Goal: Task Accomplishment & Management: Manage account settings

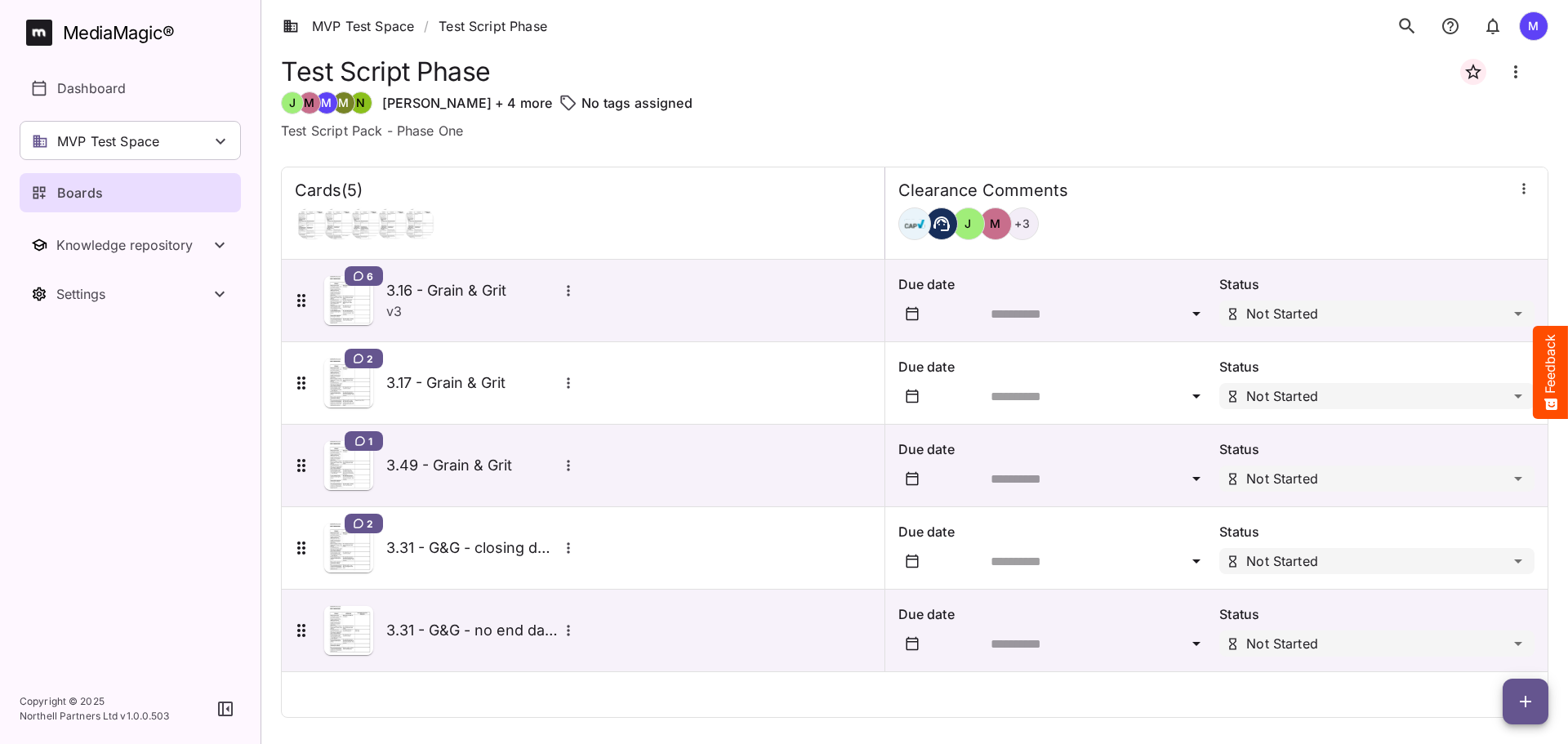
click at [1019, 133] on p "Test Script Pack - Phase One" at bounding box center [914, 130] width 1267 height 20
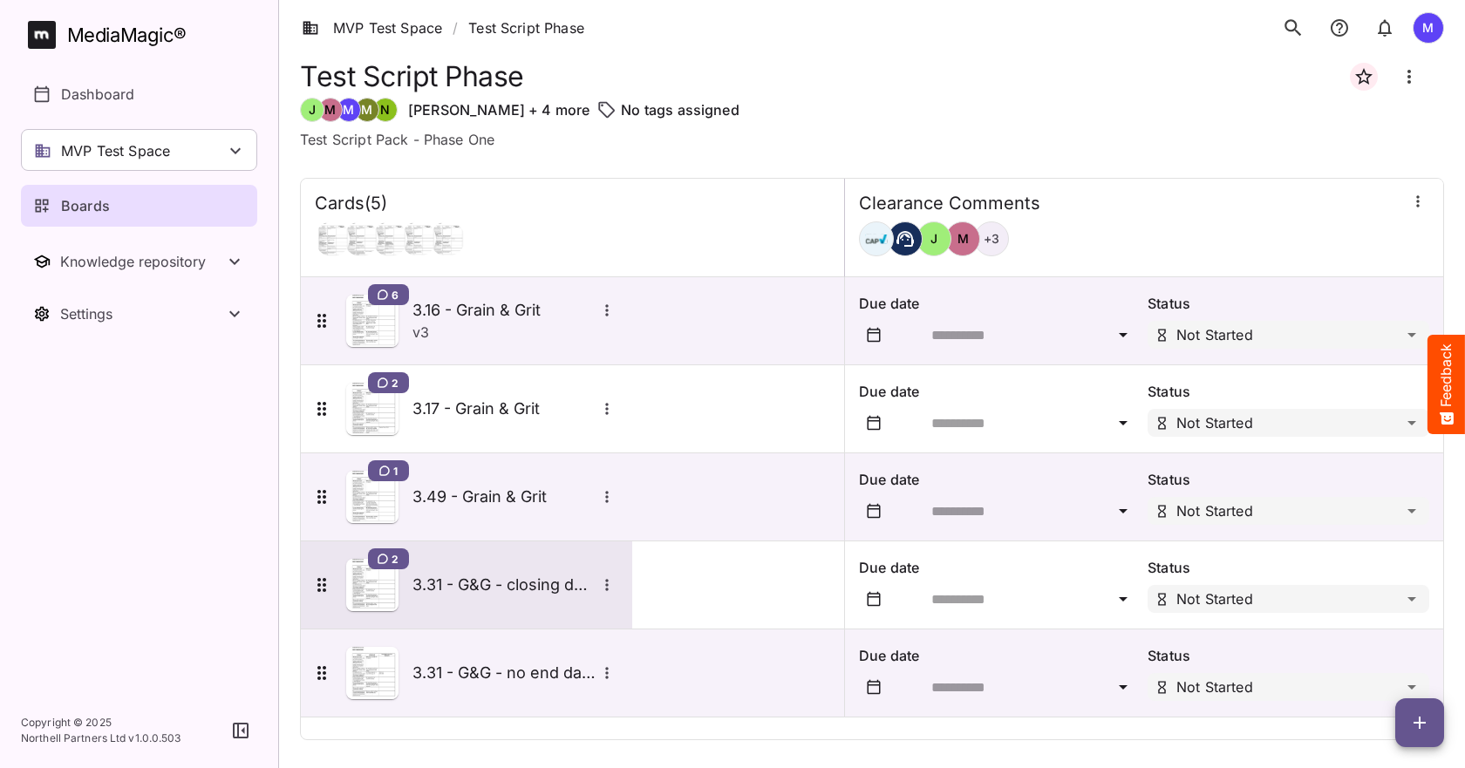
click at [602, 579] on icon "More options for 3.31 - G&G - closing down - mismatch RSF" at bounding box center [606, 584] width 17 height 17
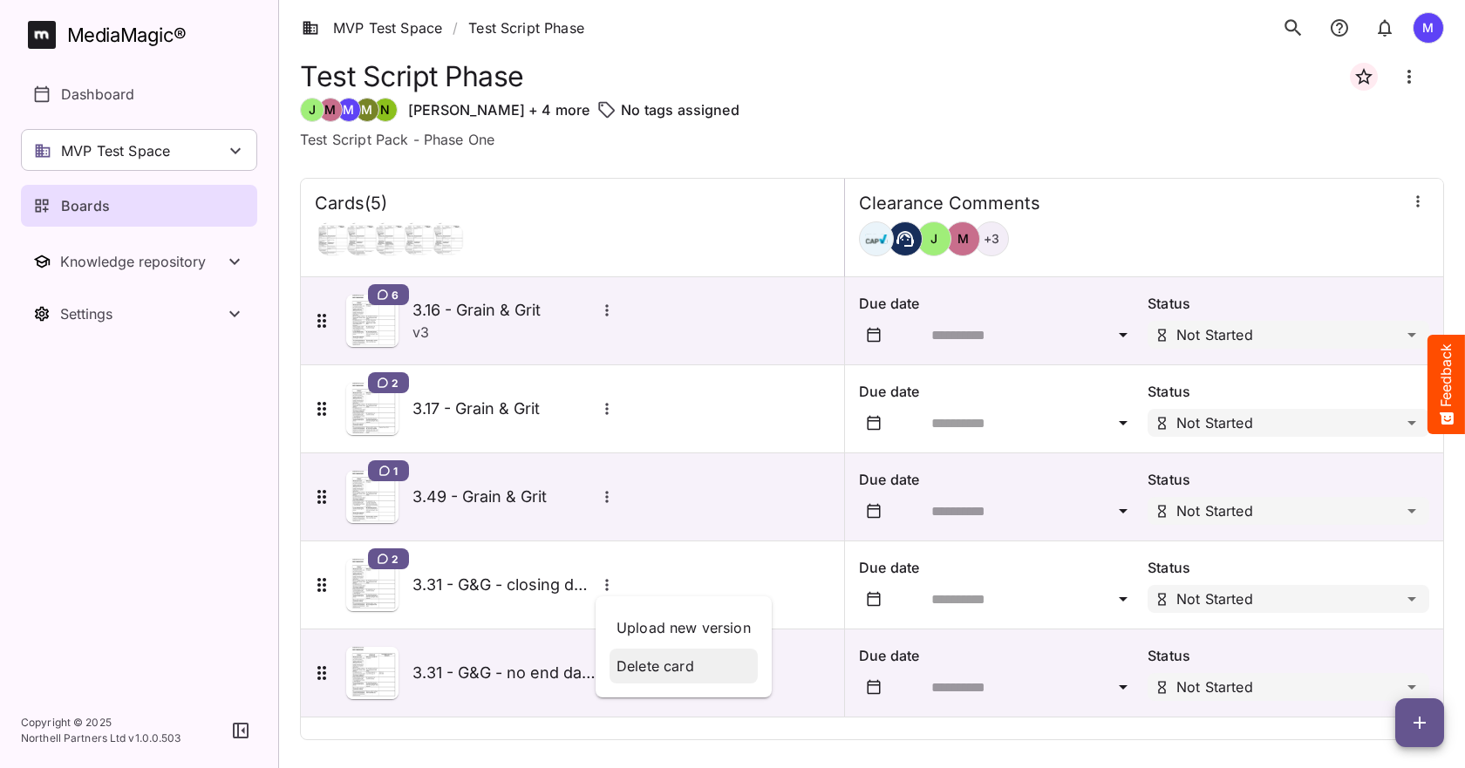
click at [620, 657] on p "Delete card" at bounding box center [683, 666] width 134 height 21
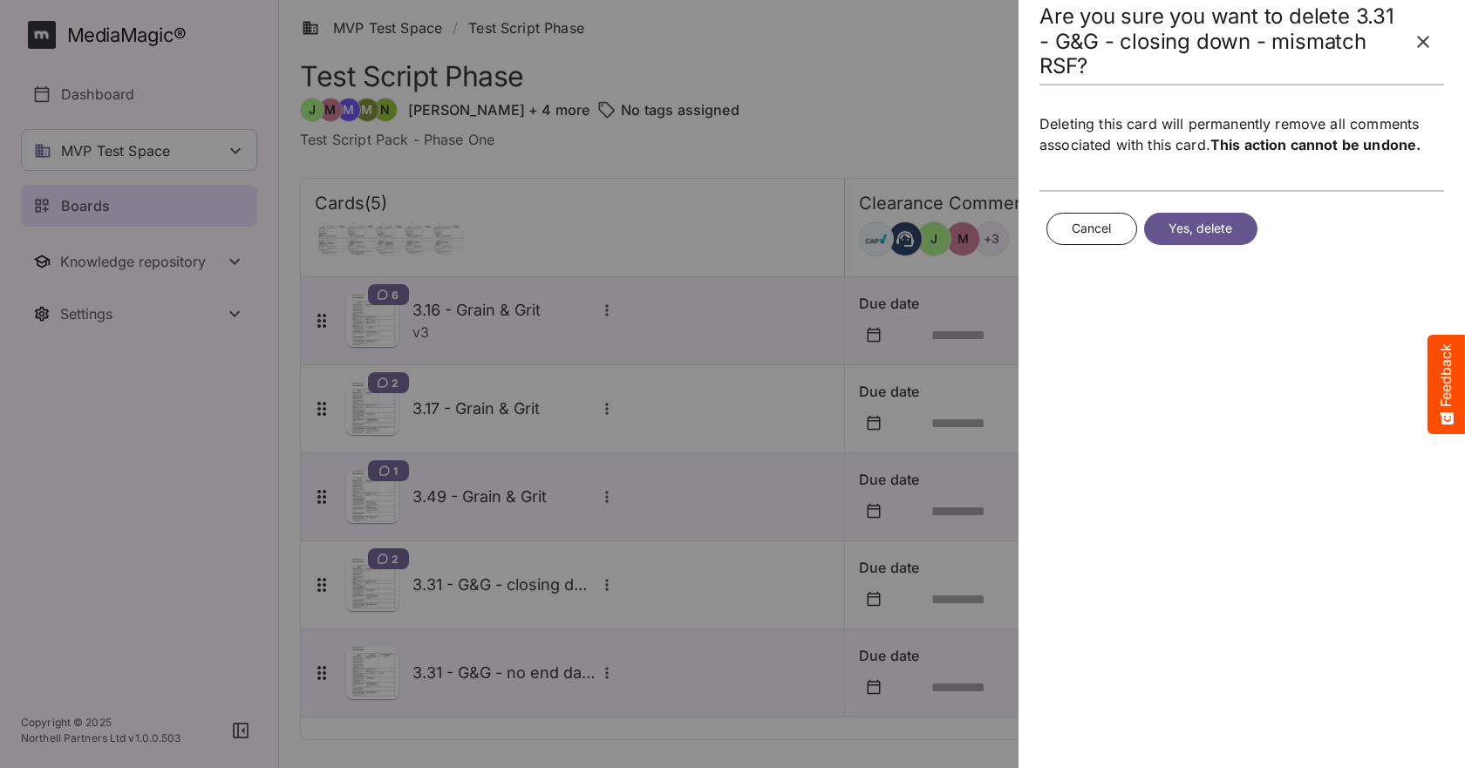
click at [1190, 212] on div "Cancel Yes, delete" at bounding box center [1241, 229] width 405 height 46
click at [1186, 237] on span "Yes, delete" at bounding box center [1200, 229] width 65 height 22
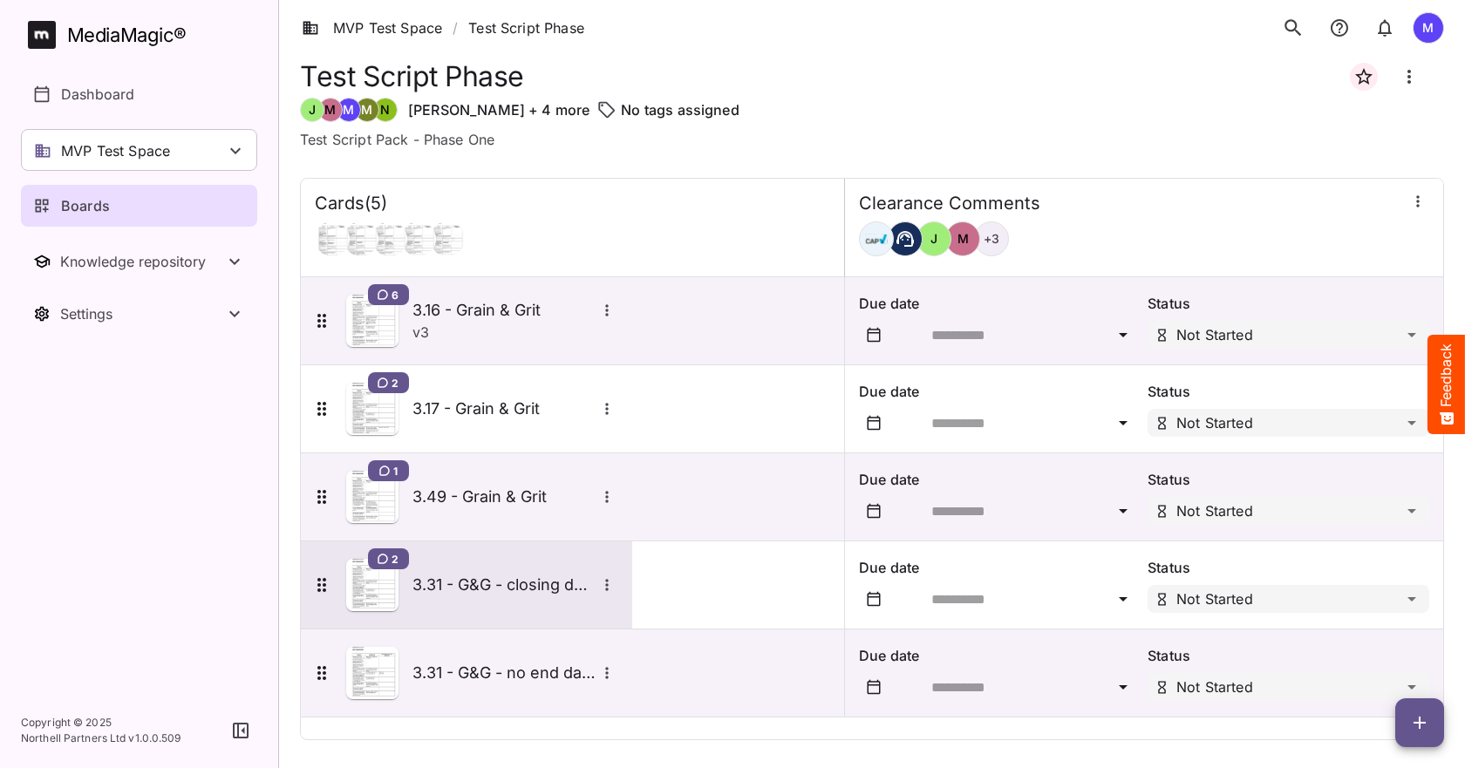
click at [590, 586] on h5 "3.31 - G&G - closing down - mismatch RSF" at bounding box center [503, 585] width 183 height 21
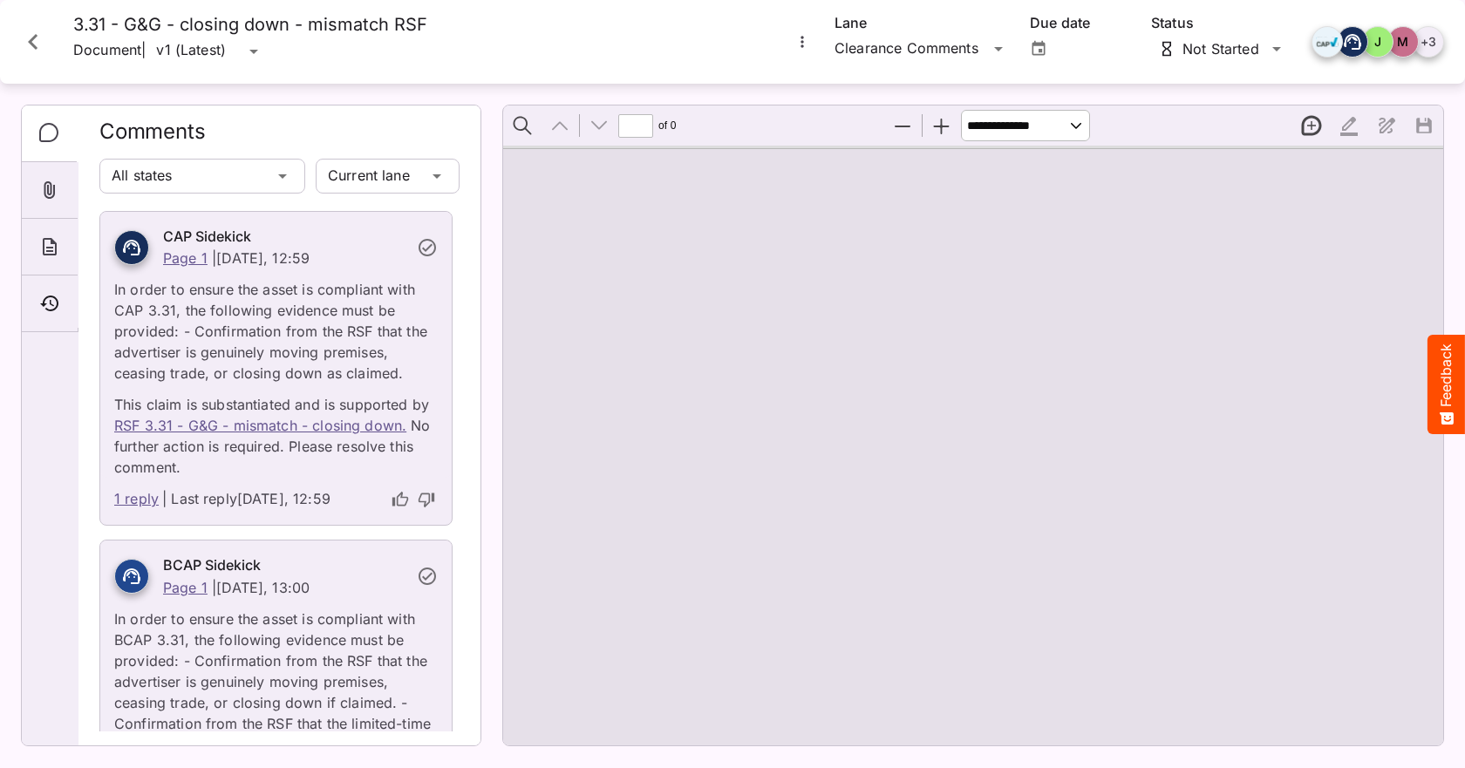
type input "*"
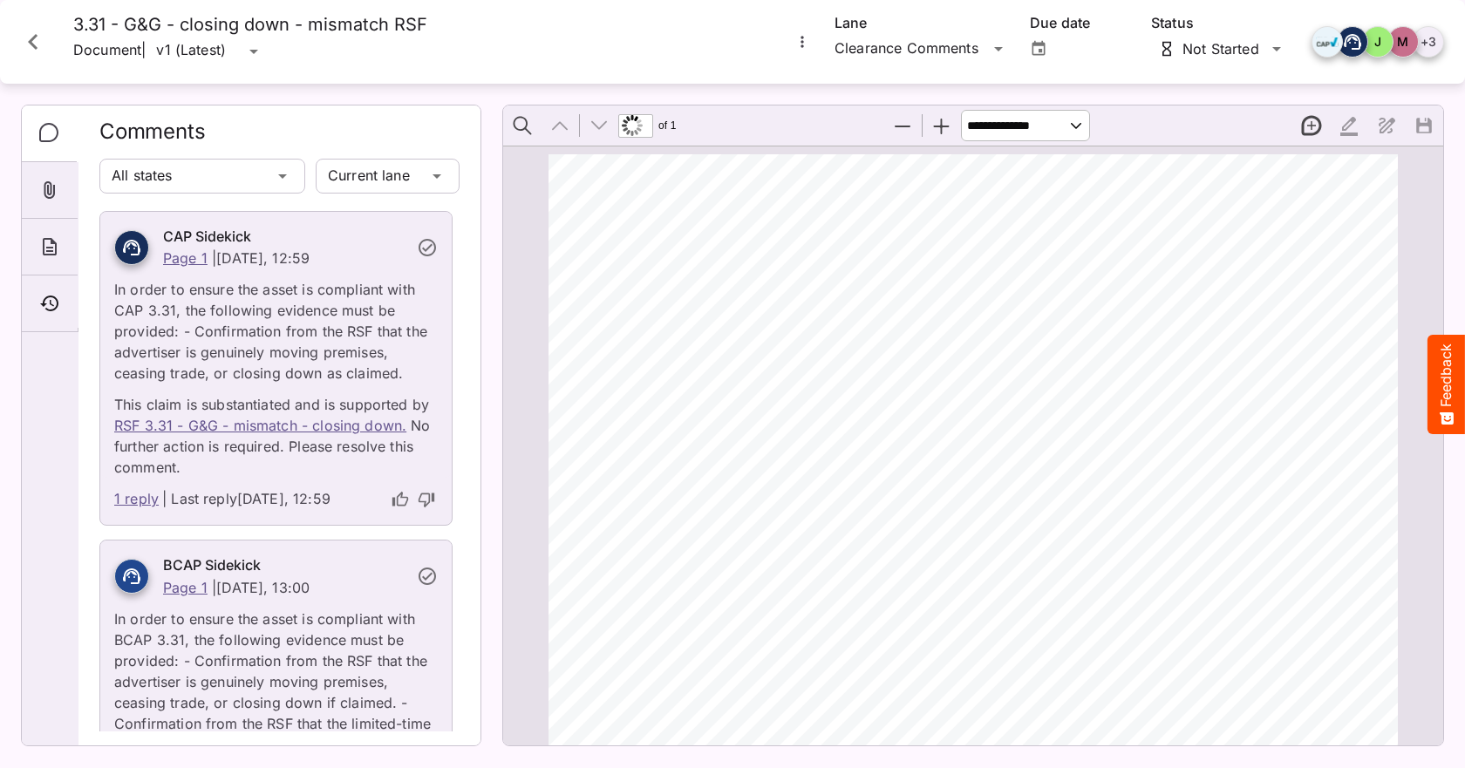
scroll to position [446, 0]
click at [42, 38] on icon "Close card" at bounding box center [32, 41] width 31 height 31
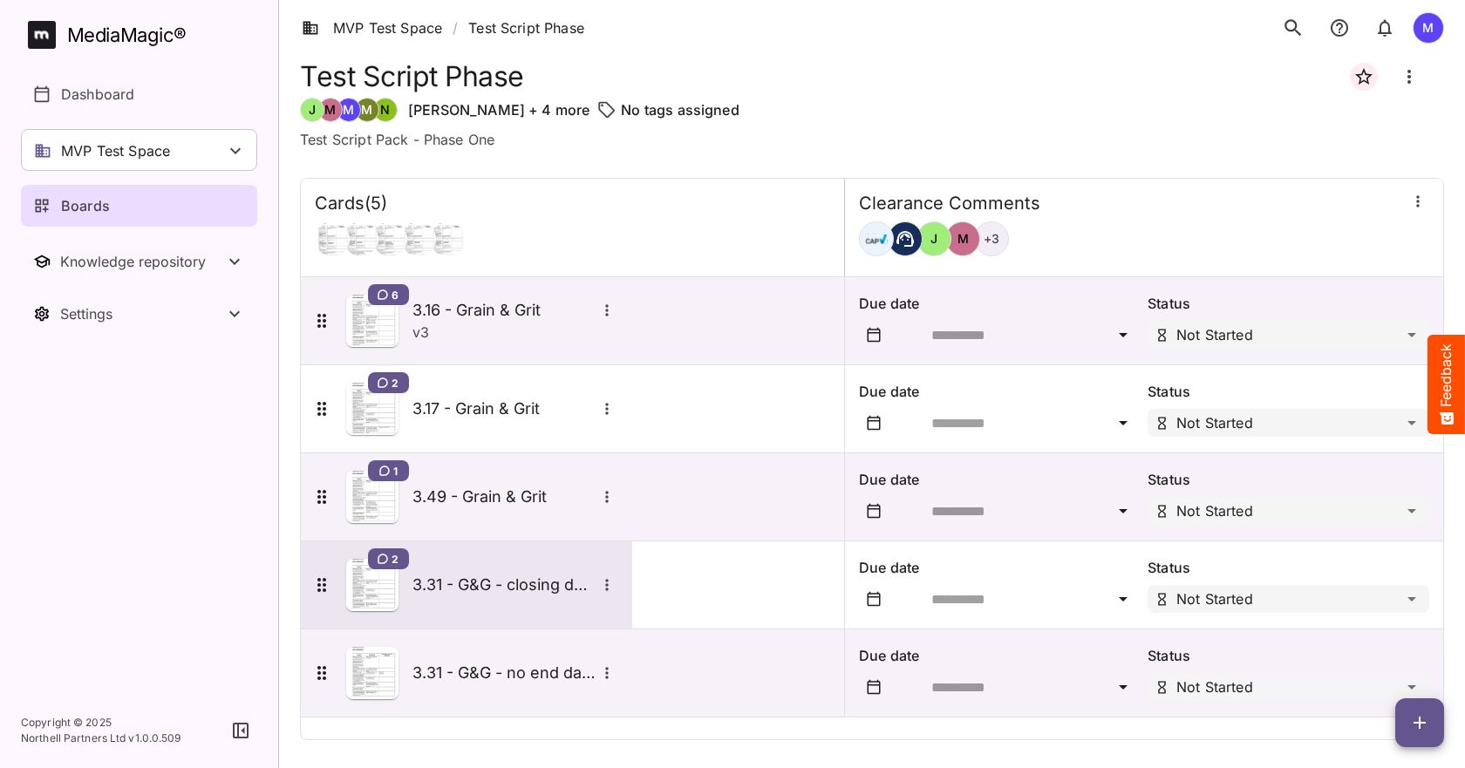
click at [613, 593] on icon "More options for 3.31 - G&G - closing down - mismatch RSF" at bounding box center [606, 584] width 17 height 17
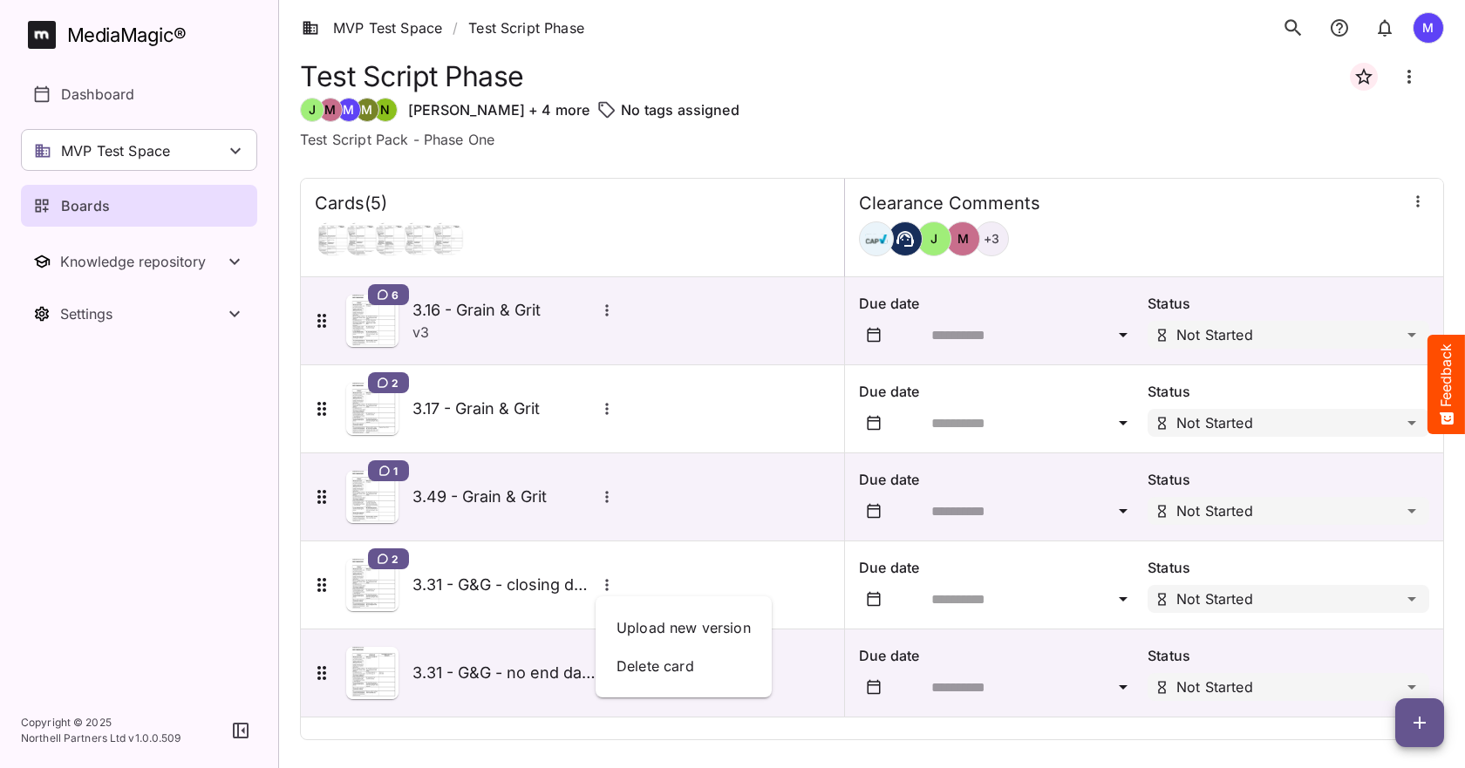
click at [668, 577] on div at bounding box center [732, 384] width 1465 height 768
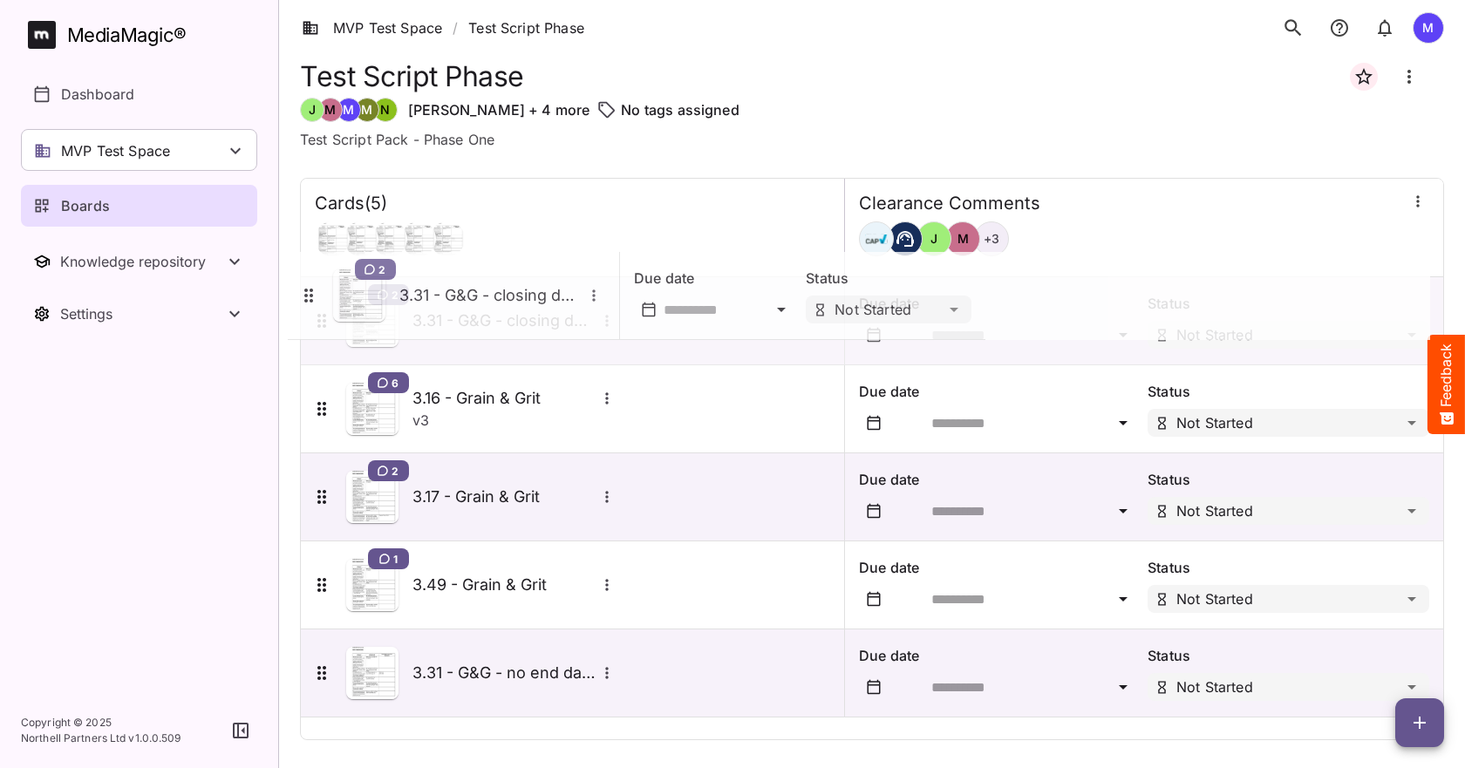
drag, startPoint x: 317, startPoint y: 584, endPoint x: 303, endPoint y: 295, distance: 289.8
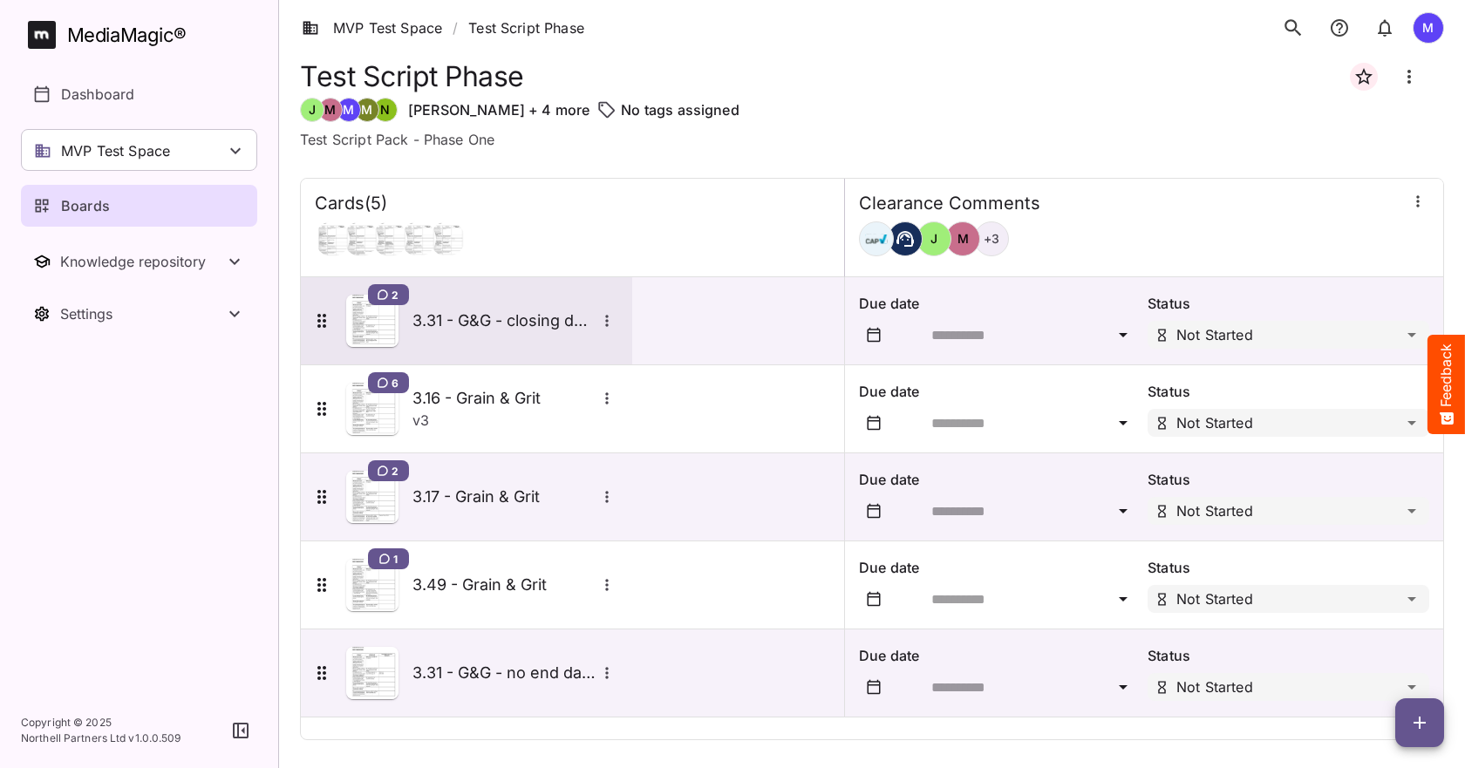
click at [611, 324] on icon "More options for 3.31 - G&G - closing down - mismatch RSF" at bounding box center [606, 320] width 17 height 17
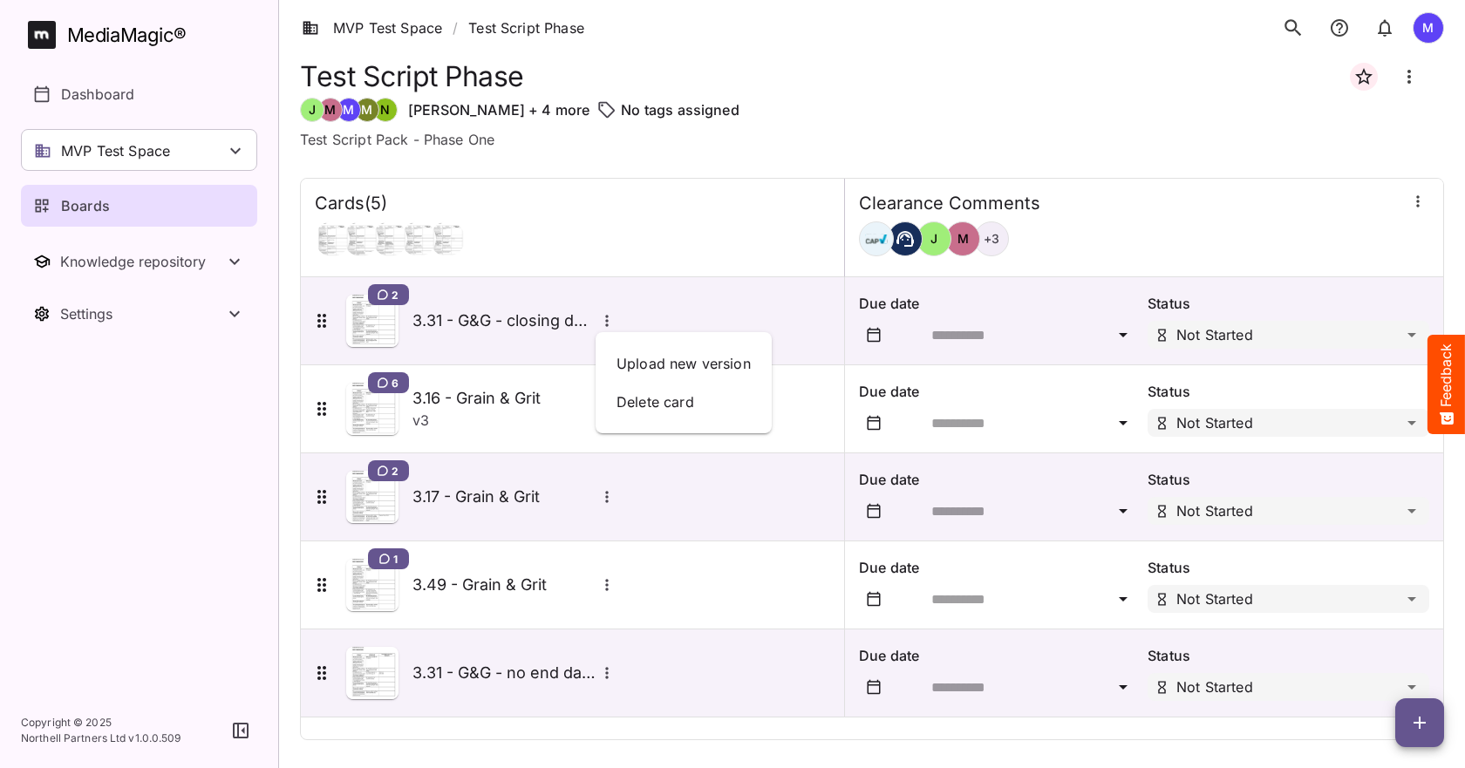
click at [510, 328] on div at bounding box center [732, 384] width 1465 height 768
click at [510, 328] on h5 "3.31 - G&G - closing down - mismatch RSF" at bounding box center [503, 320] width 183 height 21
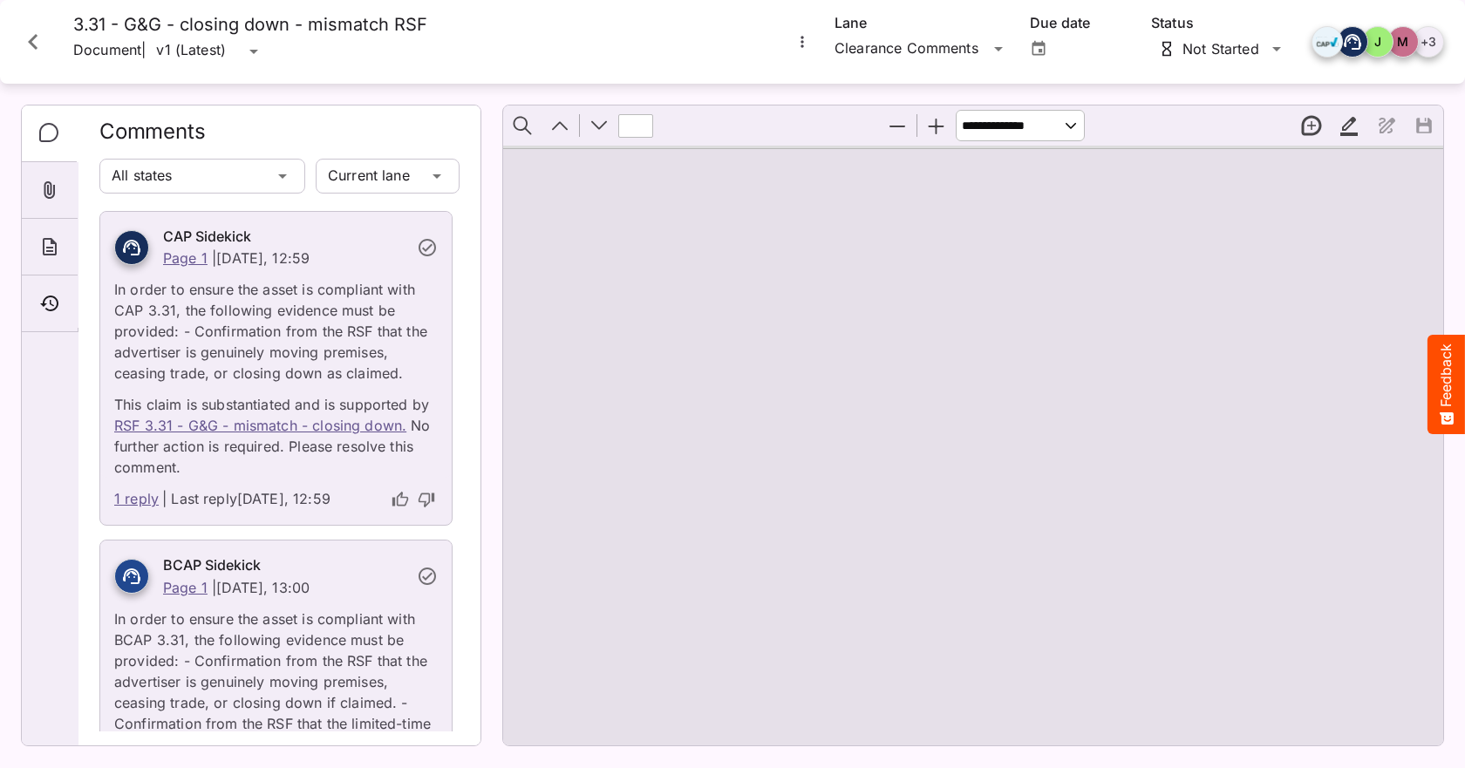
type input "*"
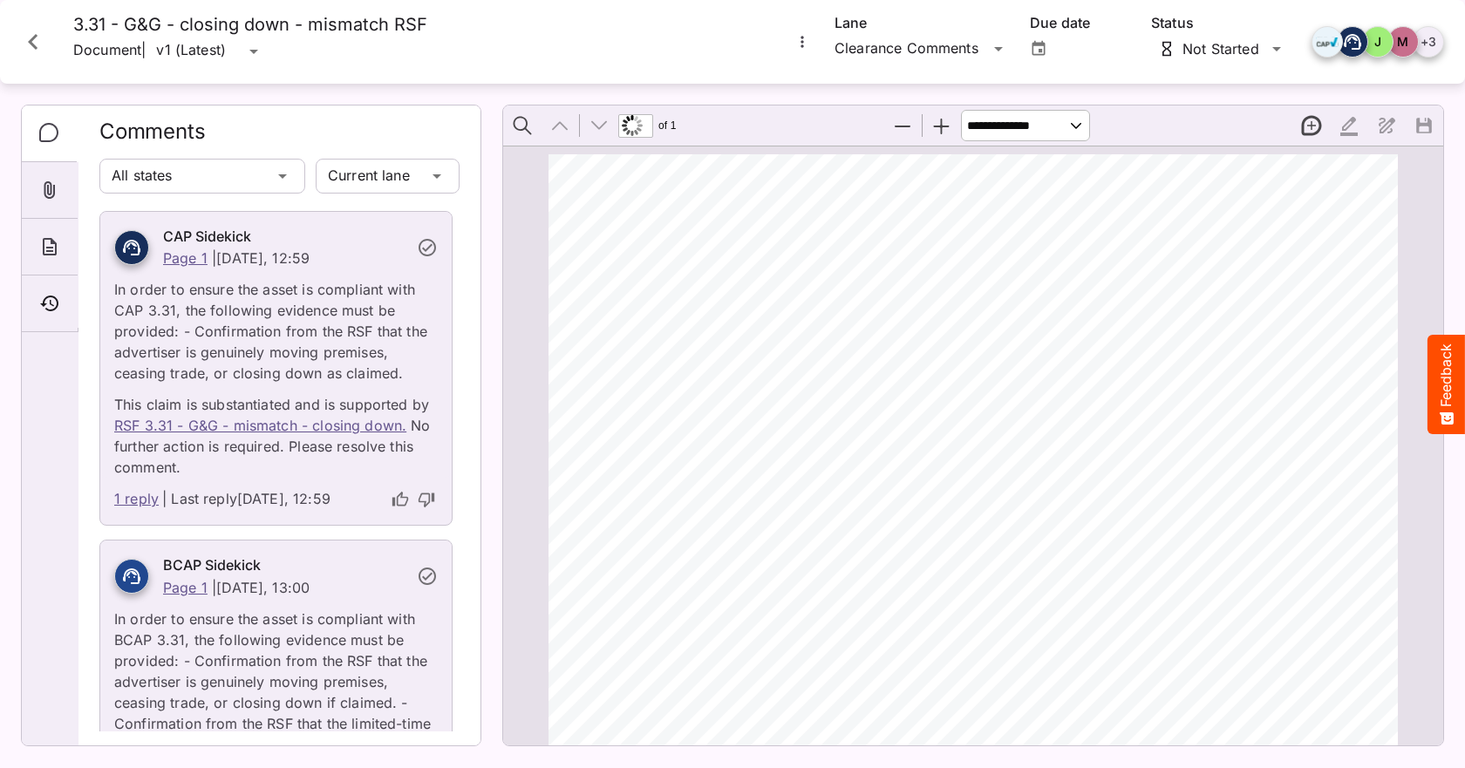
scroll to position [446, 0]
click at [296, 425] on link "RSF 3.31 - G&G - mismatch - closing down." at bounding box center [260, 425] width 292 height 17
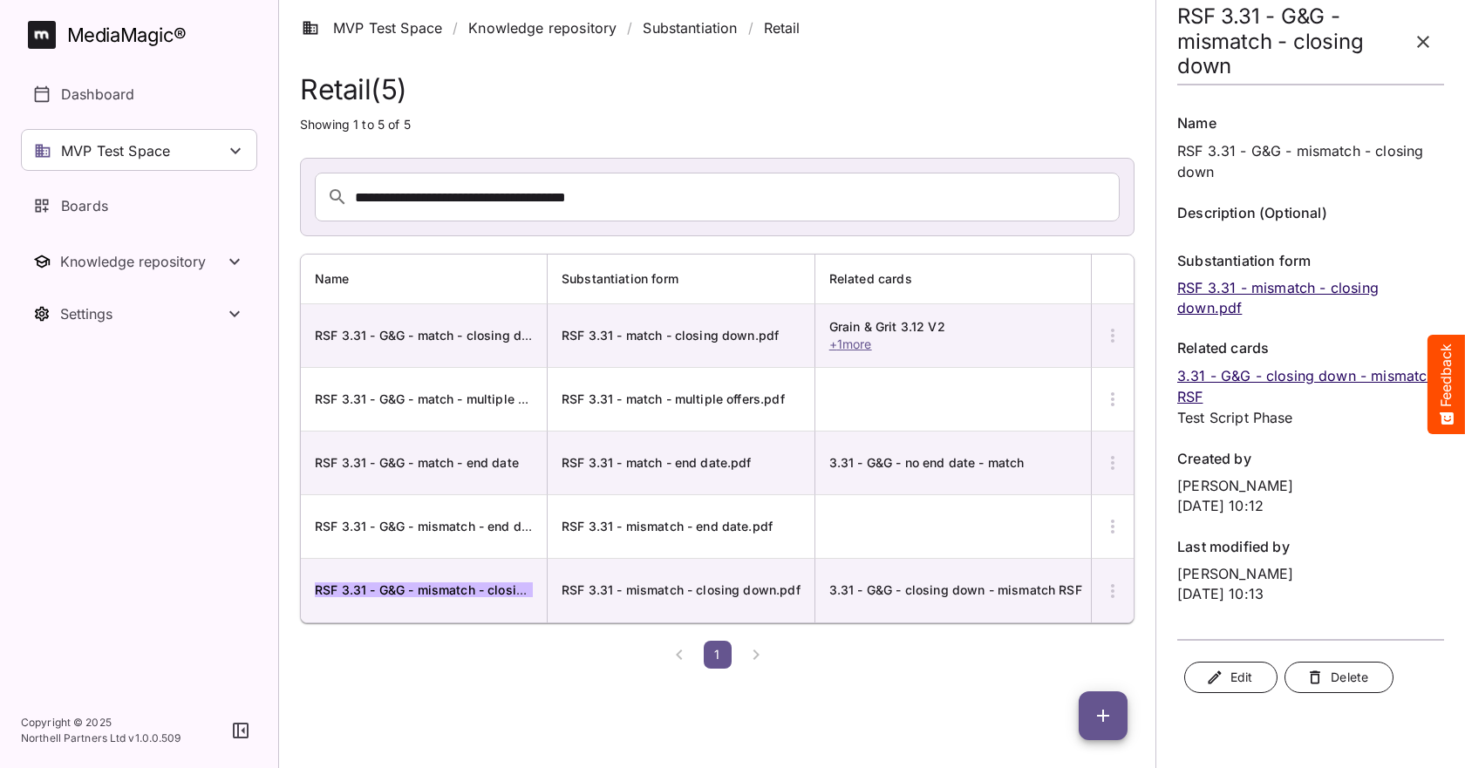
click at [412, 590] on mark "RSF 3.31 - G&G - mismatch - closing down" at bounding box center [441, 589] width 253 height 15
click at [1277, 288] on link "RSF 3.31 - mismatch - closing down.pdf" at bounding box center [1277, 297] width 201 height 37
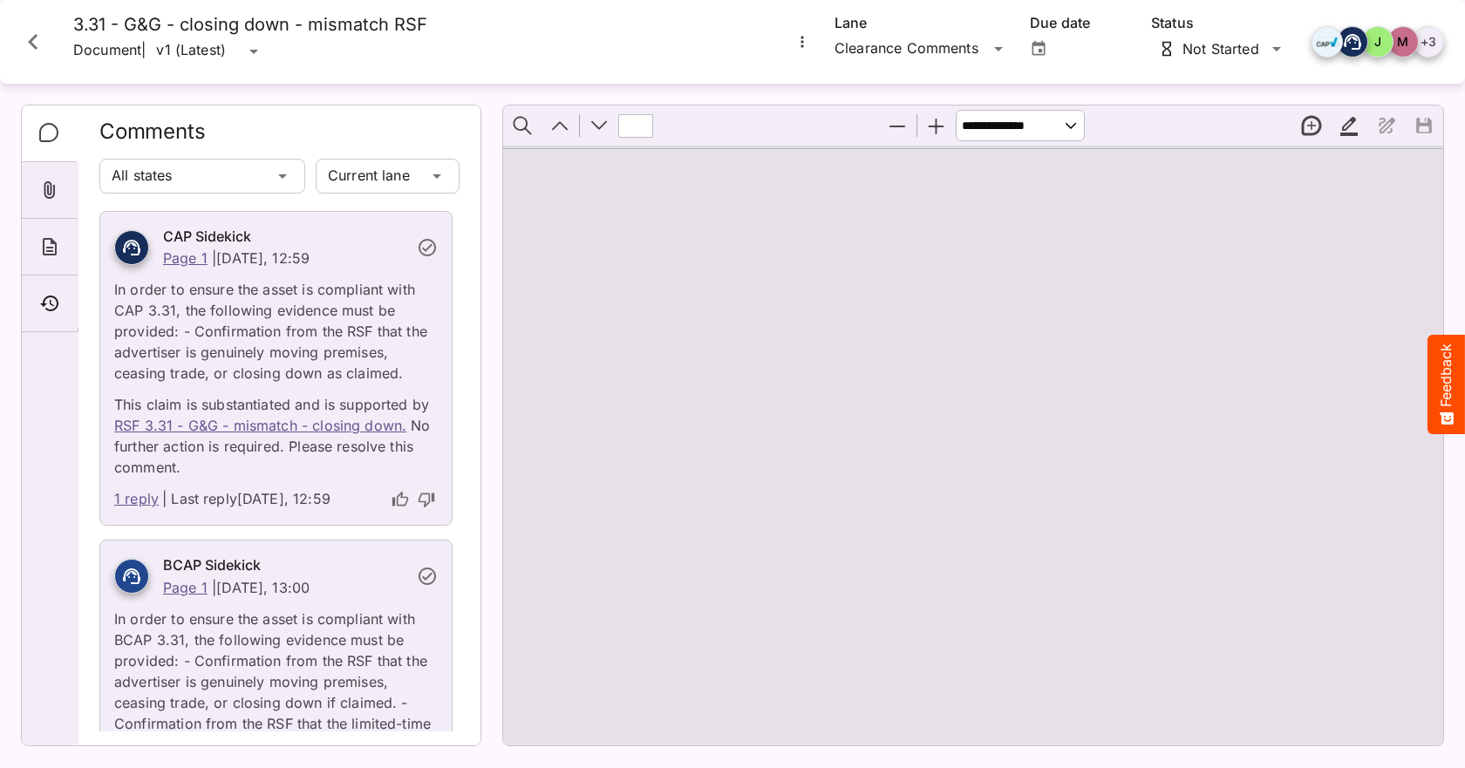
click at [316, 480] on div "1 reply | Last reply Today, 12:59" at bounding box center [275, 501] width 351 height 47
click at [313, 317] on p "In order to ensure the asset is compliant with CAP 3.31, the following evidence…" at bounding box center [275, 326] width 323 height 115
type input "*"
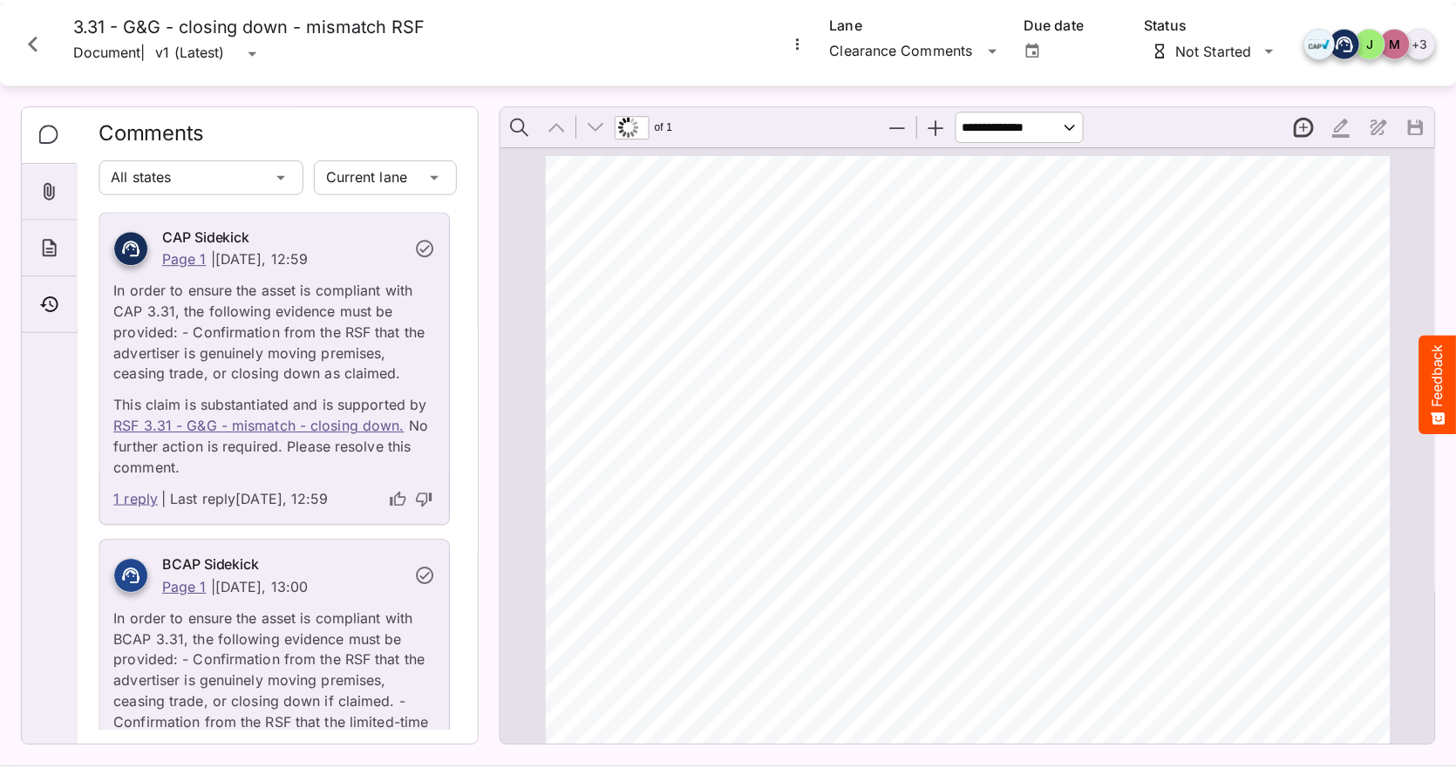
scroll to position [446, 0]
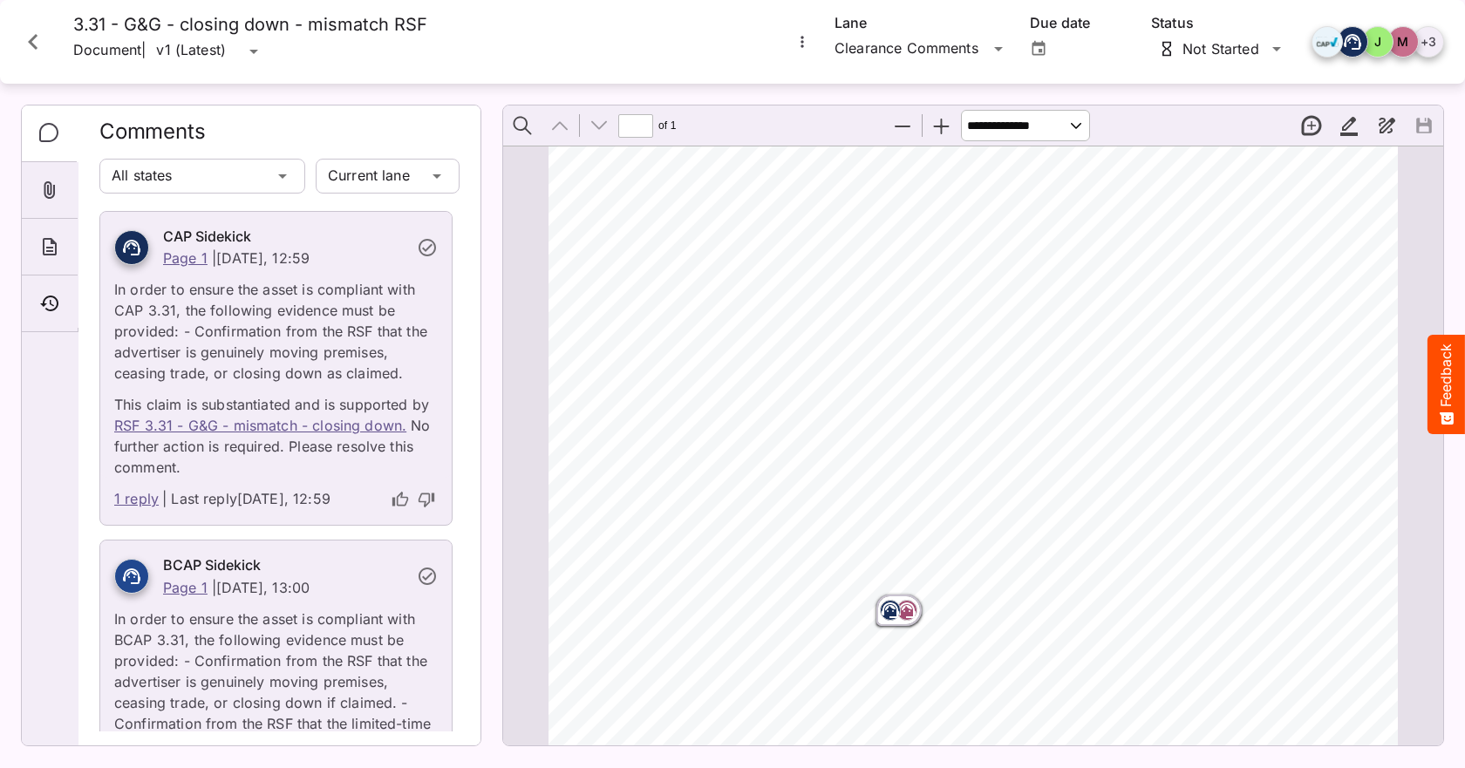
click at [351, 24] on h4 "3.31 - G&G - closing down - mismatch RSF" at bounding box center [250, 25] width 354 height 22
click at [795, 47] on icon "More options for 3.31 - G&G - closing down - mismatch RSF" at bounding box center [801, 41] width 17 height 17
click at [796, 46] on div at bounding box center [732, 384] width 1465 height 768
click at [47, 197] on icon "Attachments" at bounding box center [49, 189] width 11 height 17
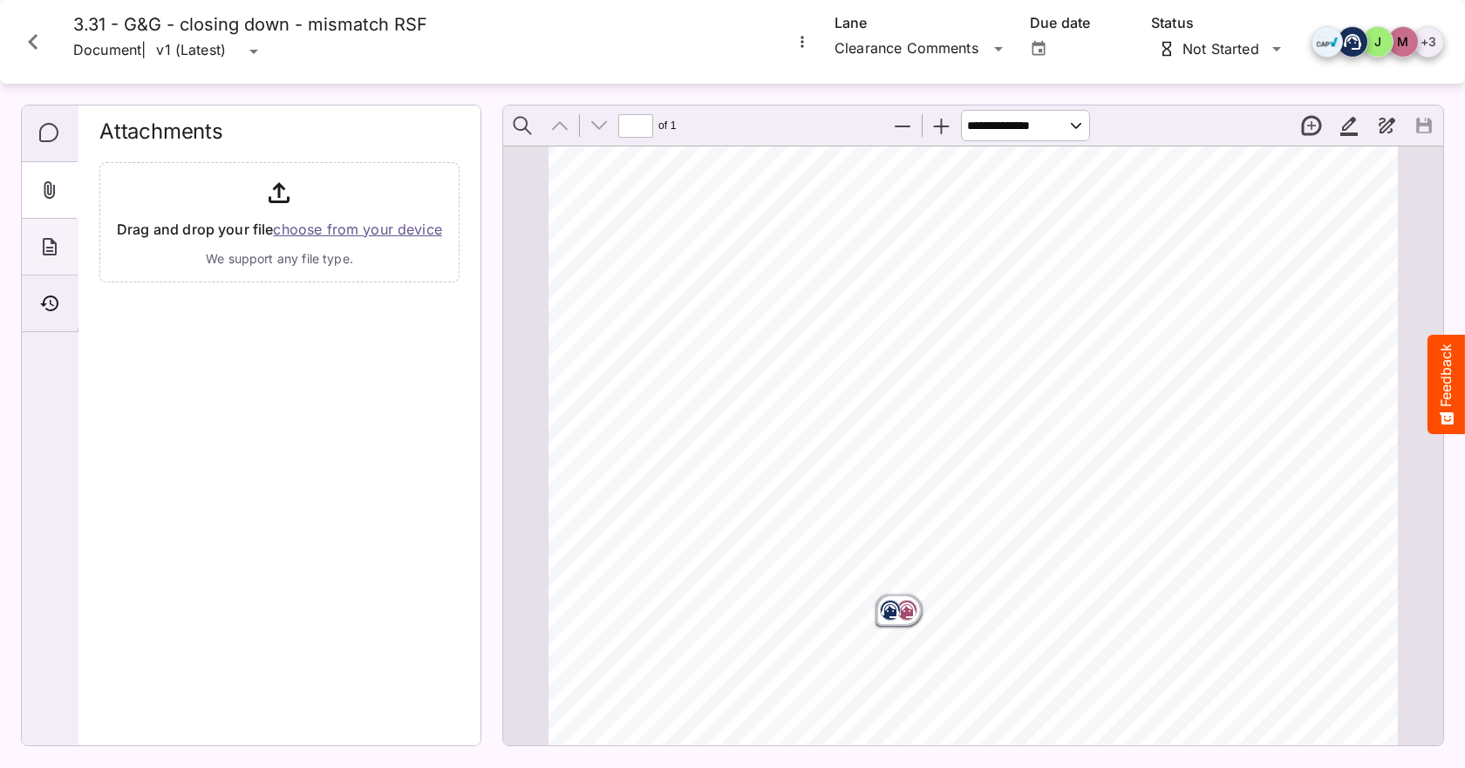
click at [46, 259] on div "About" at bounding box center [50, 247] width 56 height 57
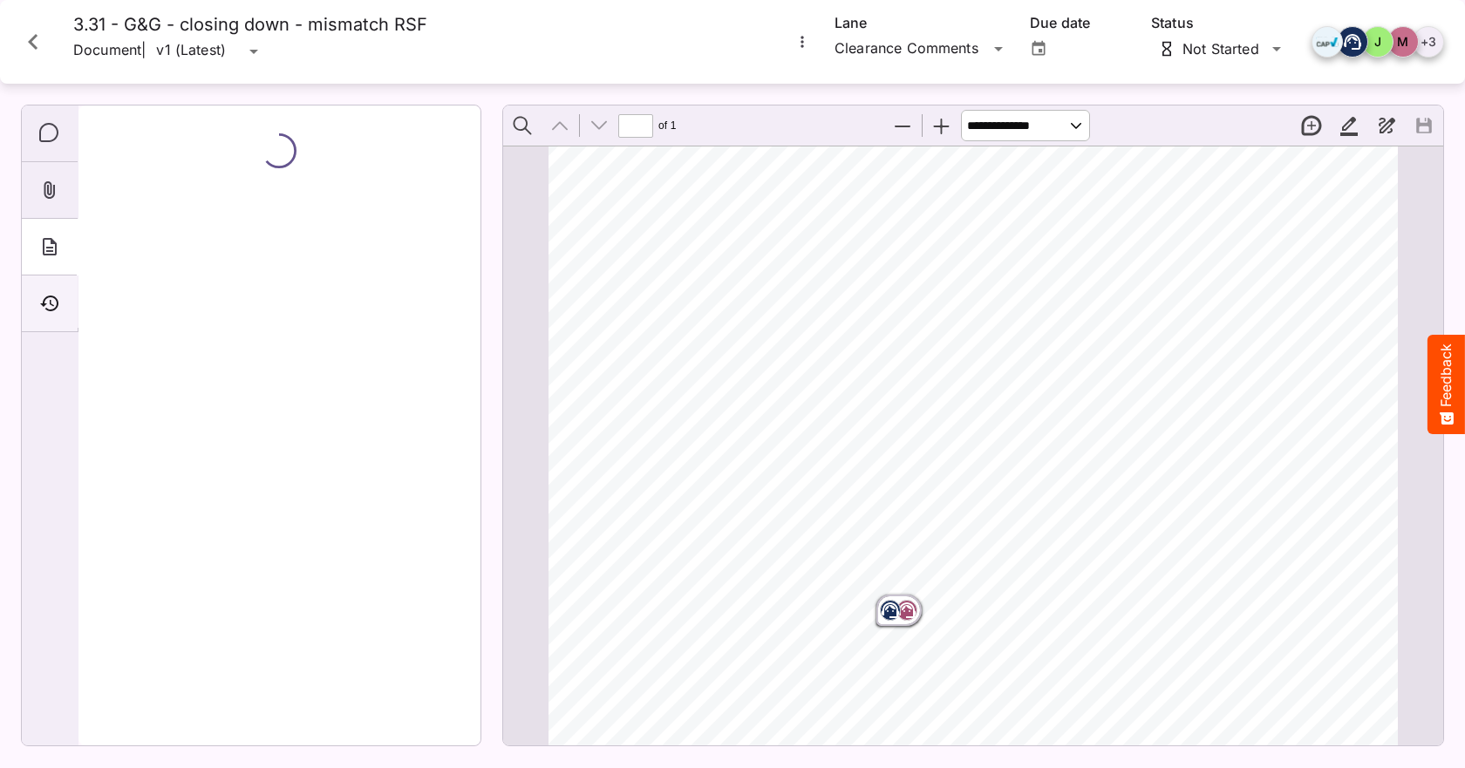
click at [43, 318] on div "Timeline" at bounding box center [50, 304] width 56 height 57
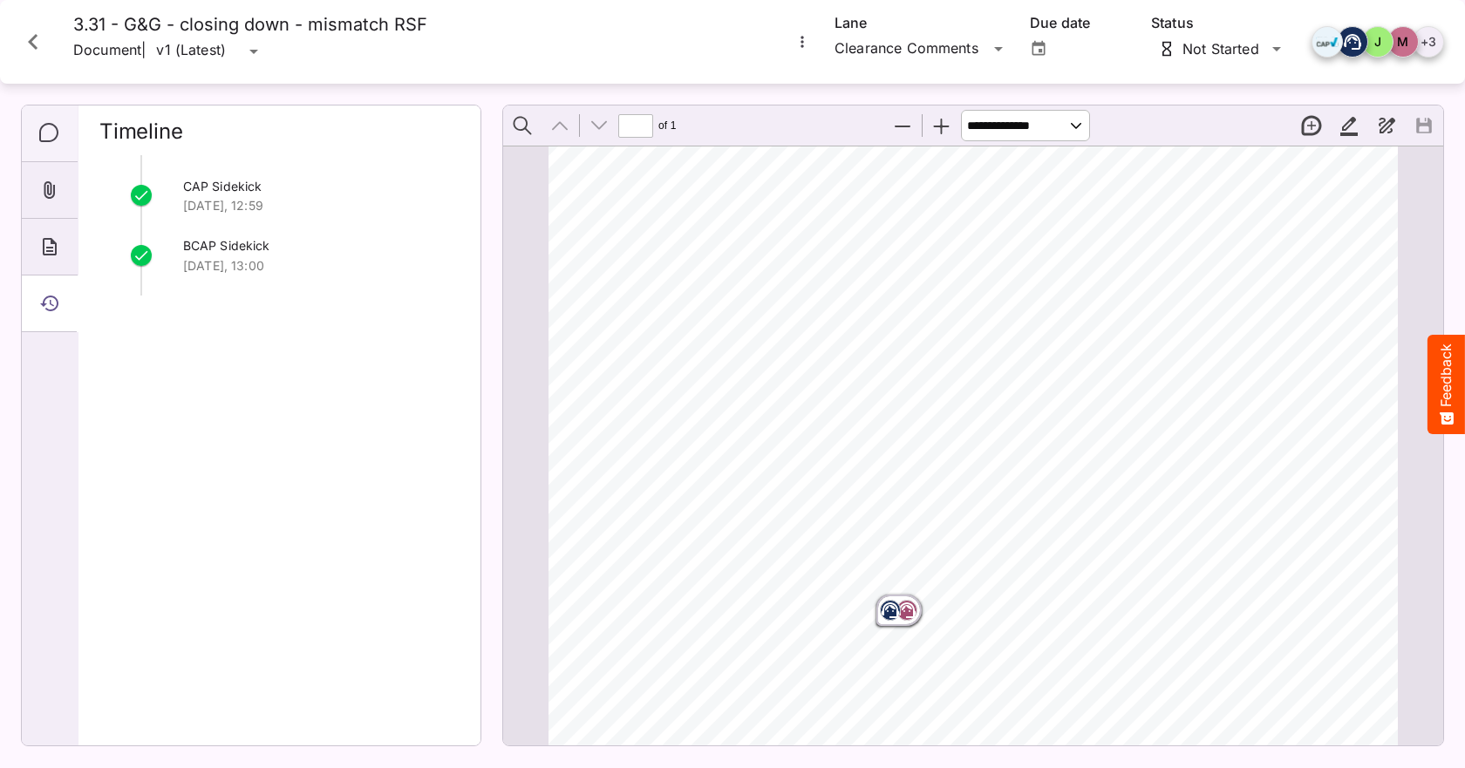
click at [47, 144] on div "Comments" at bounding box center [50, 134] width 56 height 57
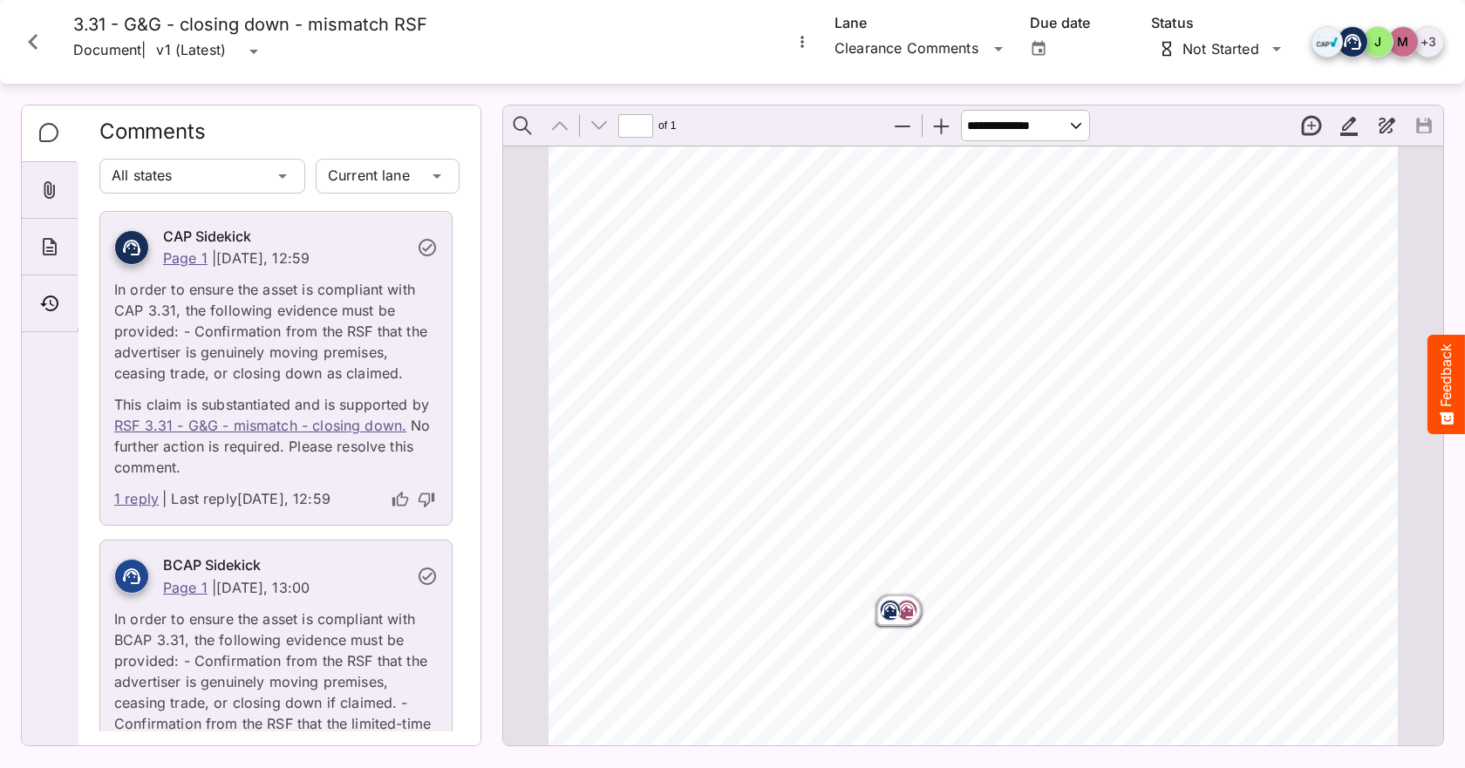
click at [39, 37] on icon "Close card" at bounding box center [32, 41] width 31 height 31
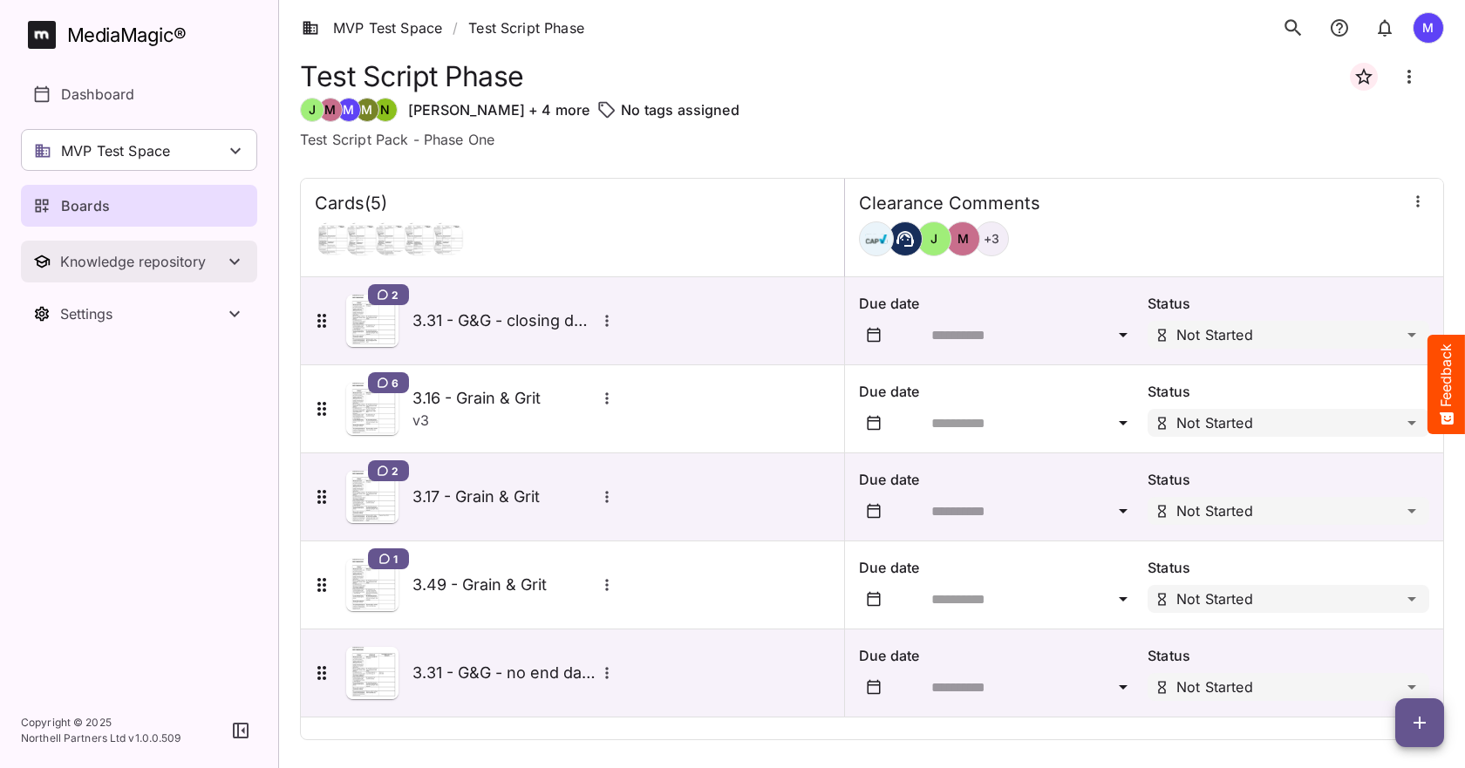
click at [149, 270] on button "Knowledge repository" at bounding box center [139, 262] width 236 height 42
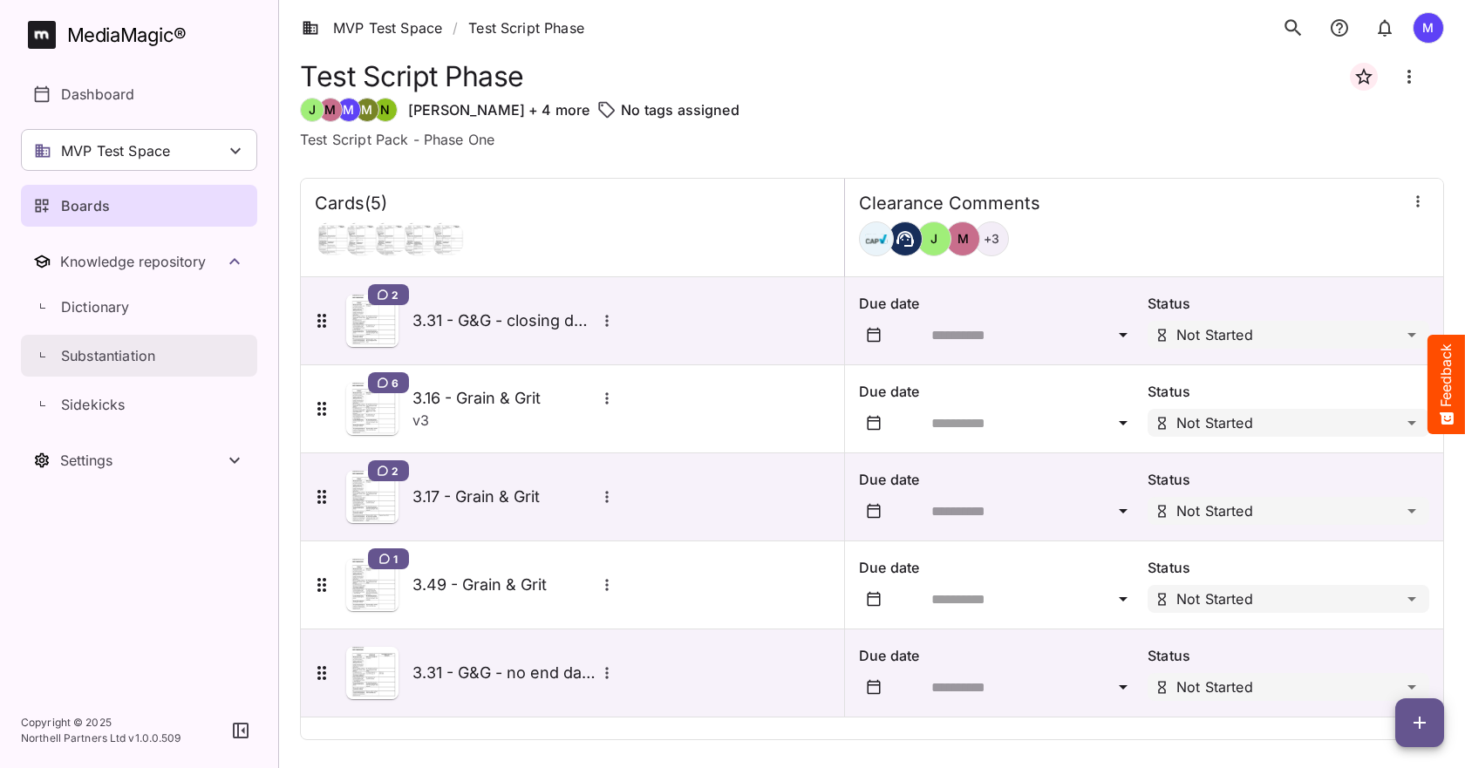
click at [108, 360] on p "Substantiation" at bounding box center [108, 355] width 94 height 21
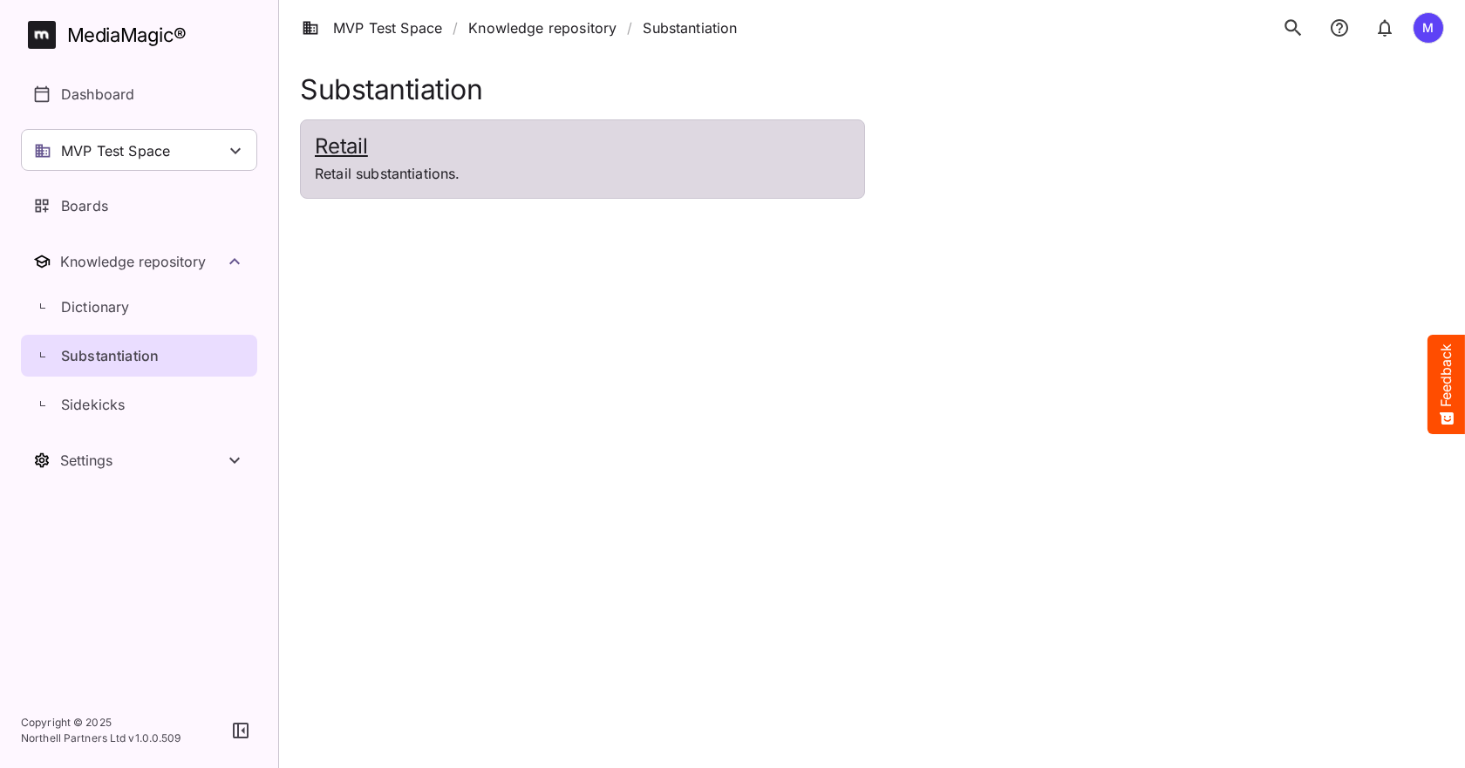
click at [551, 179] on p "Retail substantiations." at bounding box center [582, 173] width 535 height 21
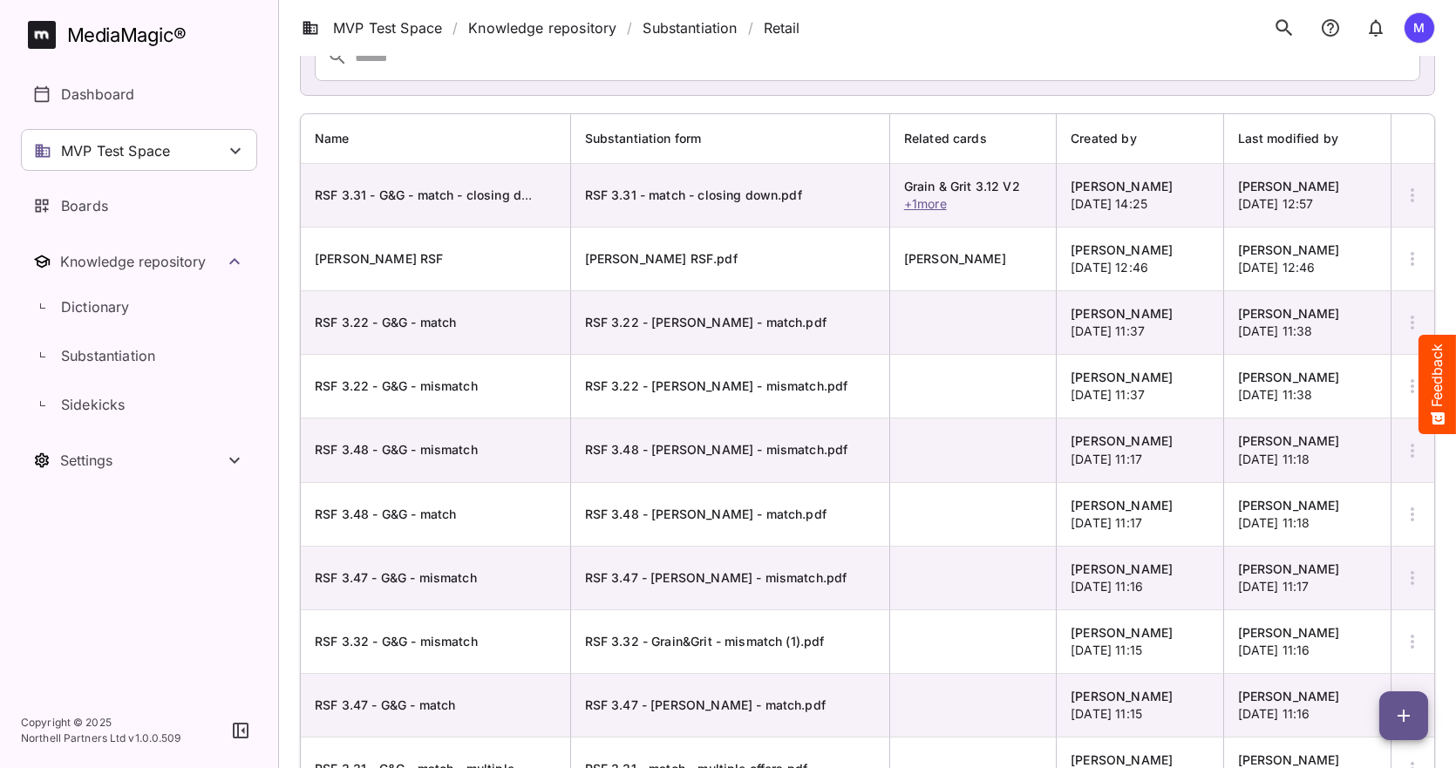
scroll to position [226, 0]
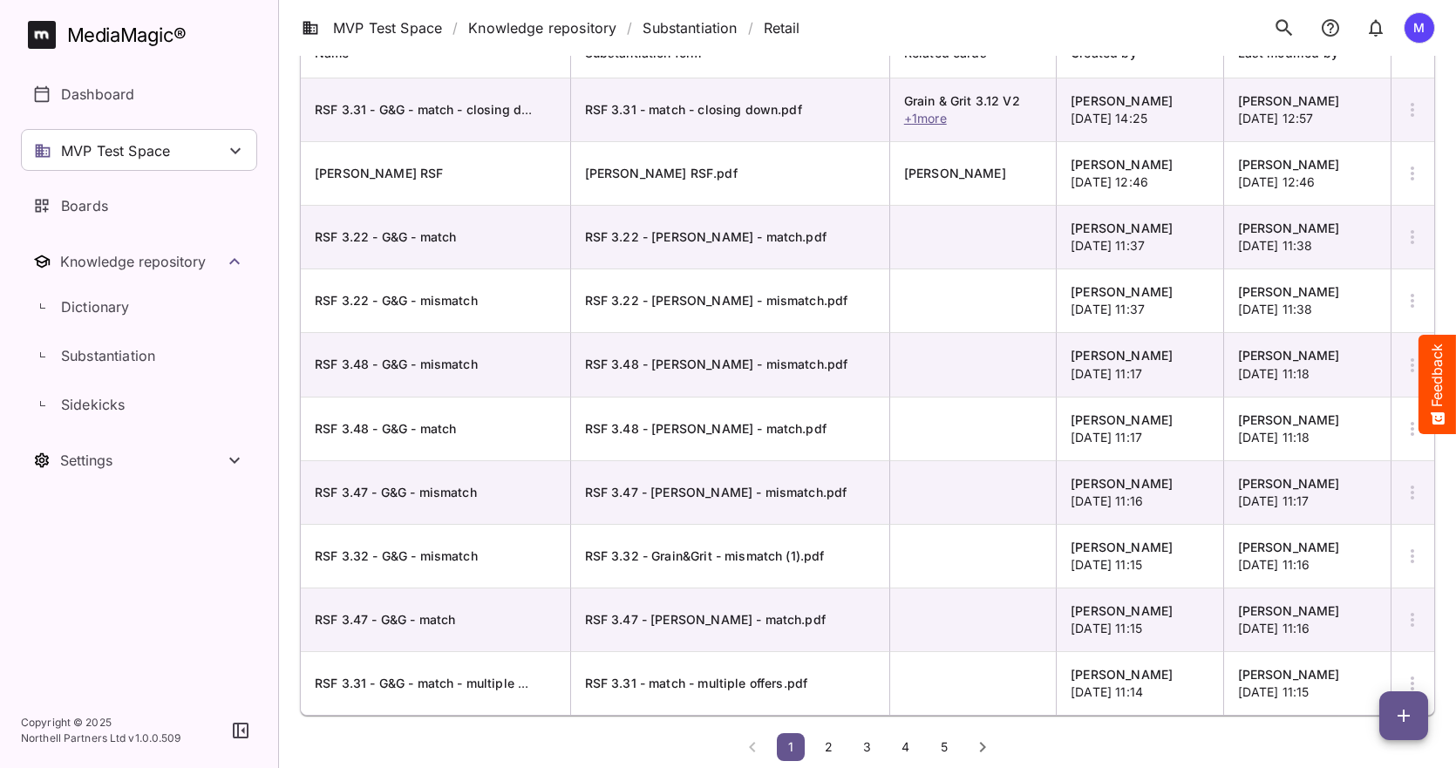
click at [823, 749] on span "2" at bounding box center [828, 746] width 17 height 15
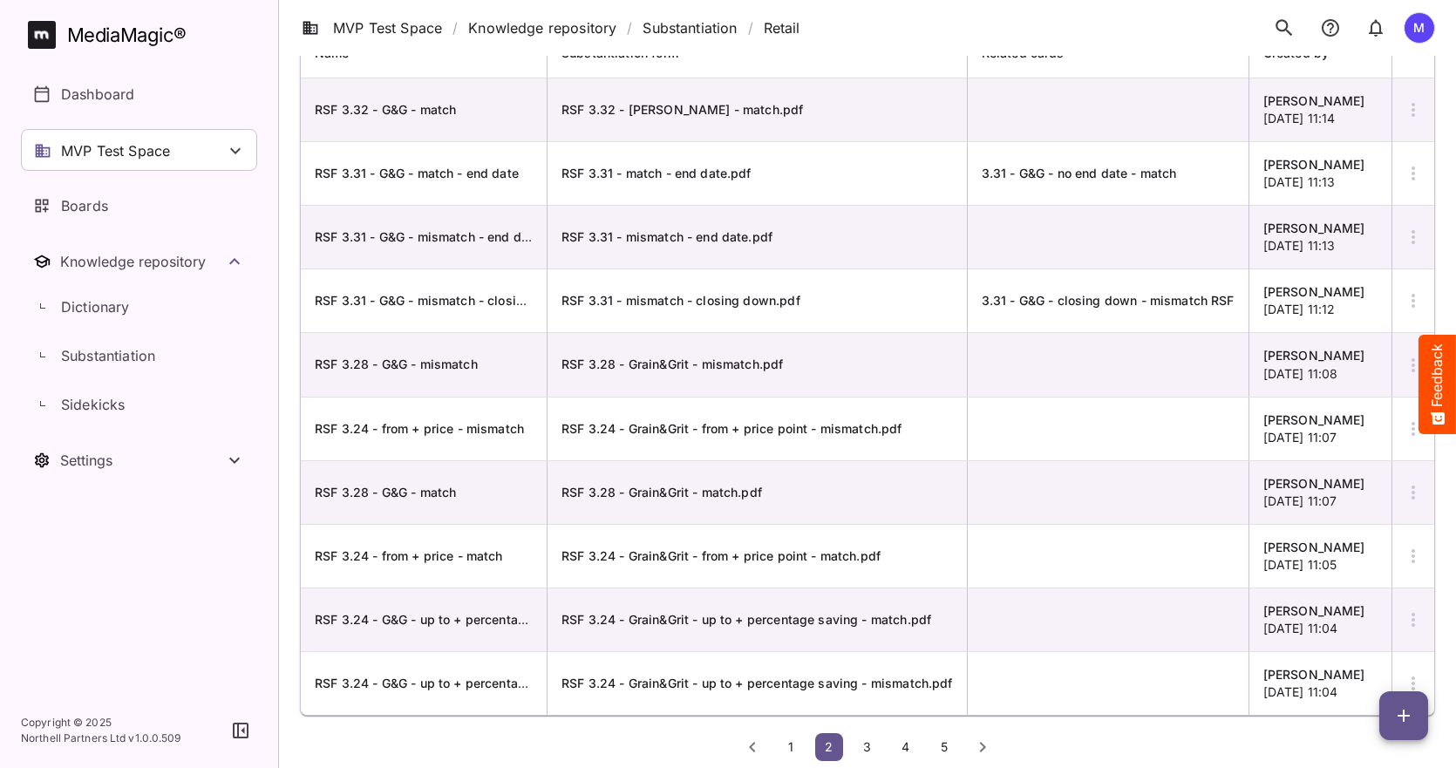
click at [1418, 296] on icon "button" at bounding box center [1413, 300] width 21 height 21
click at [1316, 425] on p "Delete Substantiation" at bounding box center [1340, 429] width 141 height 21
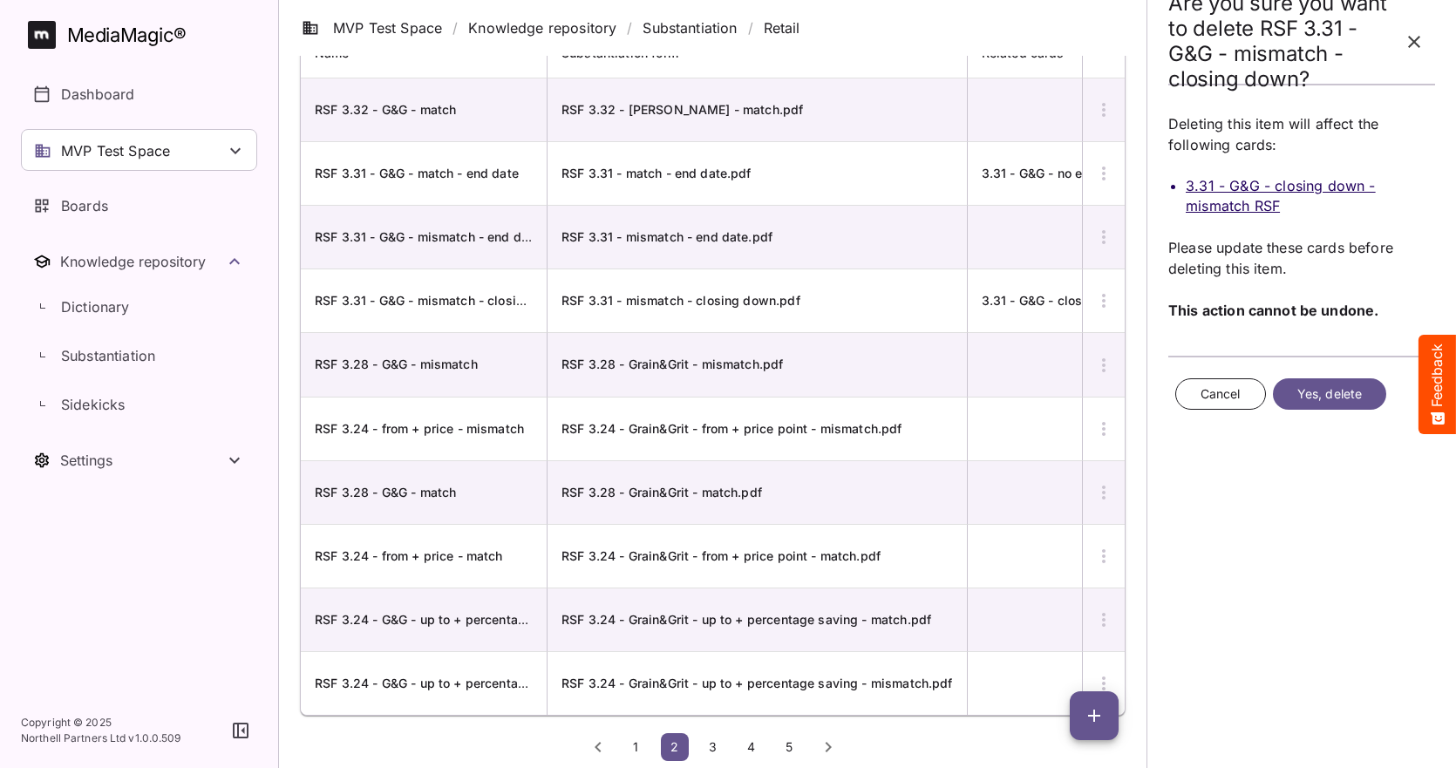
click at [1328, 388] on span "Yes, delete" at bounding box center [1329, 395] width 65 height 22
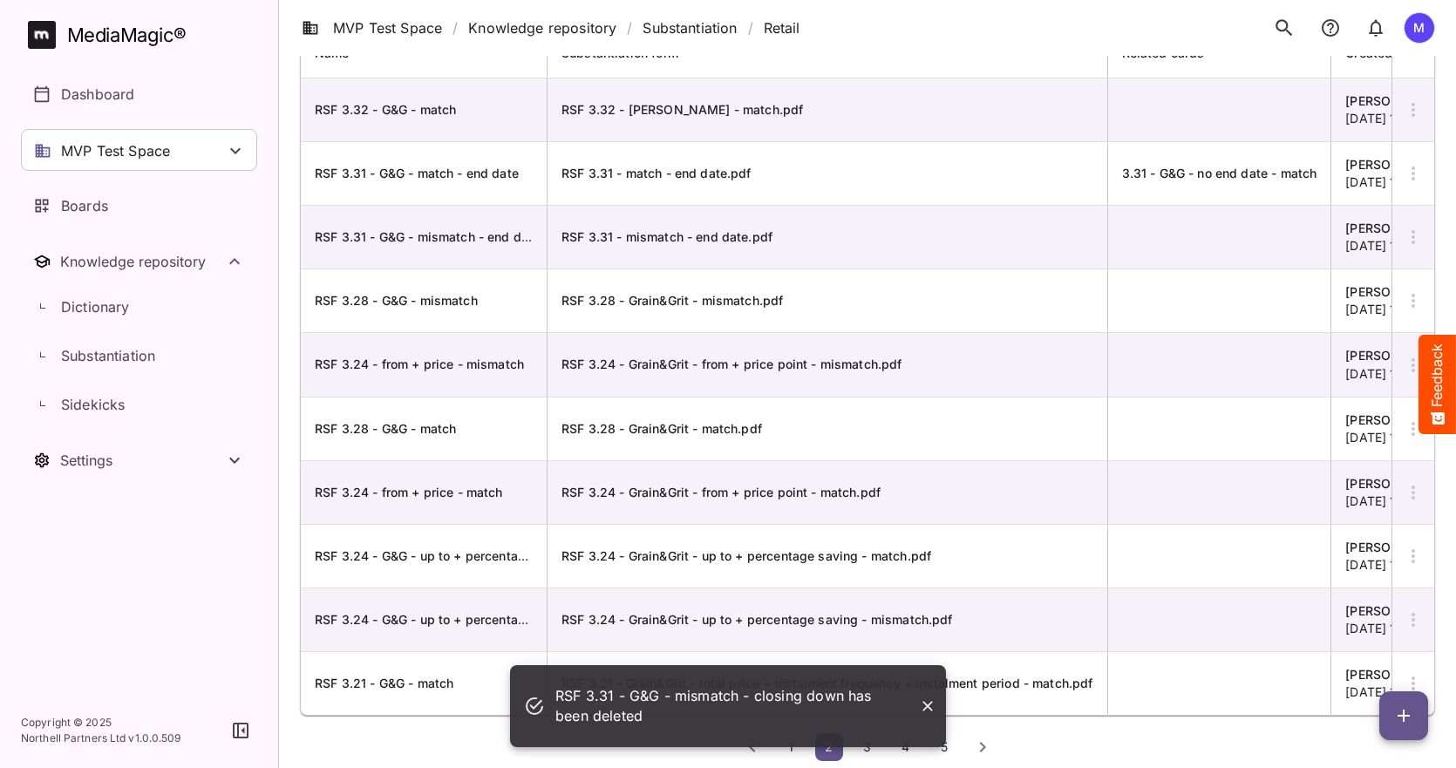
click at [1421, 174] on icon "button" at bounding box center [1413, 173] width 21 height 21
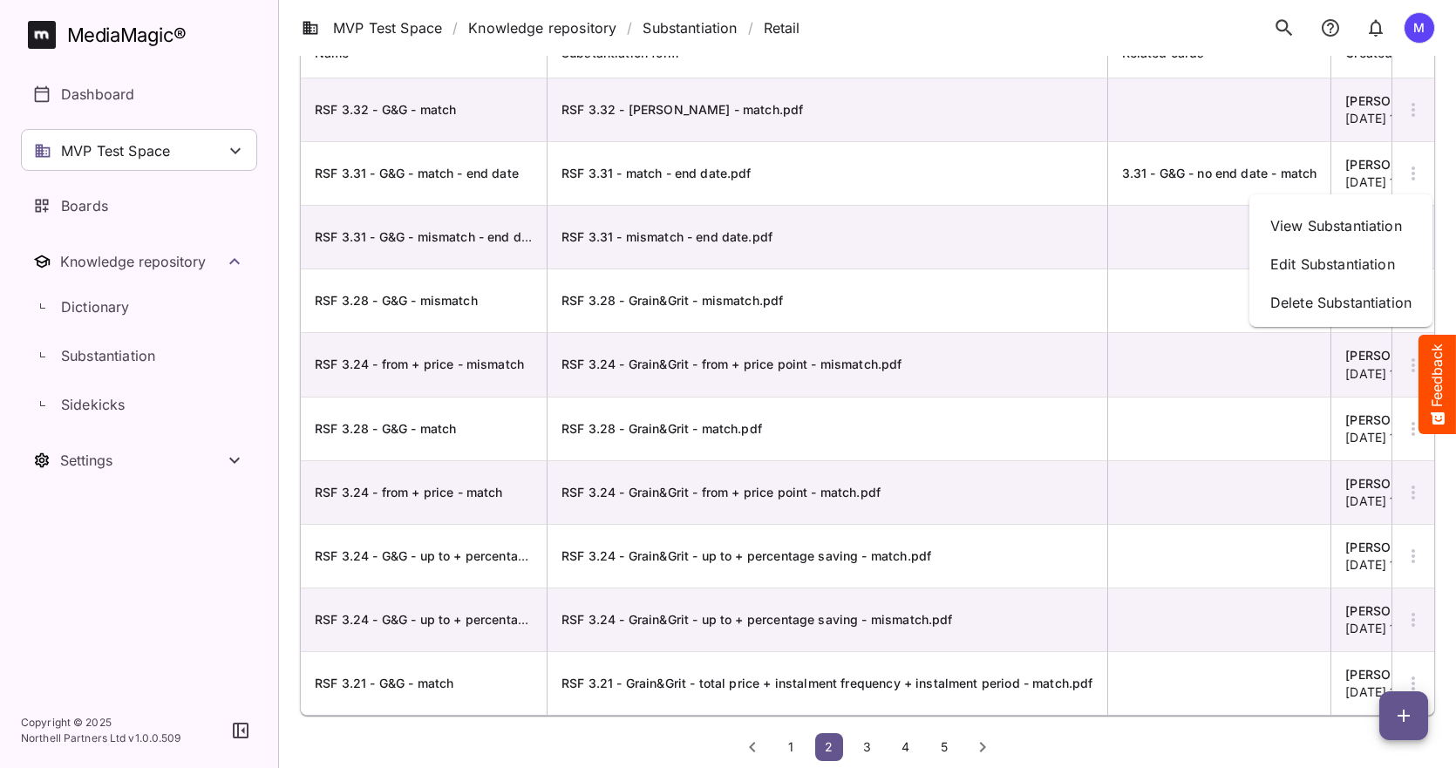
click at [1255, 169] on div at bounding box center [728, 384] width 1456 height 768
click at [1255, 169] on span "3.31 - G&G - no end date - match" at bounding box center [1219, 173] width 195 height 15
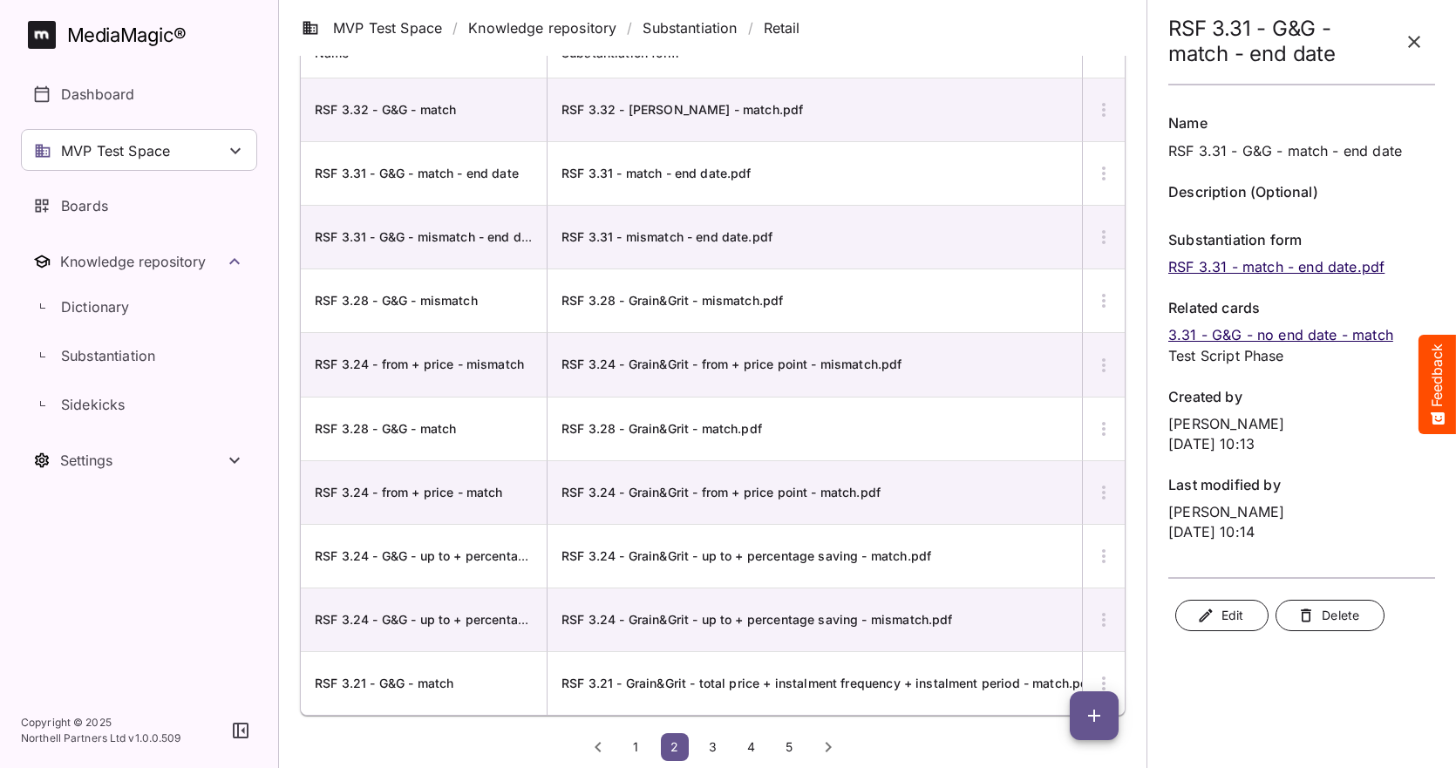
click at [1239, 337] on p "3.31 - G&G - no end date - match" at bounding box center [1301, 334] width 267 height 21
click at [1063, 268] on td "RSF 3.31 - mismatch - end date.pdf" at bounding box center [828, 238] width 561 height 64
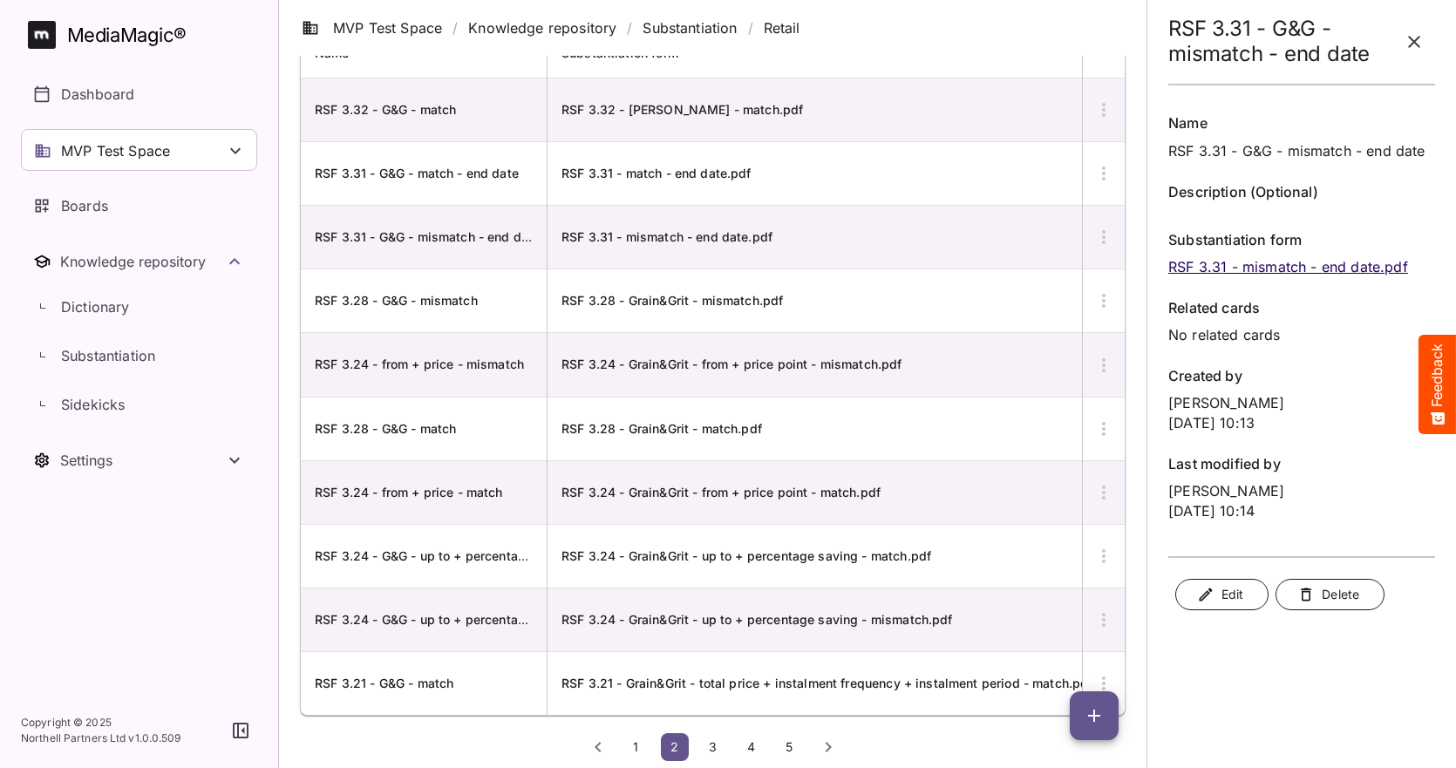
click at [1419, 41] on icon "button" at bounding box center [1414, 41] width 21 height 21
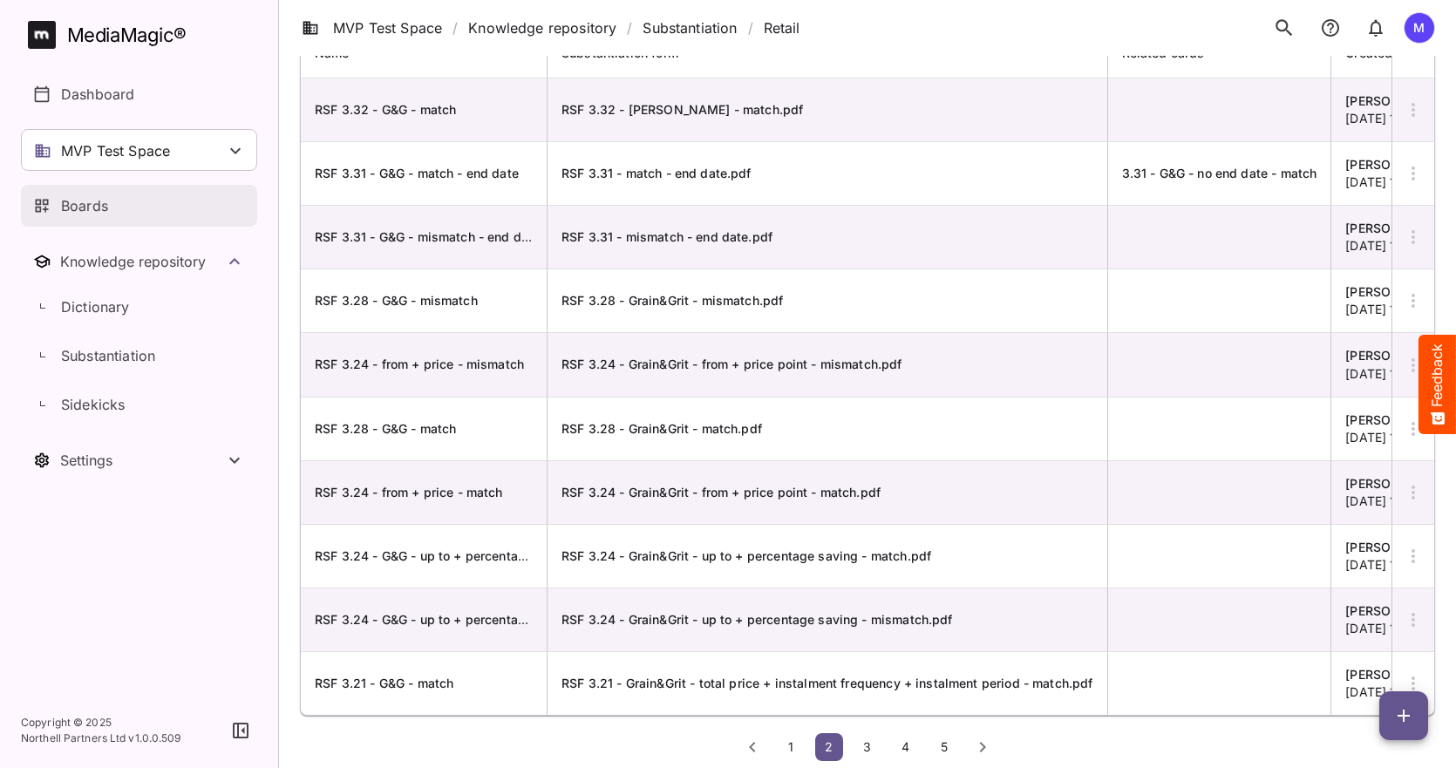
click at [89, 194] on link "Boards" at bounding box center [139, 206] width 236 height 42
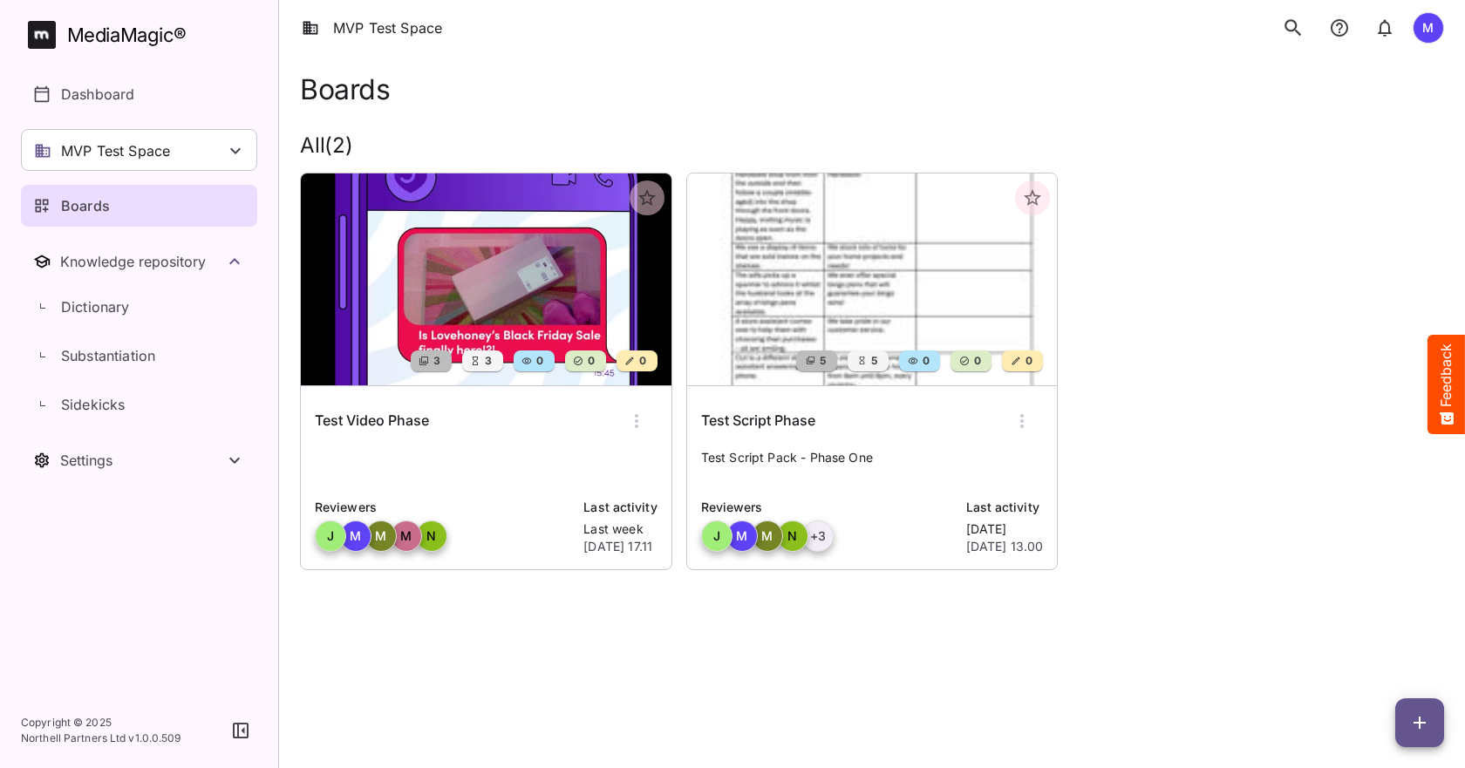
click at [841, 482] on p "Test Script Pack - Phase One" at bounding box center [872, 466] width 343 height 35
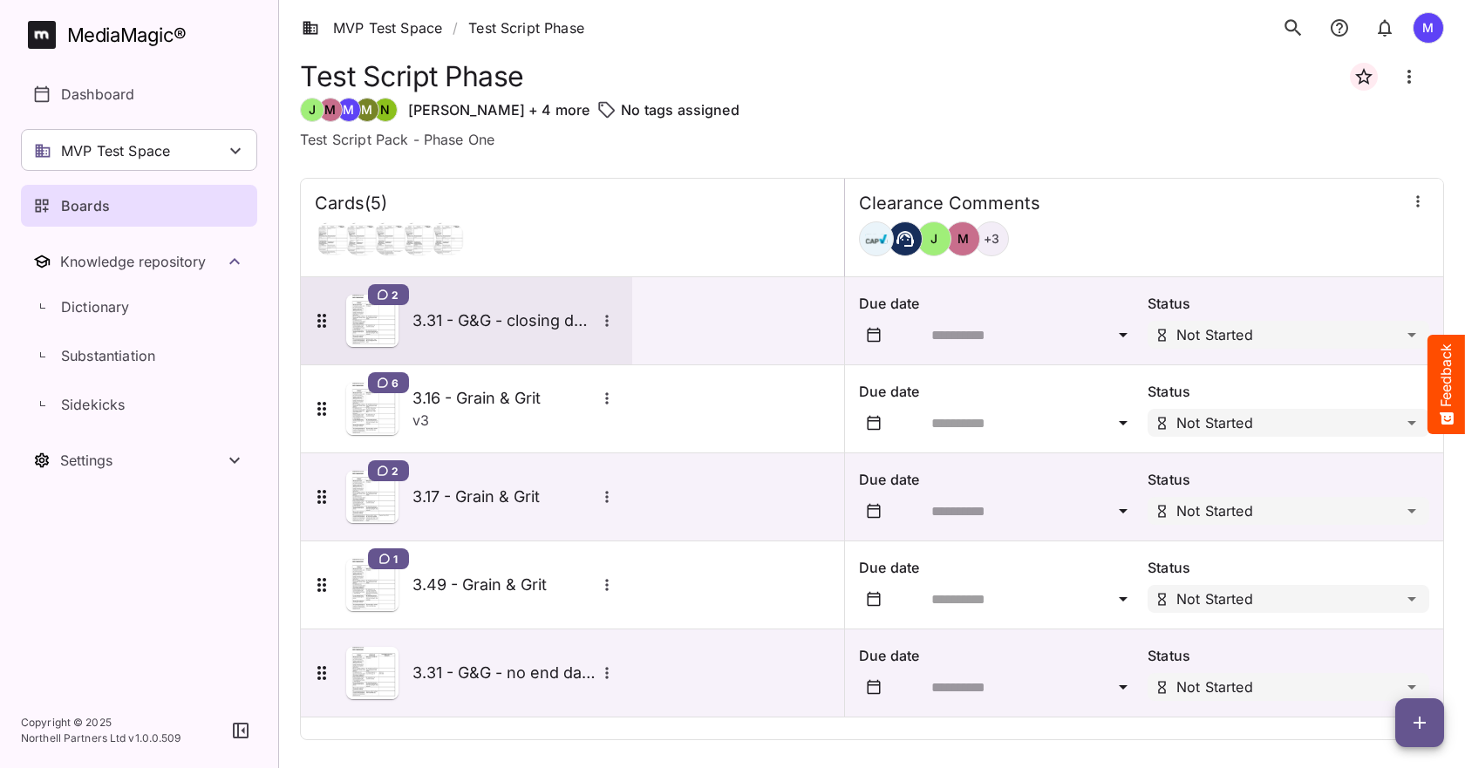
click at [598, 324] on icon "More options for 3.31 - G&G - closing down - mismatch RSF" at bounding box center [606, 320] width 17 height 17
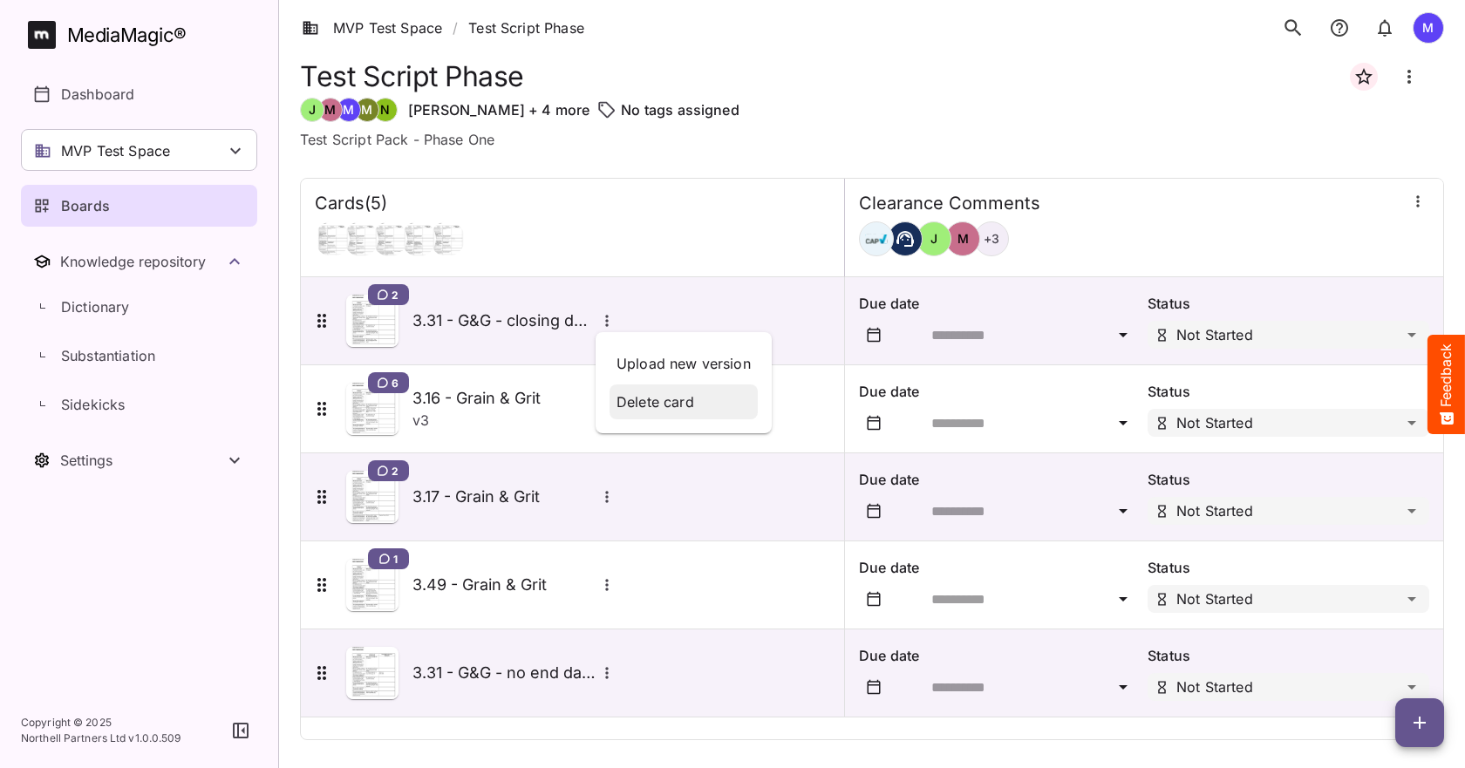
click at [640, 407] on p "Delete card" at bounding box center [683, 402] width 134 height 21
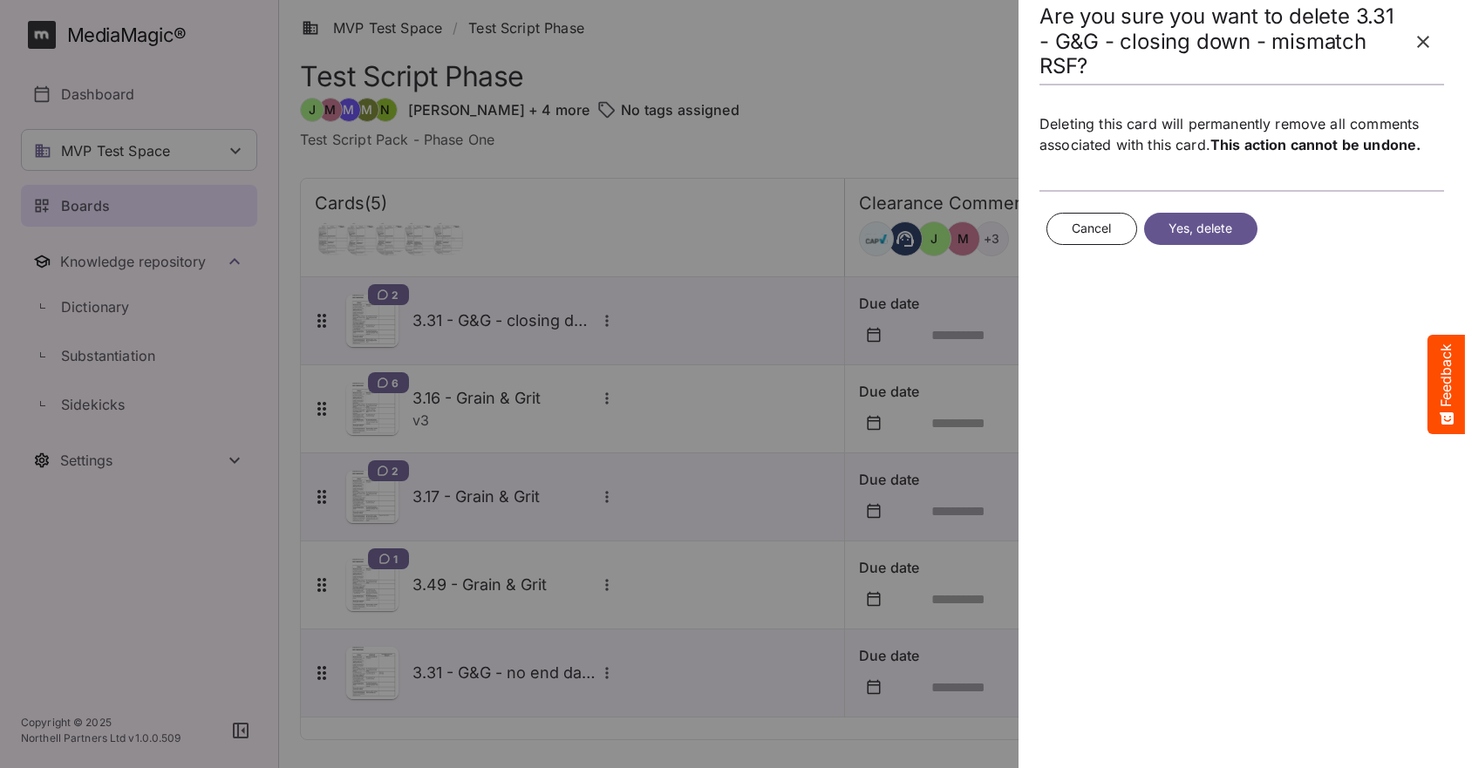
click at [1213, 229] on span "Yes, delete" at bounding box center [1200, 229] width 65 height 22
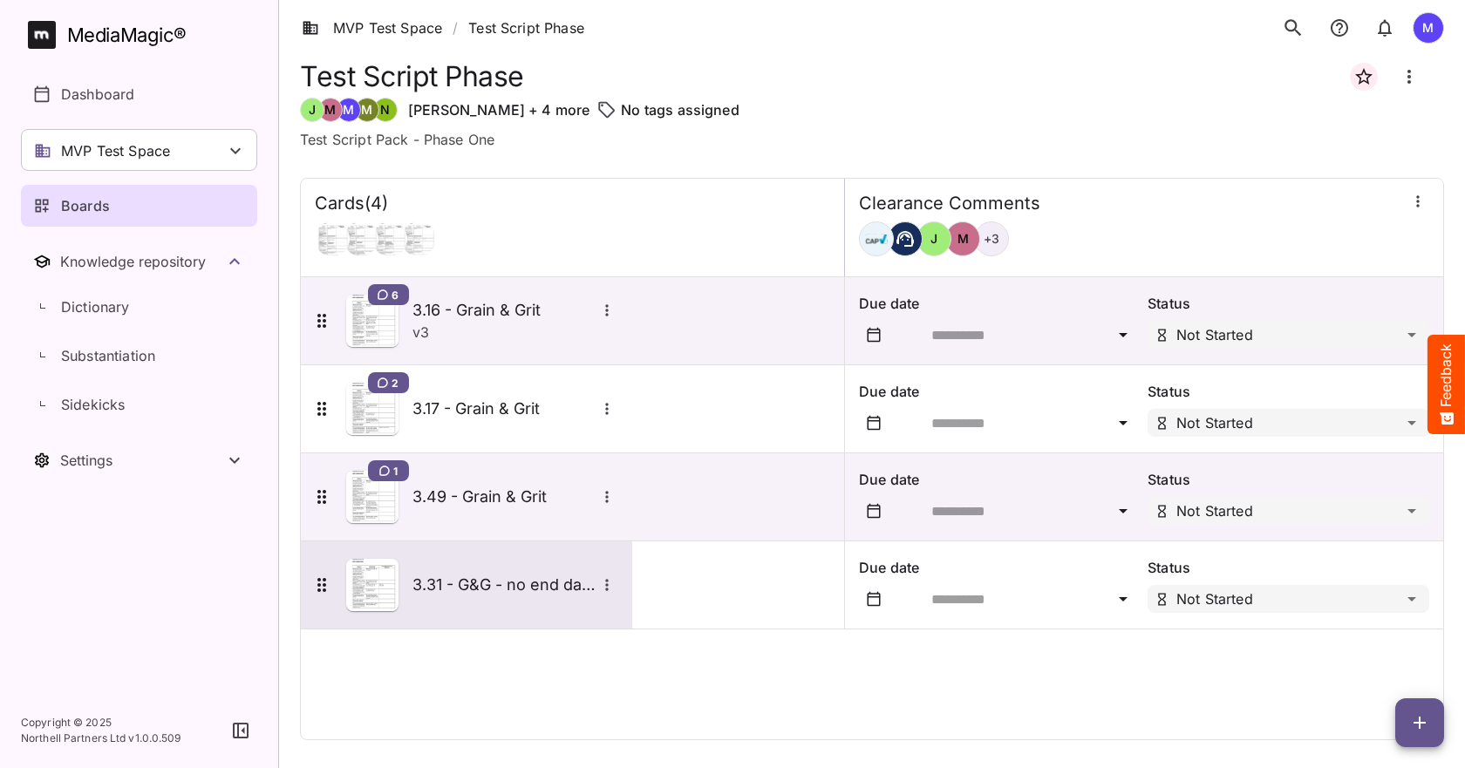
click at [578, 606] on div "3.31 - G&G - no end date - match" at bounding box center [464, 585] width 307 height 52
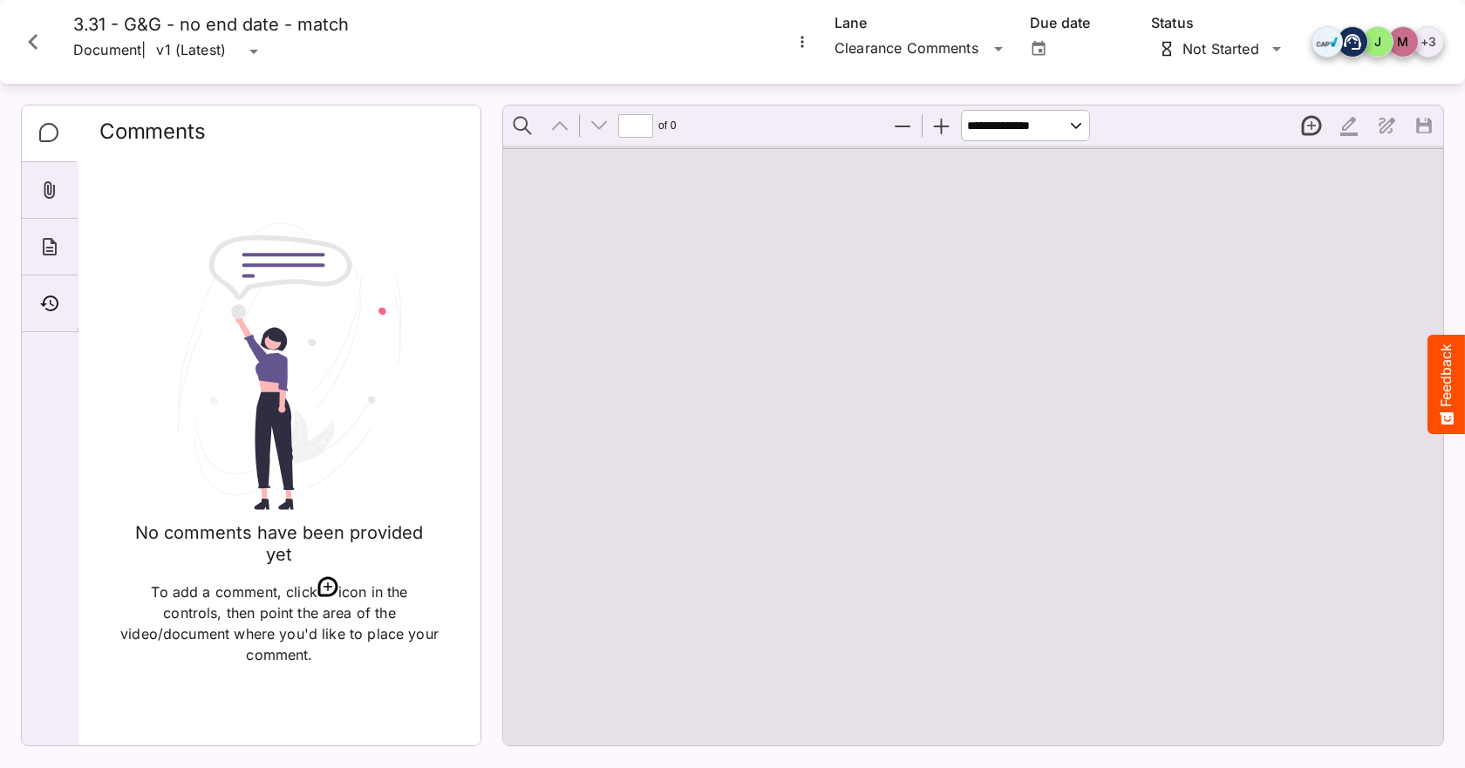
type input "*"
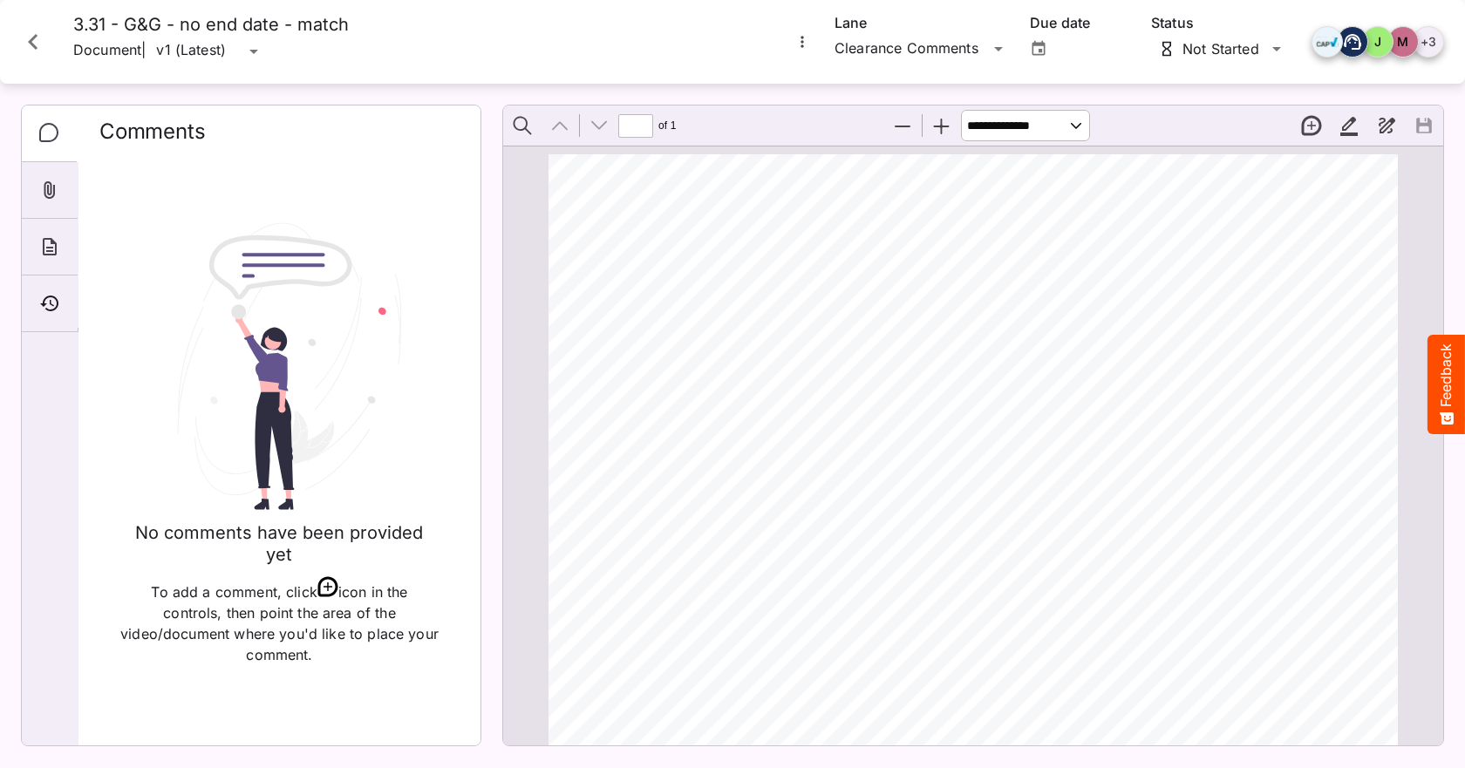
scroll to position [170, 0]
click at [65, 241] on div "About" at bounding box center [50, 247] width 56 height 57
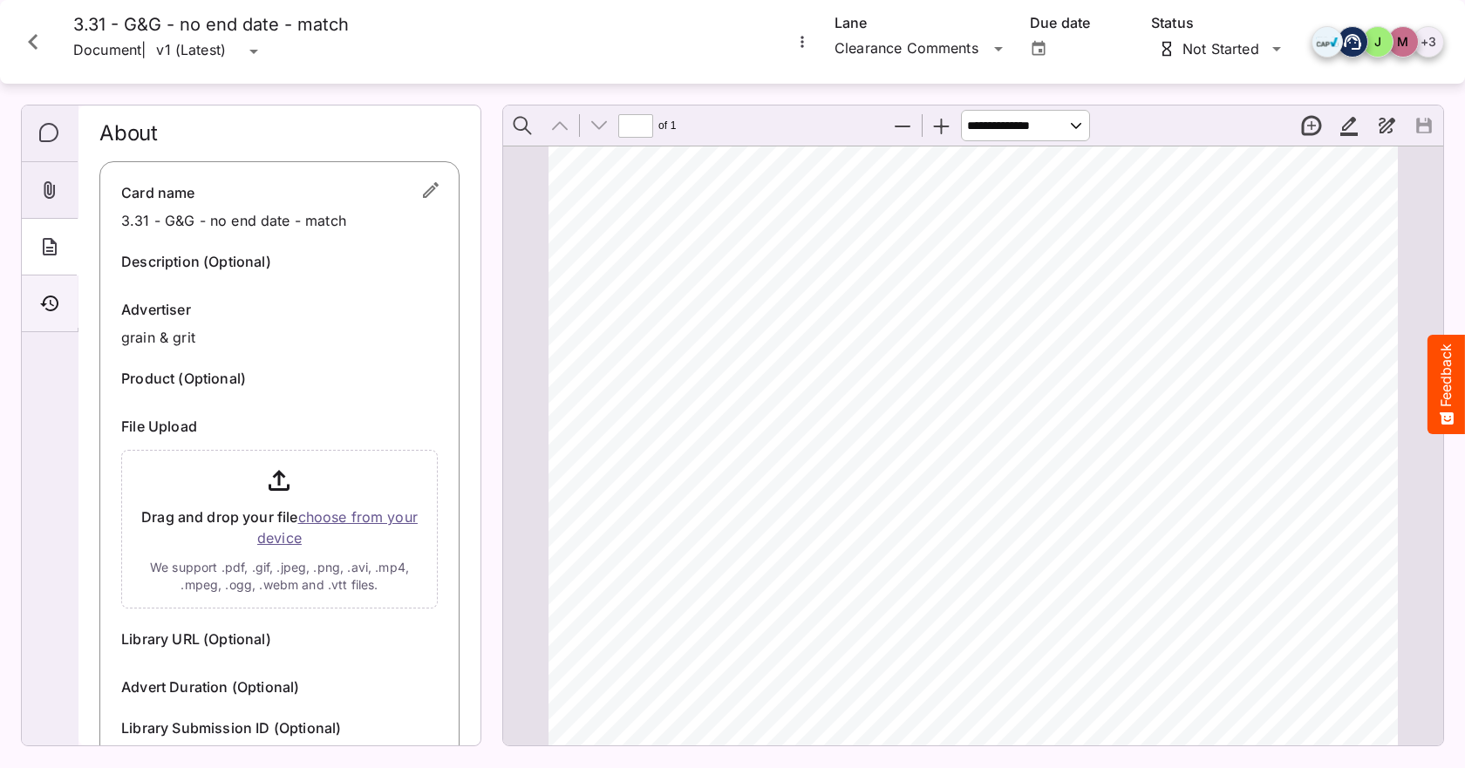
click at [56, 301] on icon "Timeline" at bounding box center [49, 303] width 21 height 21
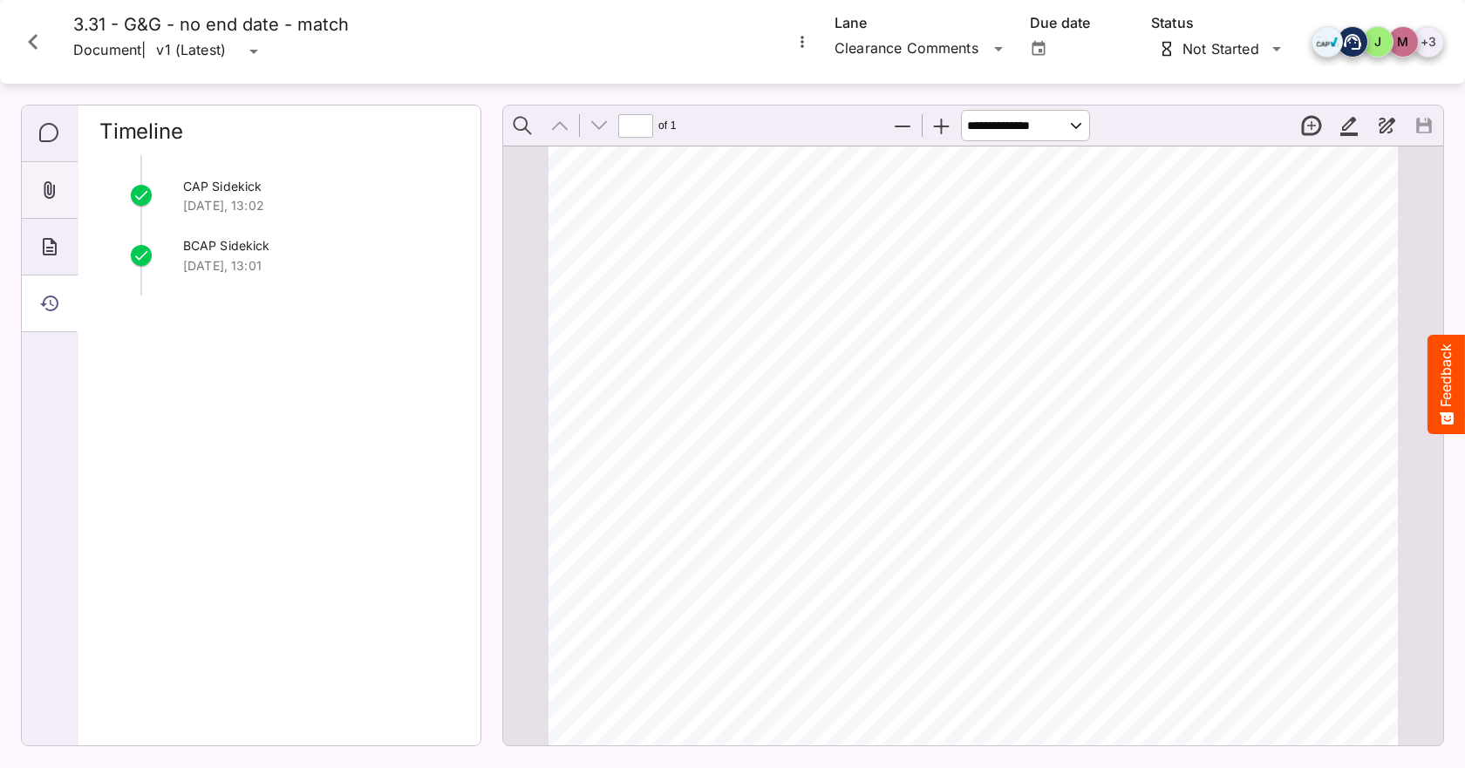
click at [55, 197] on icon "Attachments" at bounding box center [49, 190] width 21 height 21
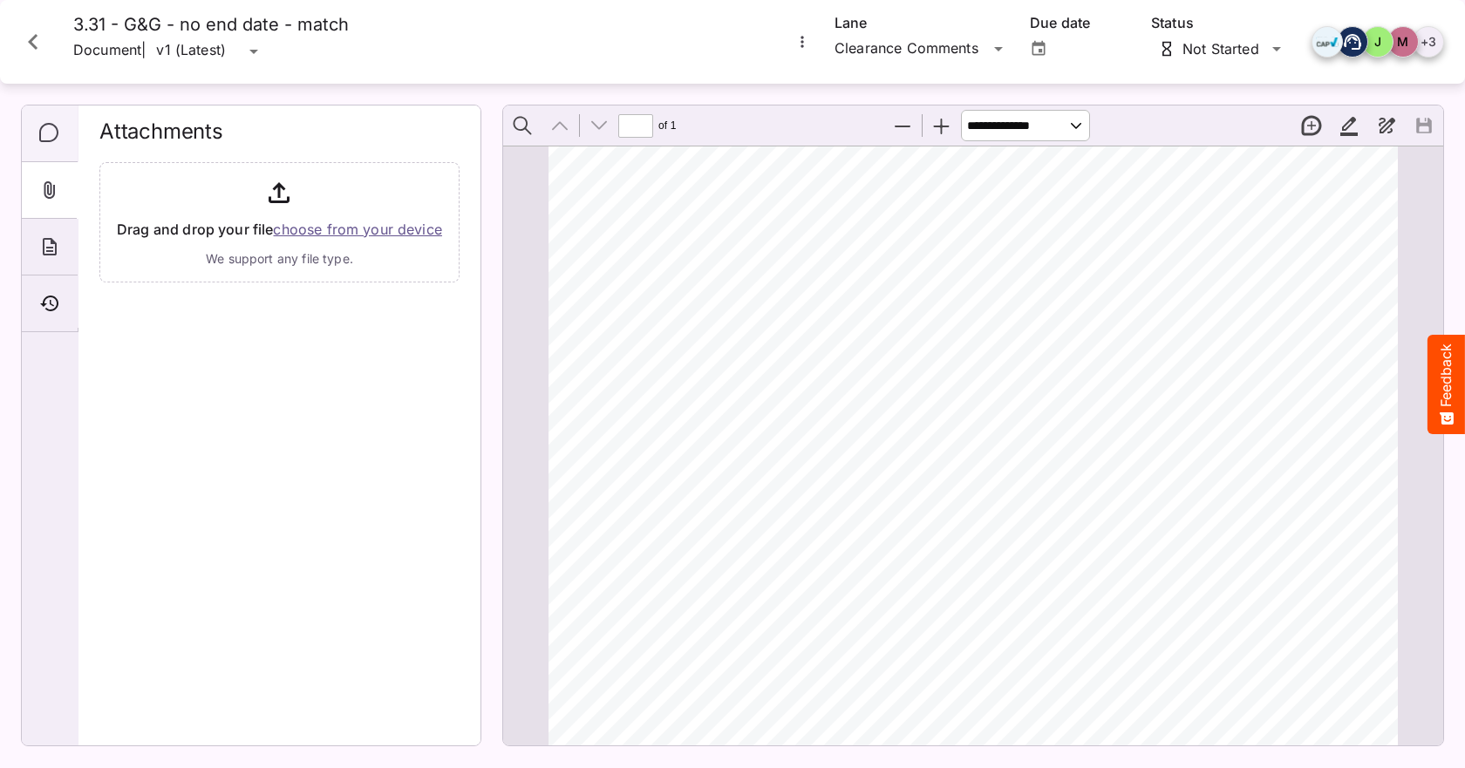
click at [53, 146] on div "Comments" at bounding box center [50, 134] width 56 height 57
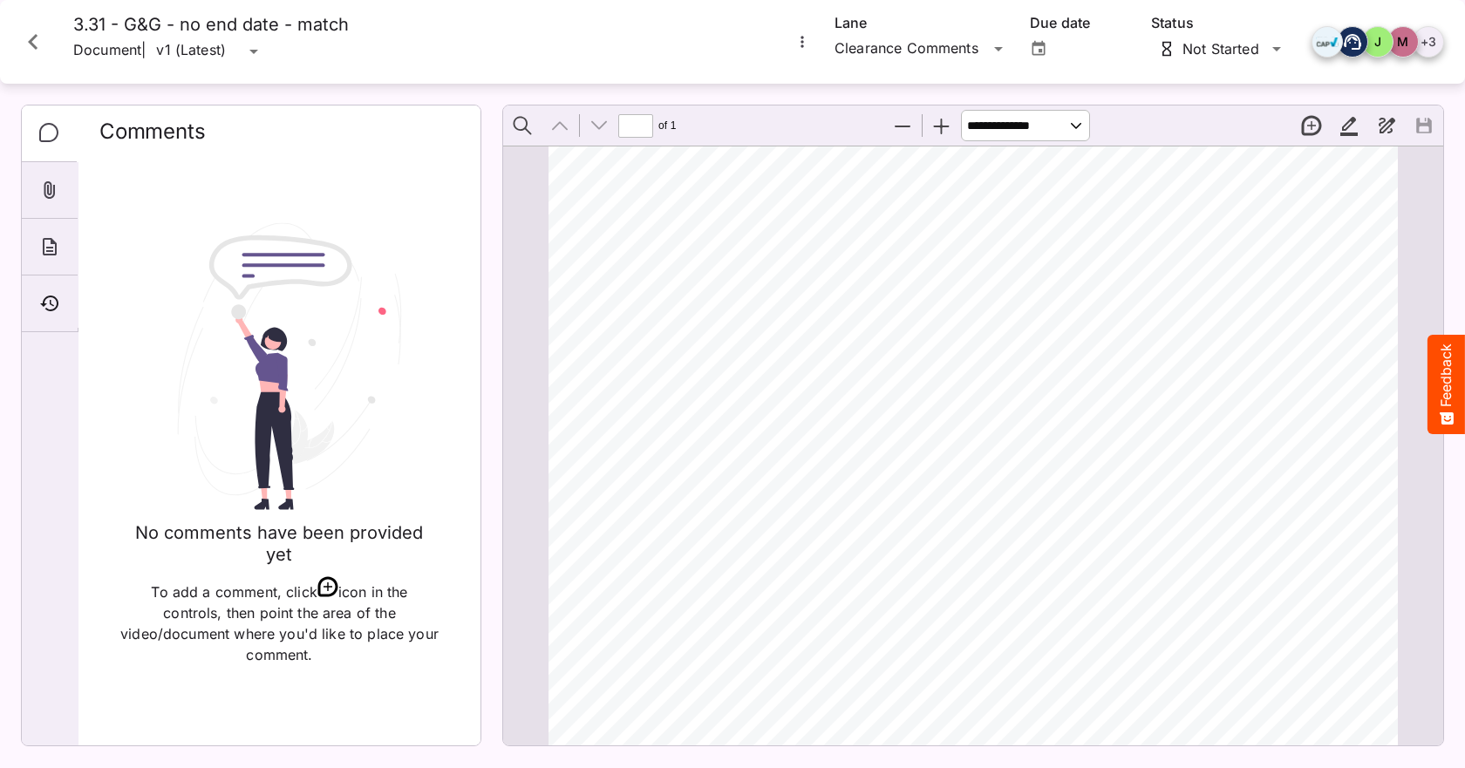
click at [40, 50] on icon "Close card" at bounding box center [32, 41] width 31 height 31
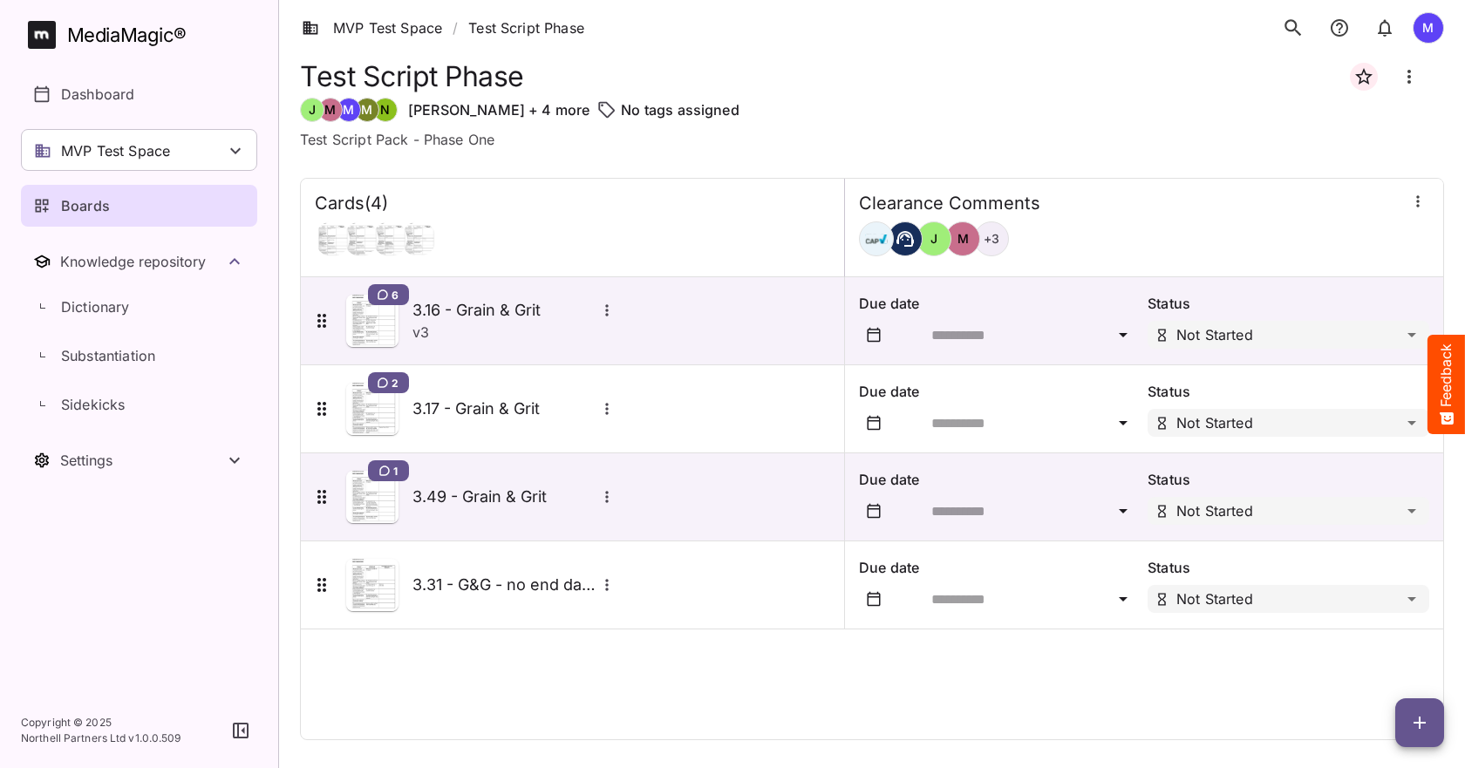
click at [1399, 733] on button "button" at bounding box center [1419, 722] width 49 height 49
click at [1386, 613] on p "Add new card" at bounding box center [1376, 611] width 94 height 21
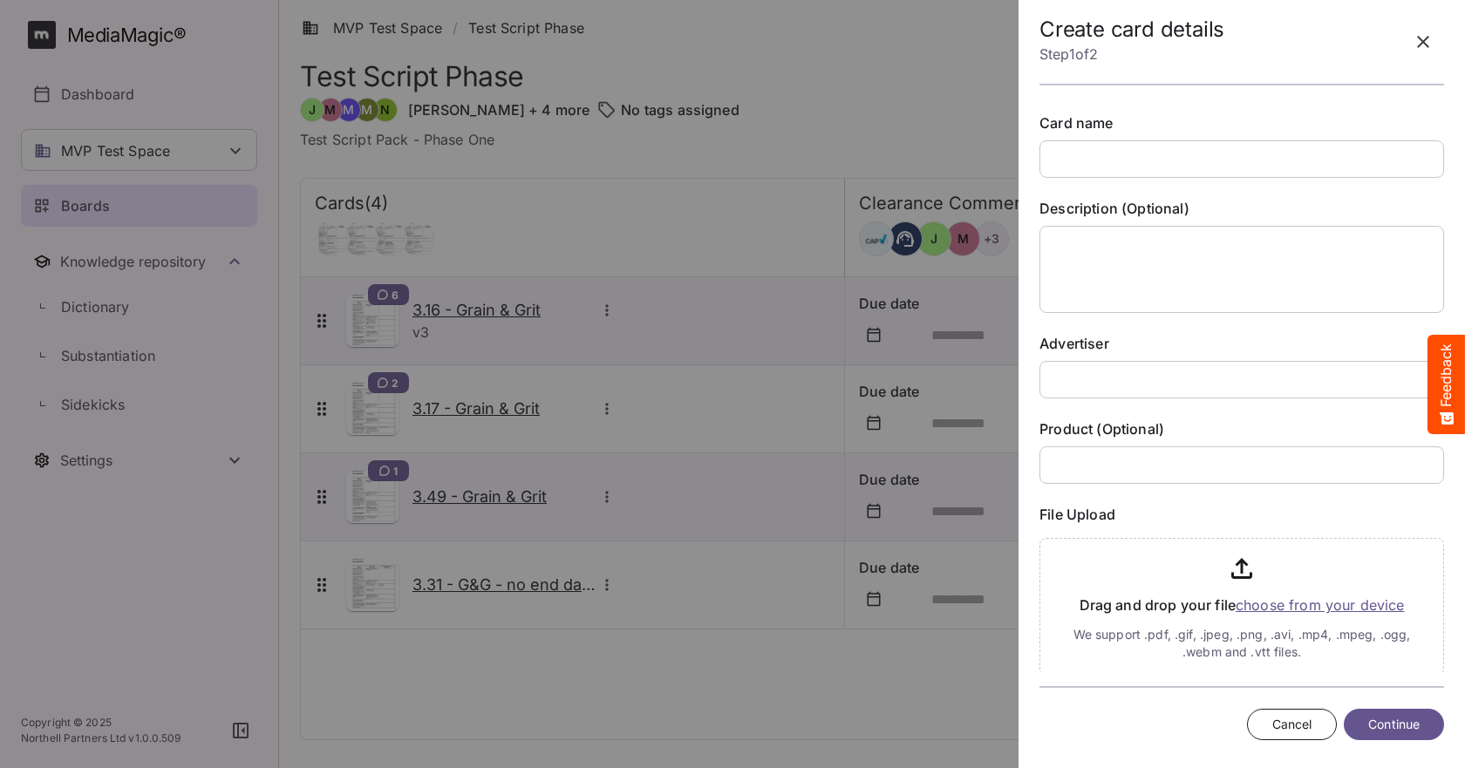
click at [666, 644] on div at bounding box center [732, 384] width 1465 height 768
click at [1251, 708] on div "Cancel Continue" at bounding box center [1241, 725] width 405 height 46
click at [1269, 719] on button "Cancel" at bounding box center [1292, 725] width 91 height 32
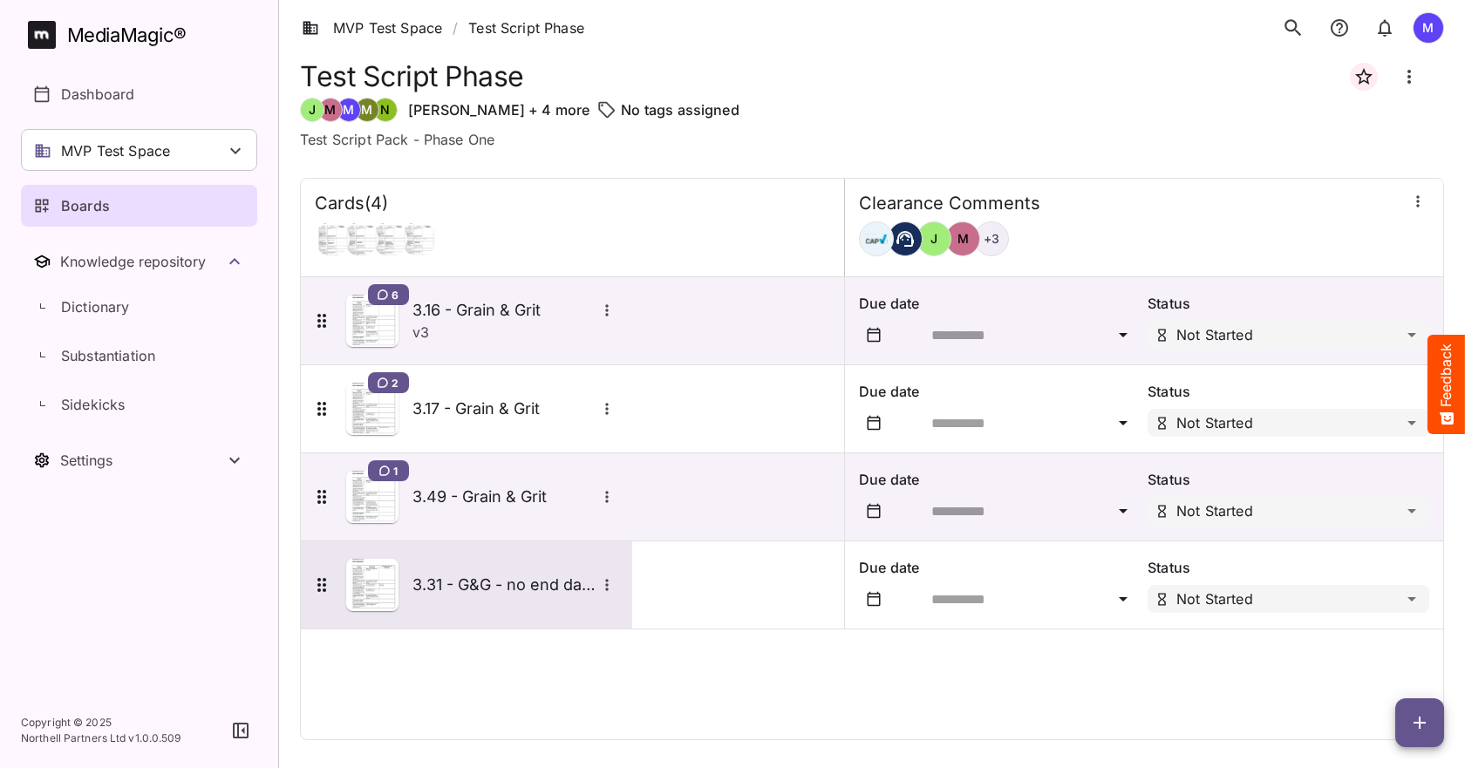
click at [609, 583] on icon "More options for 3.31 - G&G - no end date - match" at bounding box center [606, 584] width 17 height 17
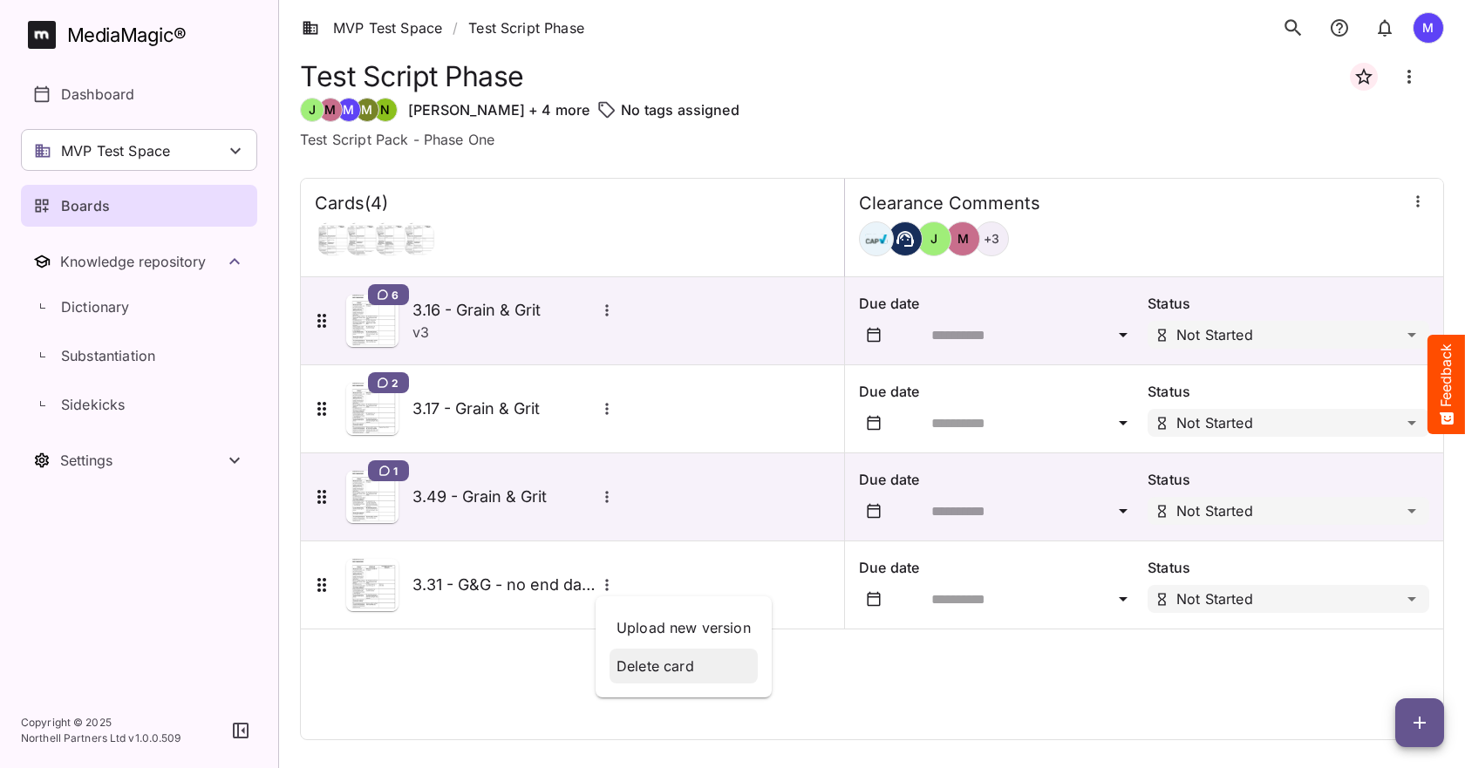
click at [678, 676] on p "Delete card" at bounding box center [683, 666] width 134 height 21
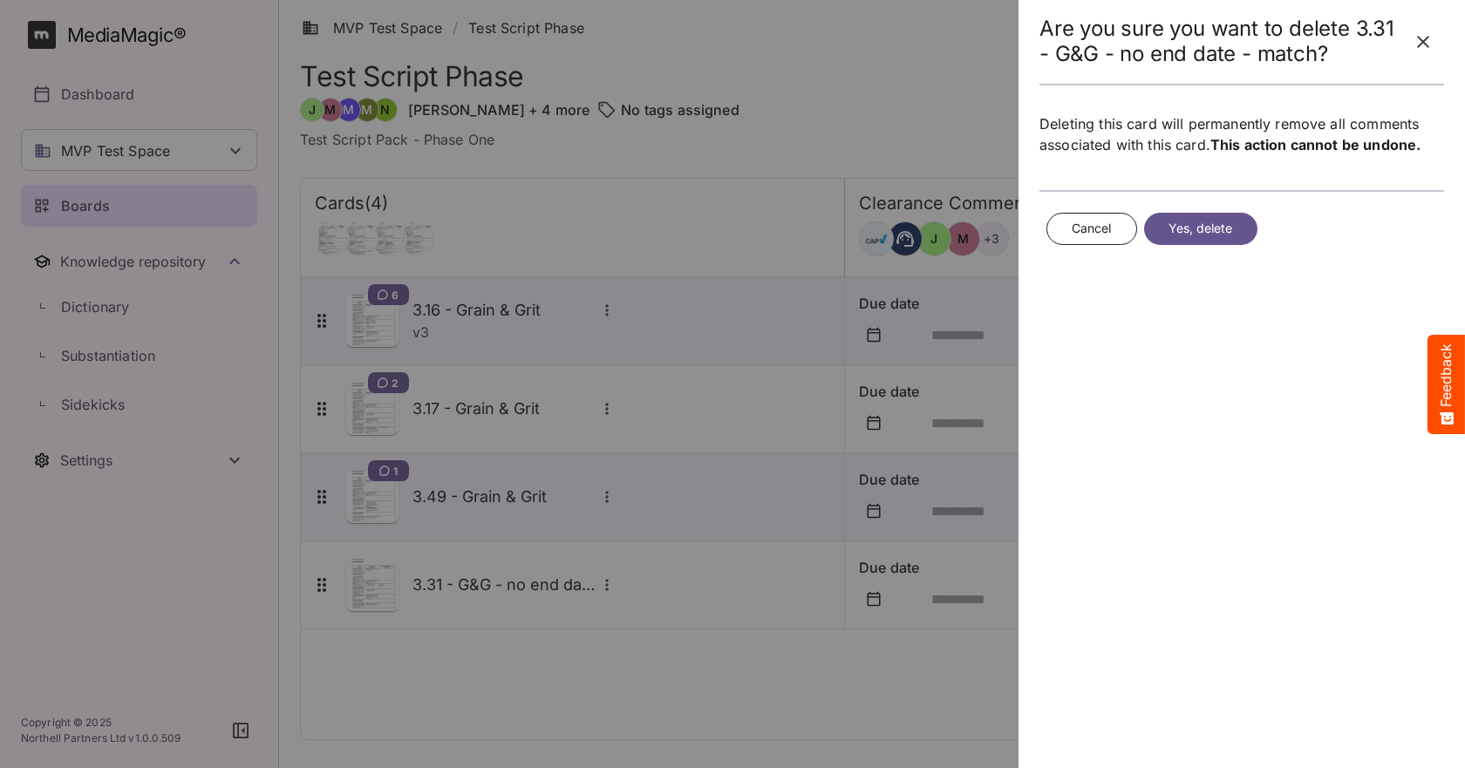
click at [1203, 232] on span "Yes, delete" at bounding box center [1200, 229] width 65 height 22
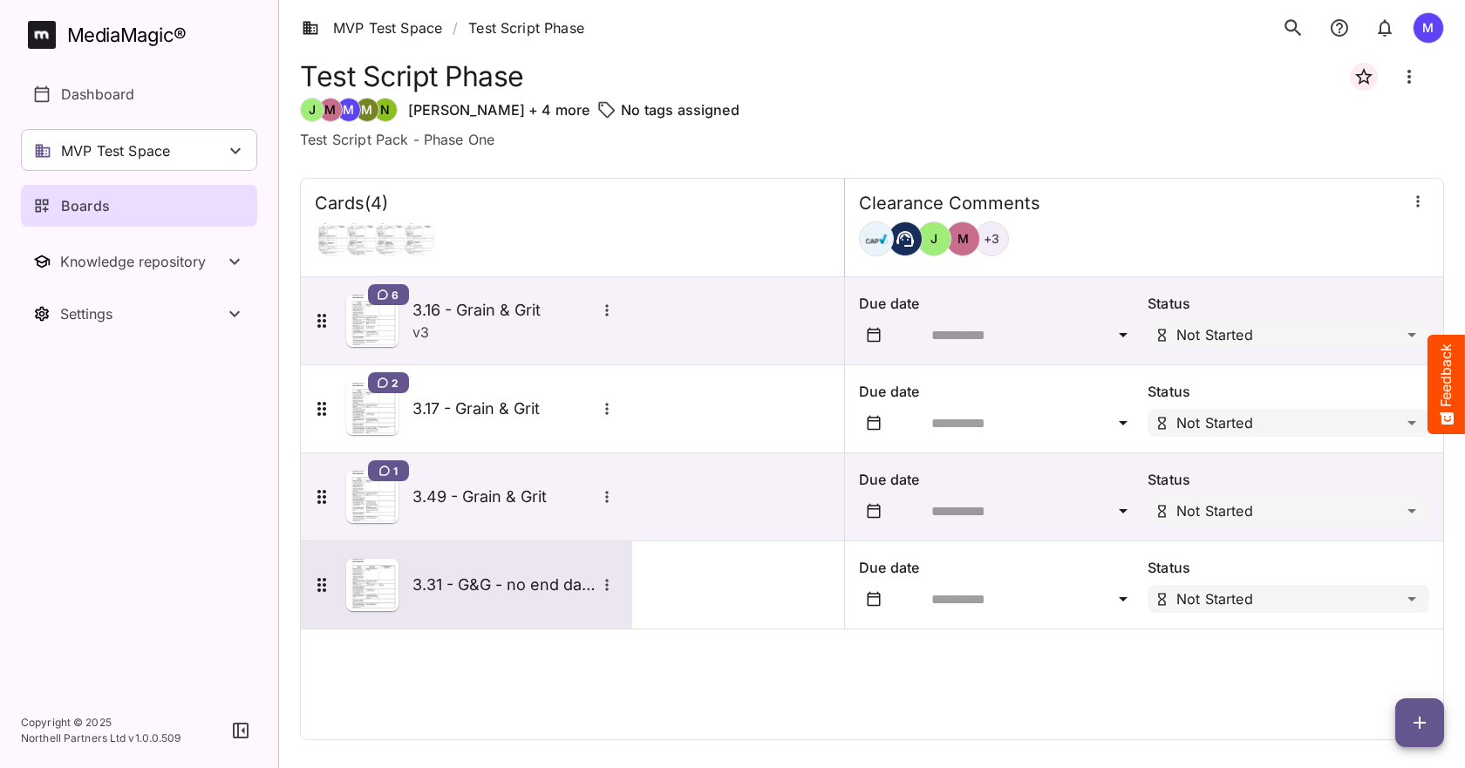
click at [527, 594] on h5 "3.31 - G&G - no end date - match" at bounding box center [503, 585] width 183 height 21
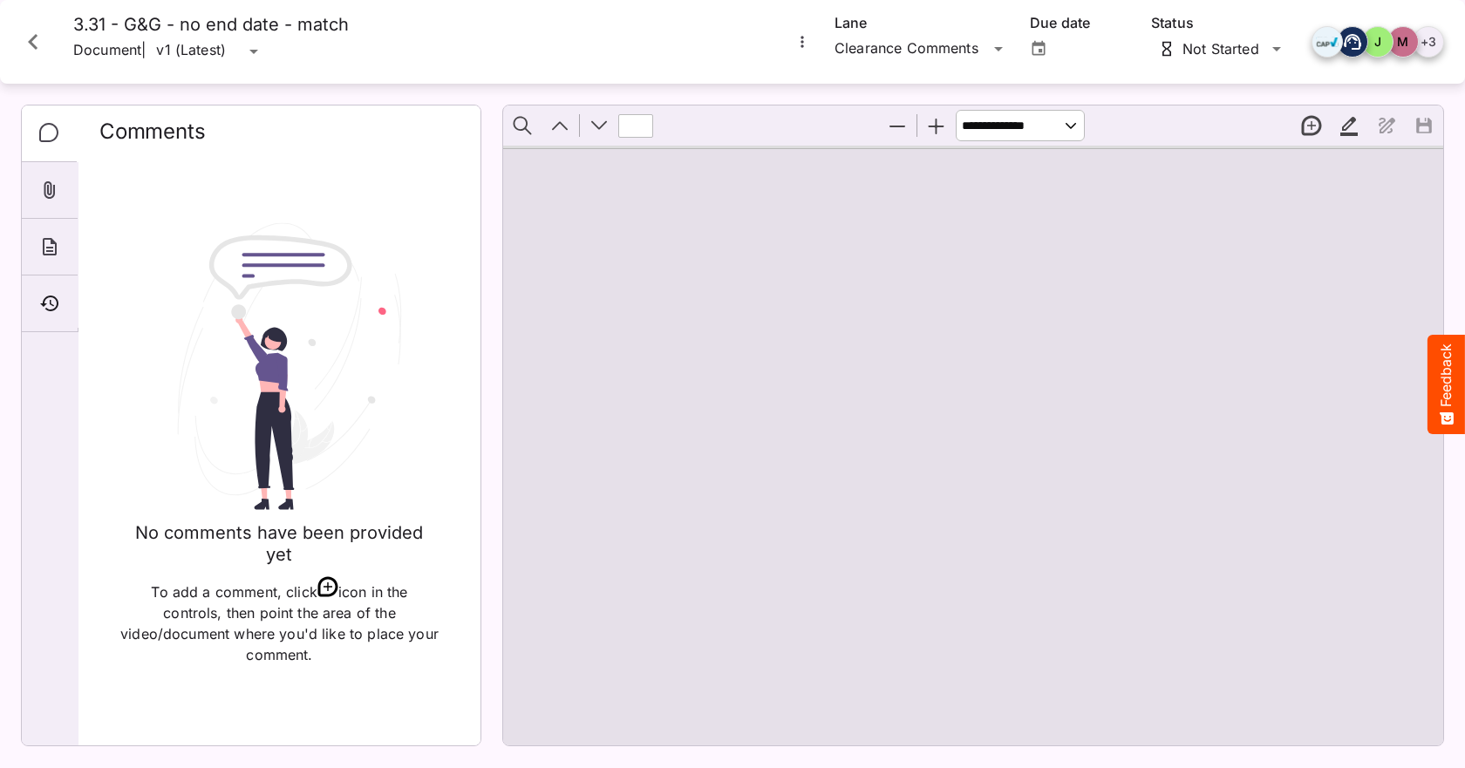
type input "*"
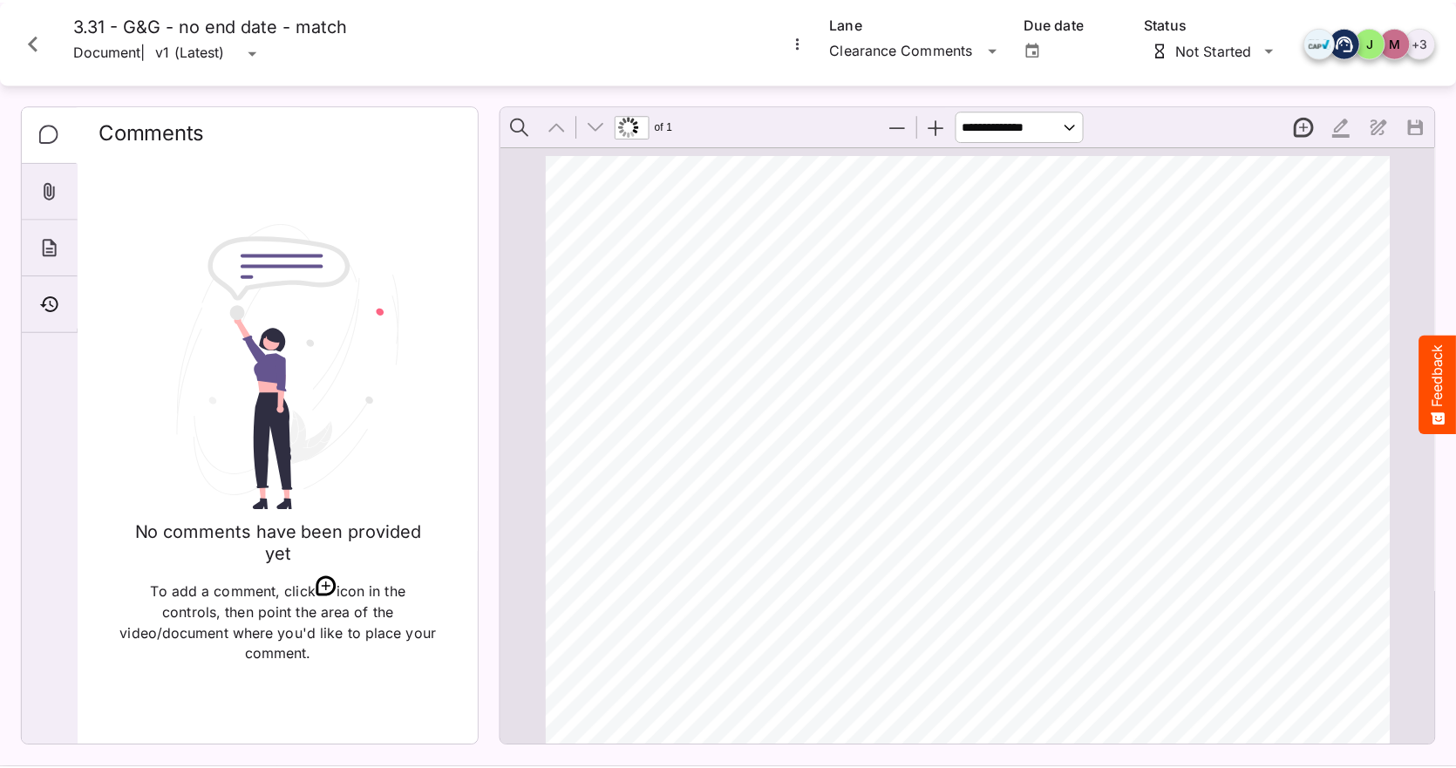
scroll to position [170, 0]
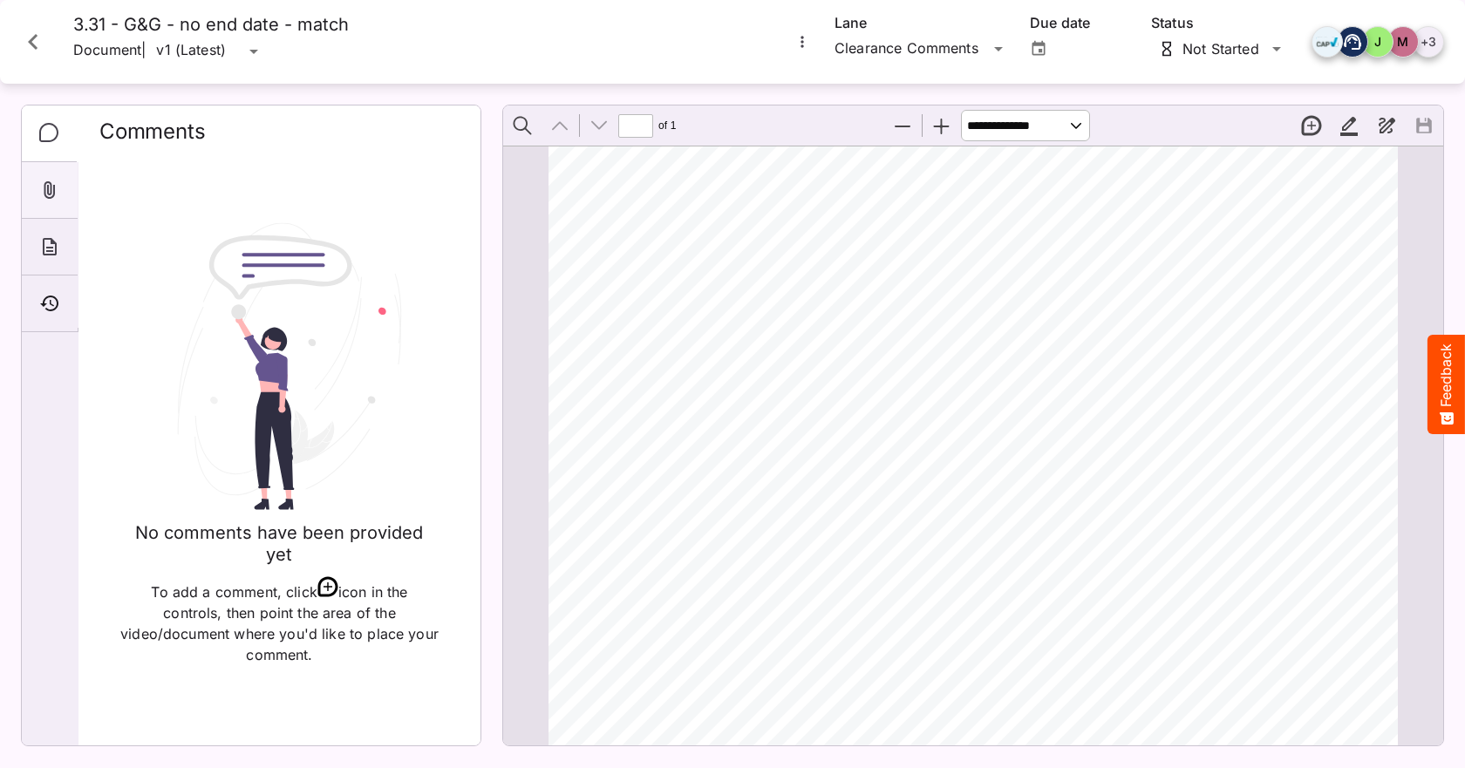
click at [34, 189] on div "Attachments" at bounding box center [50, 190] width 56 height 57
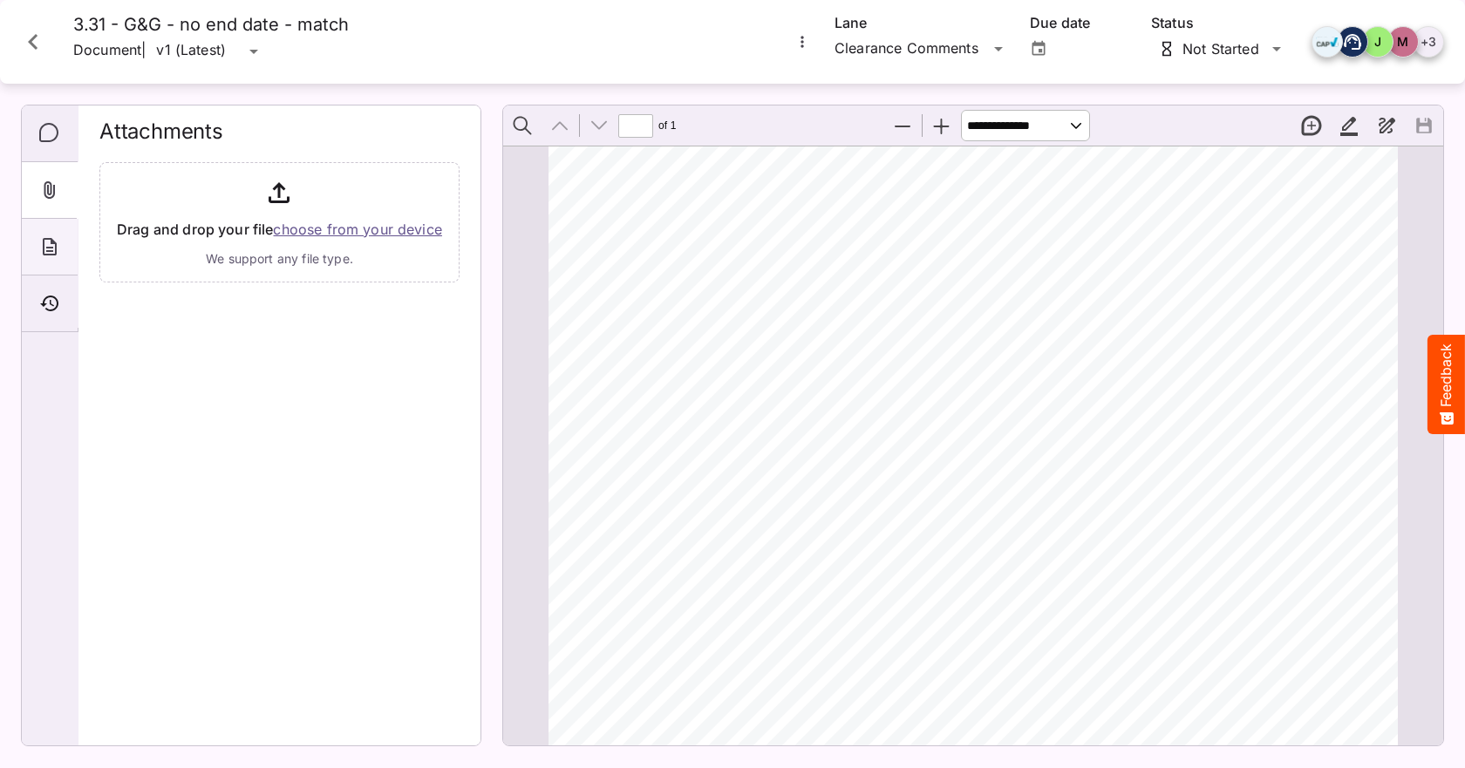
click at [66, 265] on div "About" at bounding box center [50, 247] width 56 height 57
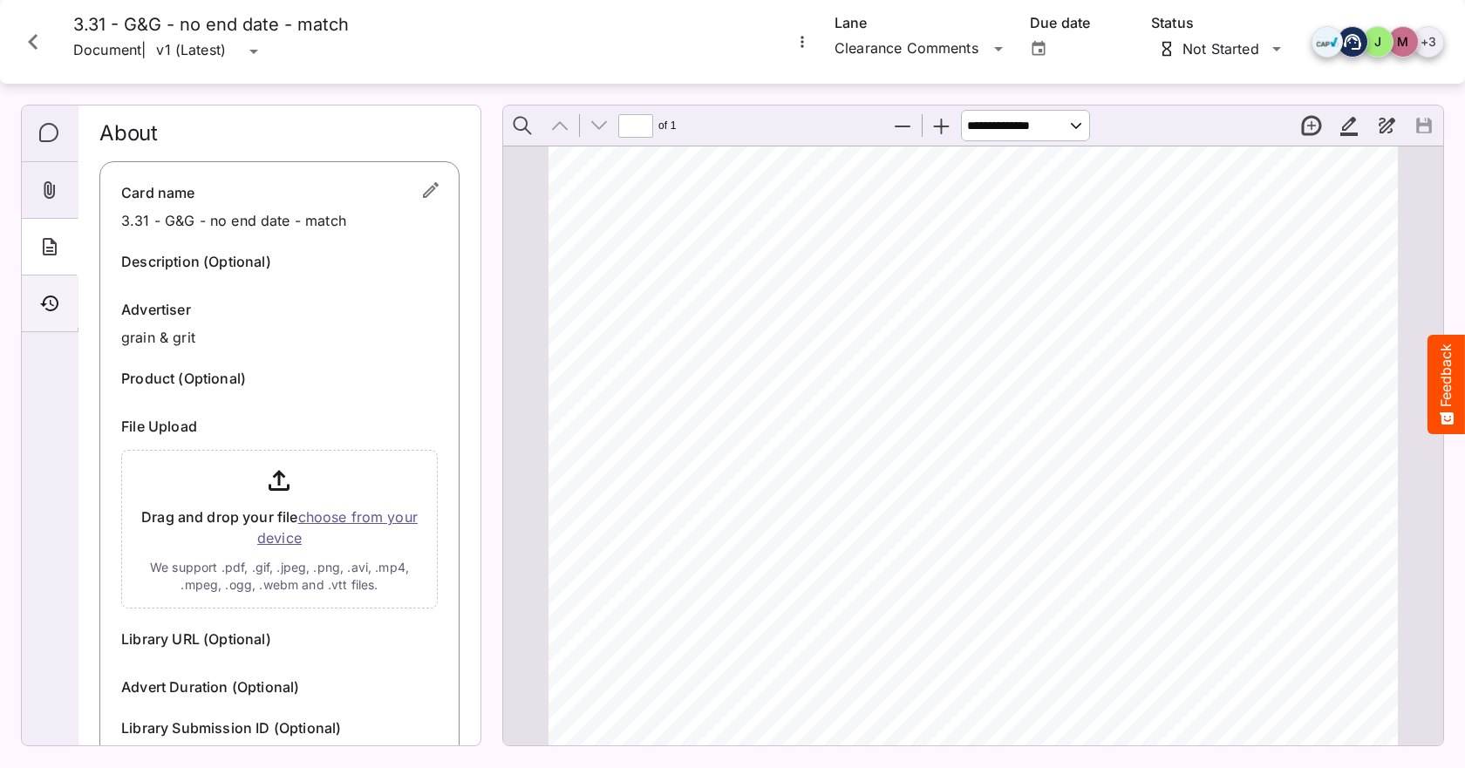
click at [36, 323] on div "Timeline" at bounding box center [50, 304] width 56 height 57
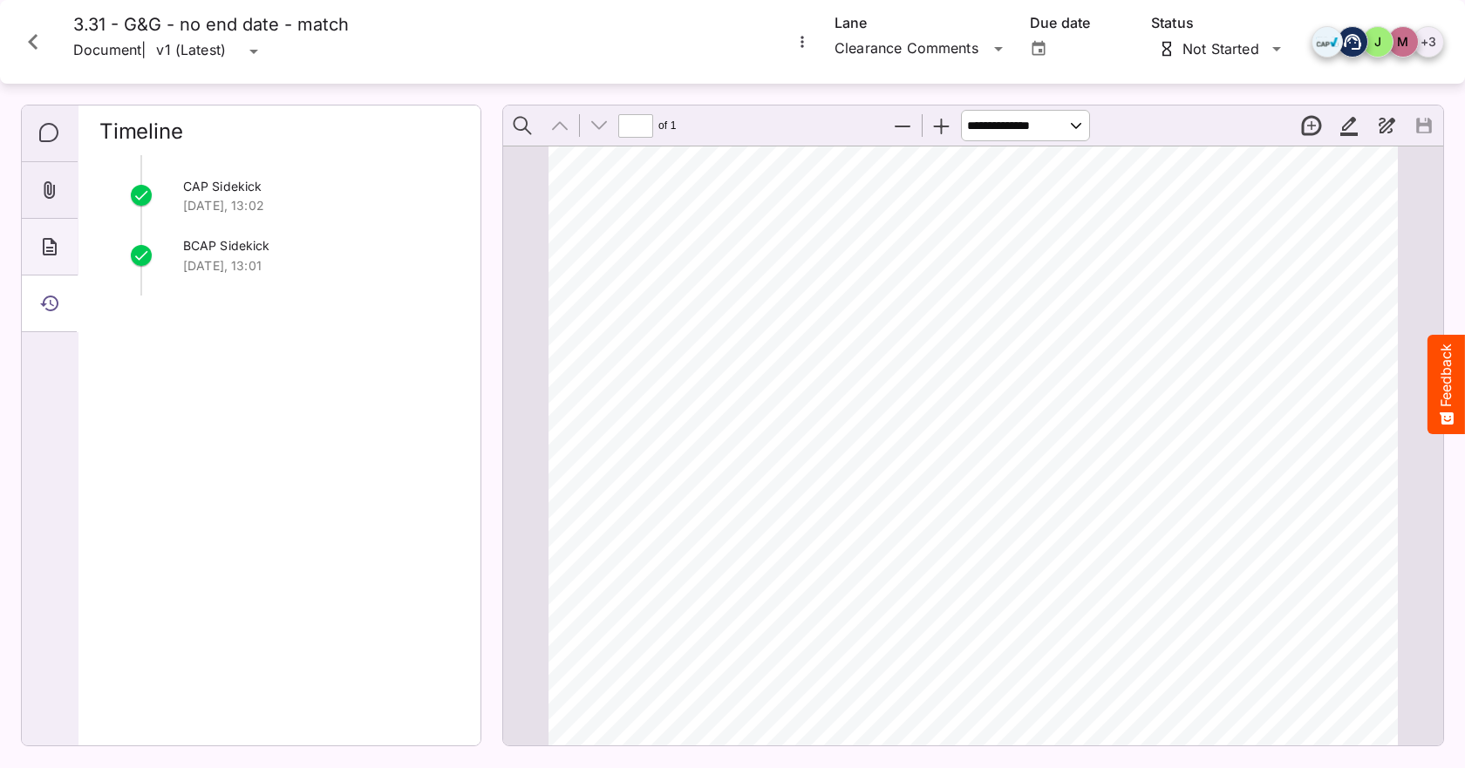
click at [51, 221] on div "About" at bounding box center [50, 247] width 56 height 57
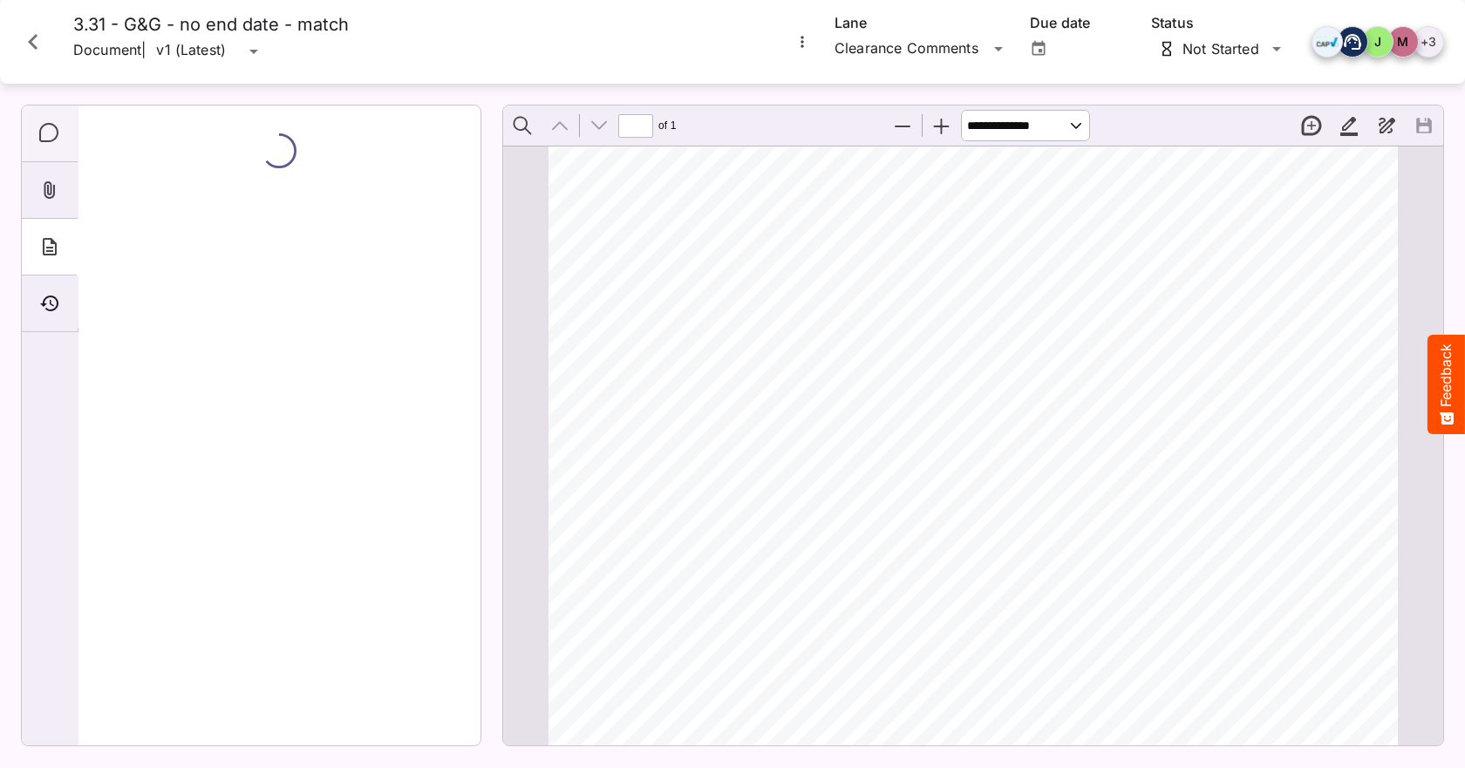
click at [53, 122] on div "Comments" at bounding box center [50, 134] width 56 height 57
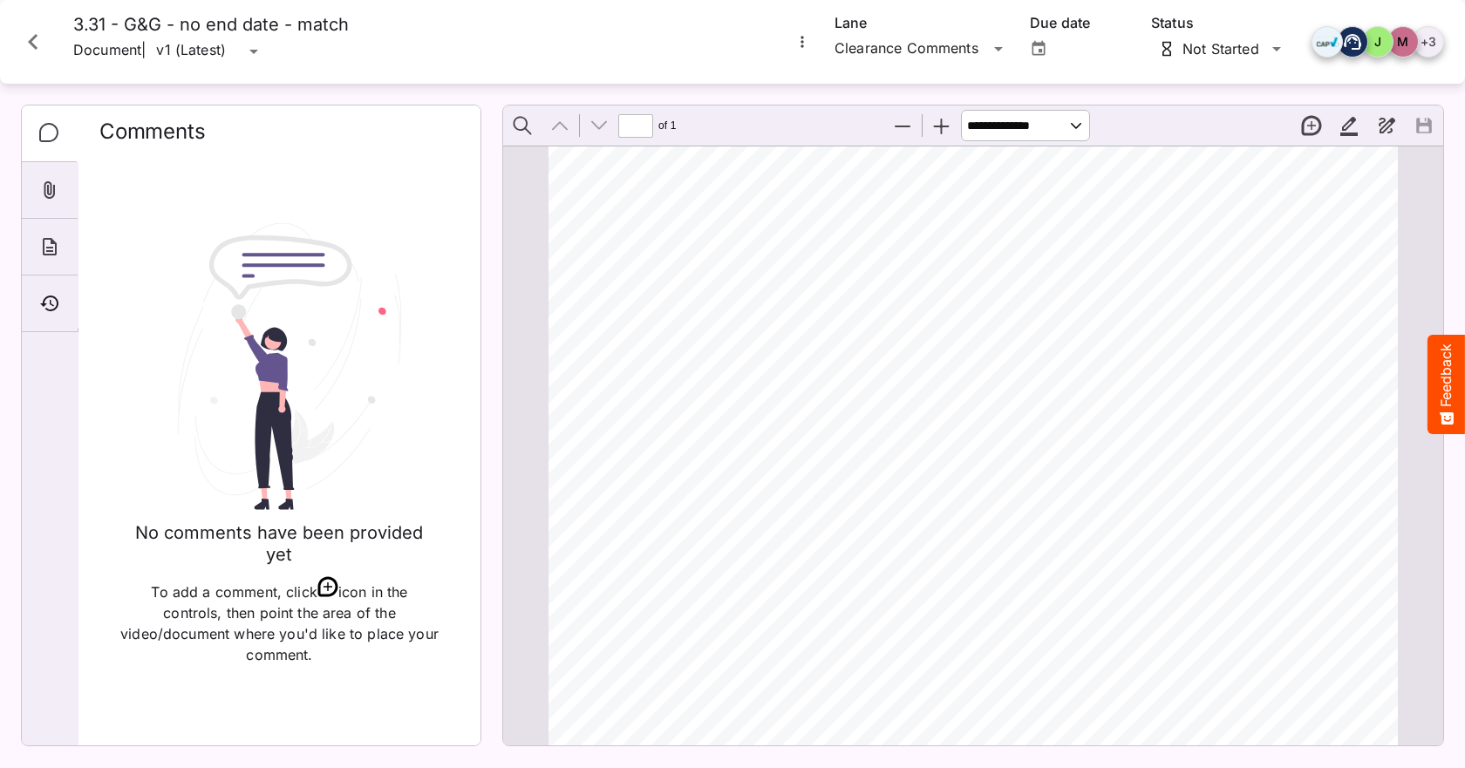
click at [47, 31] on icon "Close card" at bounding box center [32, 41] width 31 height 31
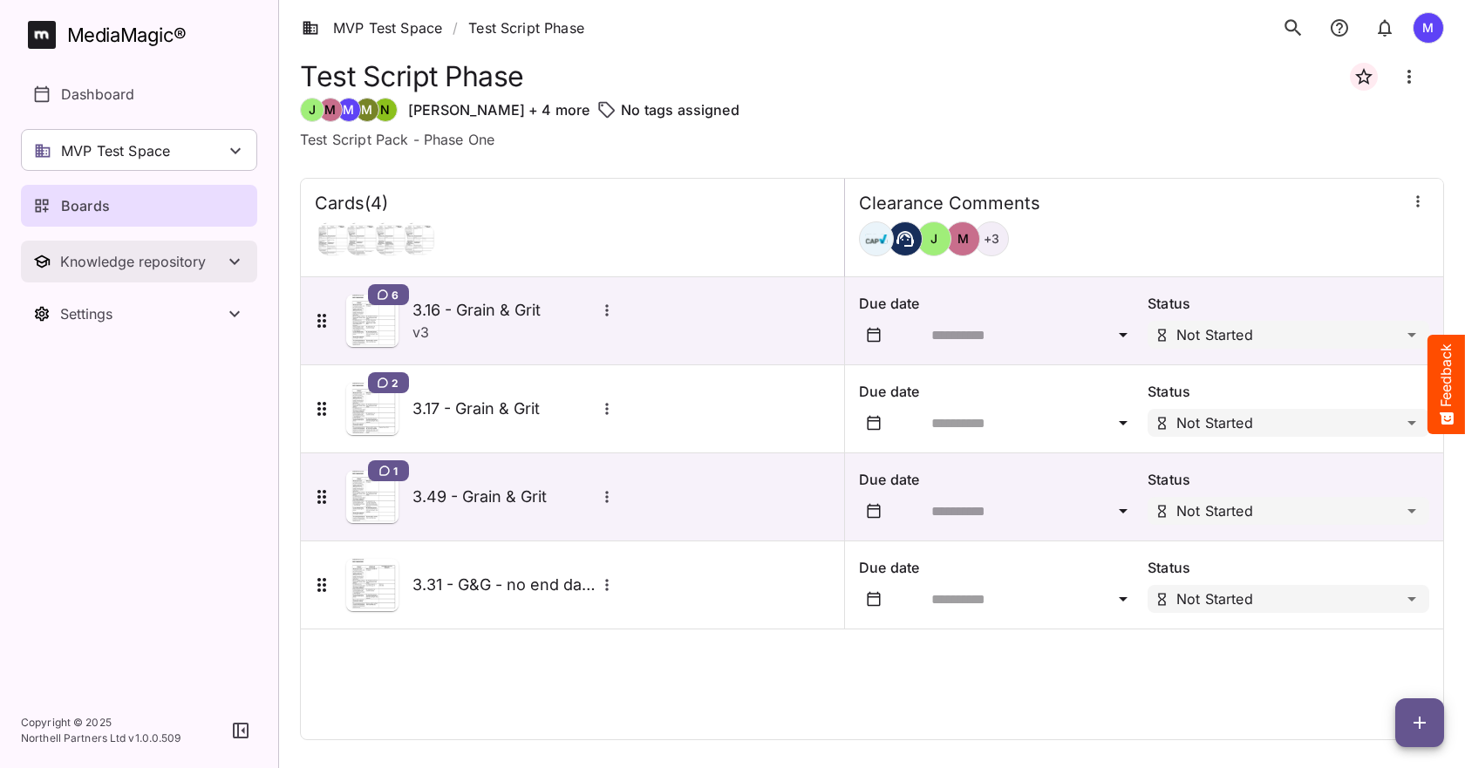
click at [171, 262] on div "Knowledge repository" at bounding box center [142, 261] width 164 height 17
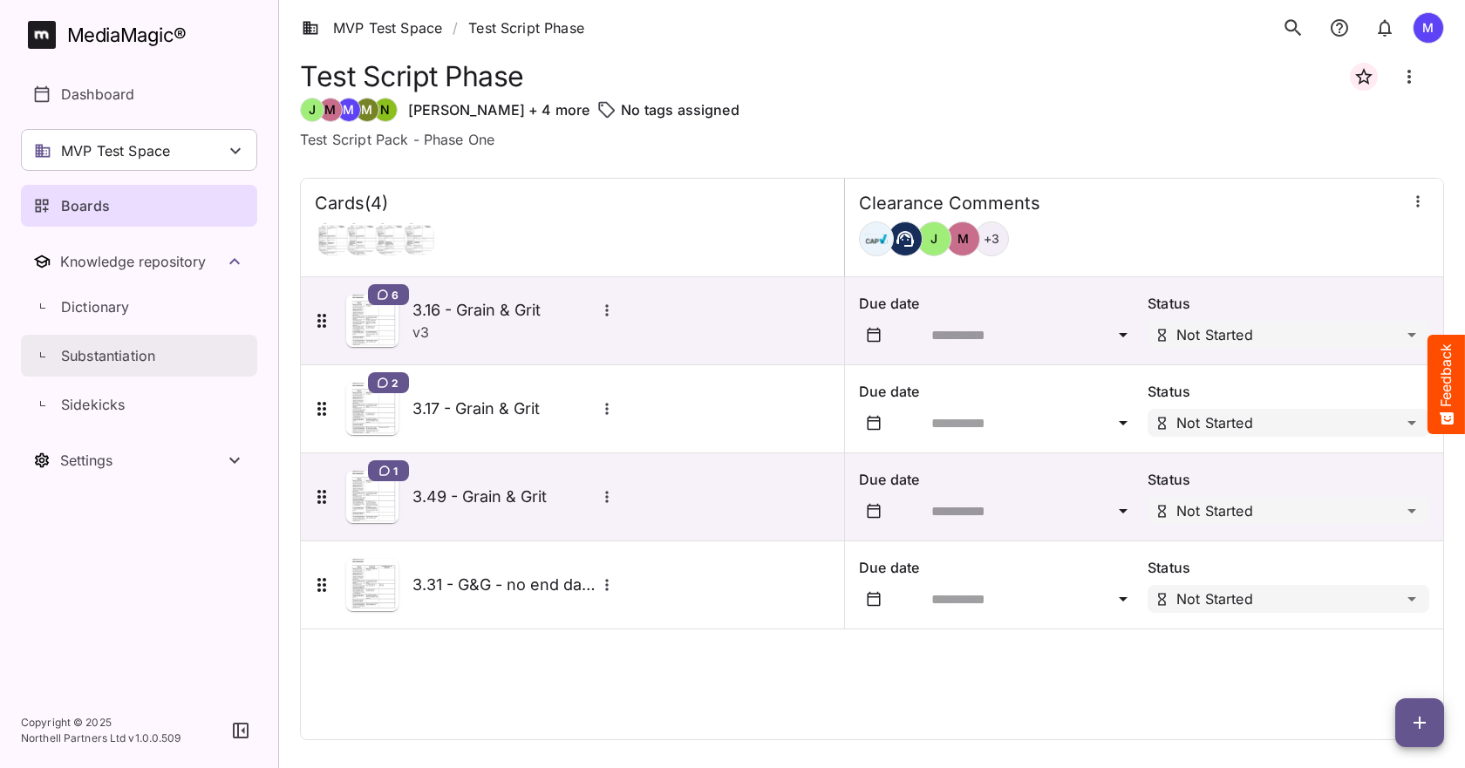
click at [167, 355] on div "Substantiation" at bounding box center [148, 355] width 217 height 21
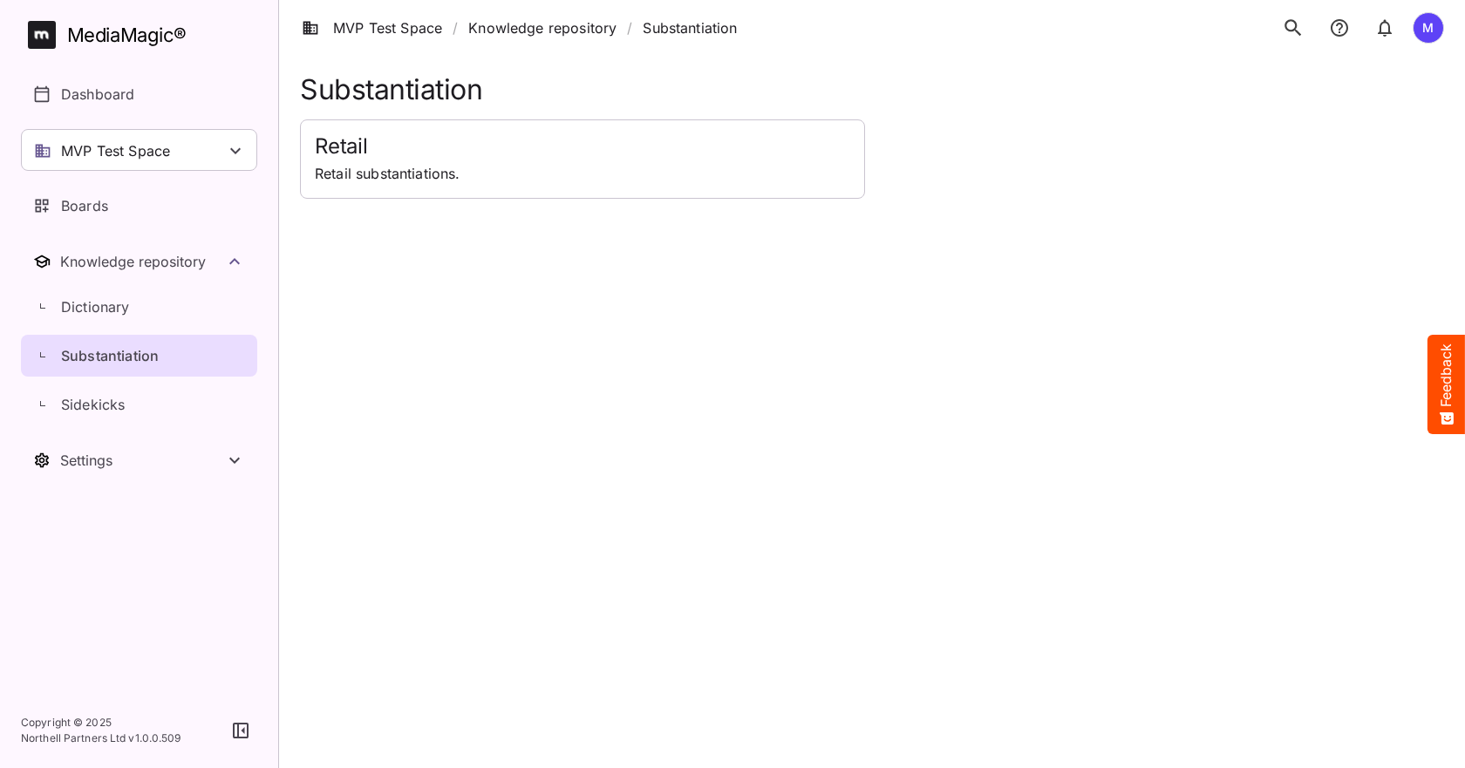
click at [527, 182] on p "Retail substantiations." at bounding box center [582, 173] width 535 height 21
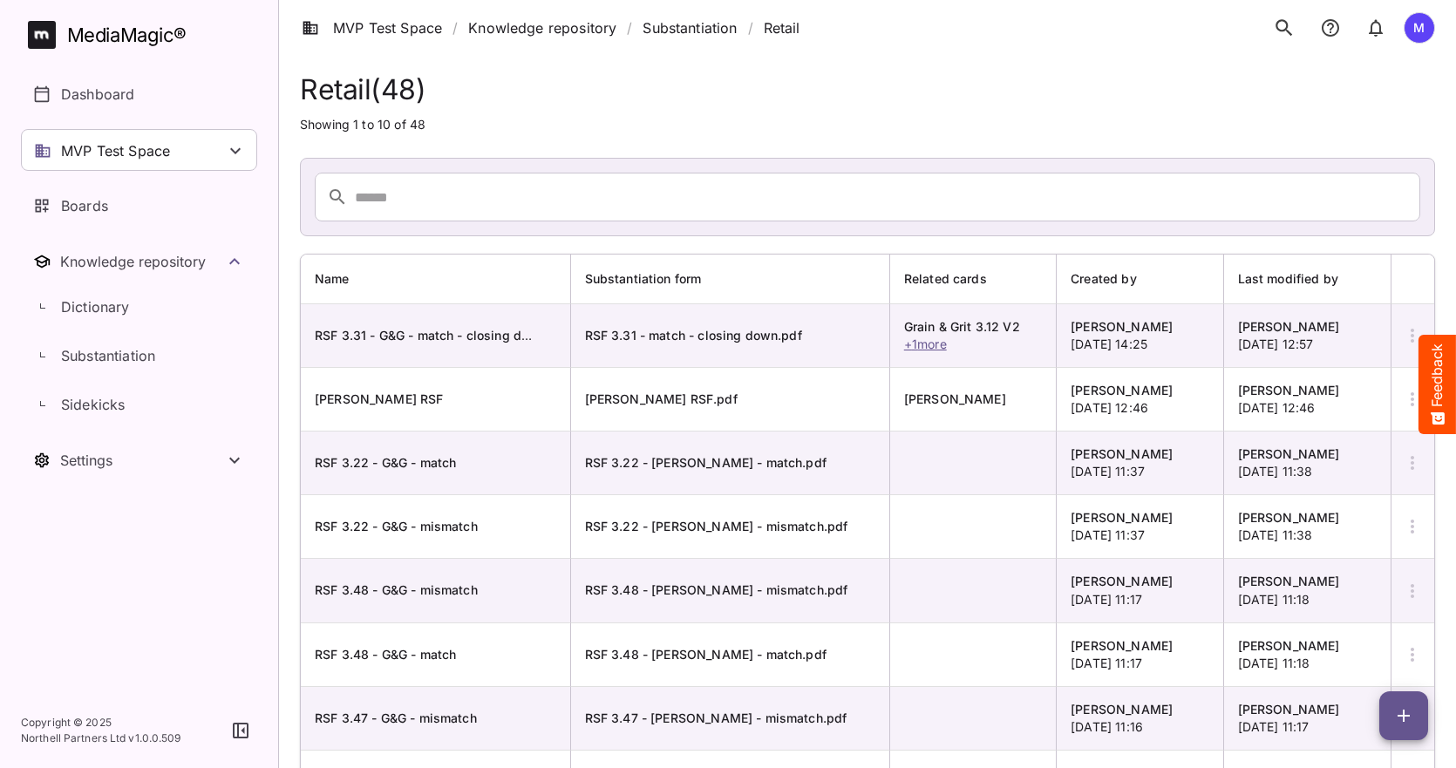
click at [1404, 720] on icon "button" at bounding box center [1404, 716] width 12 height 12
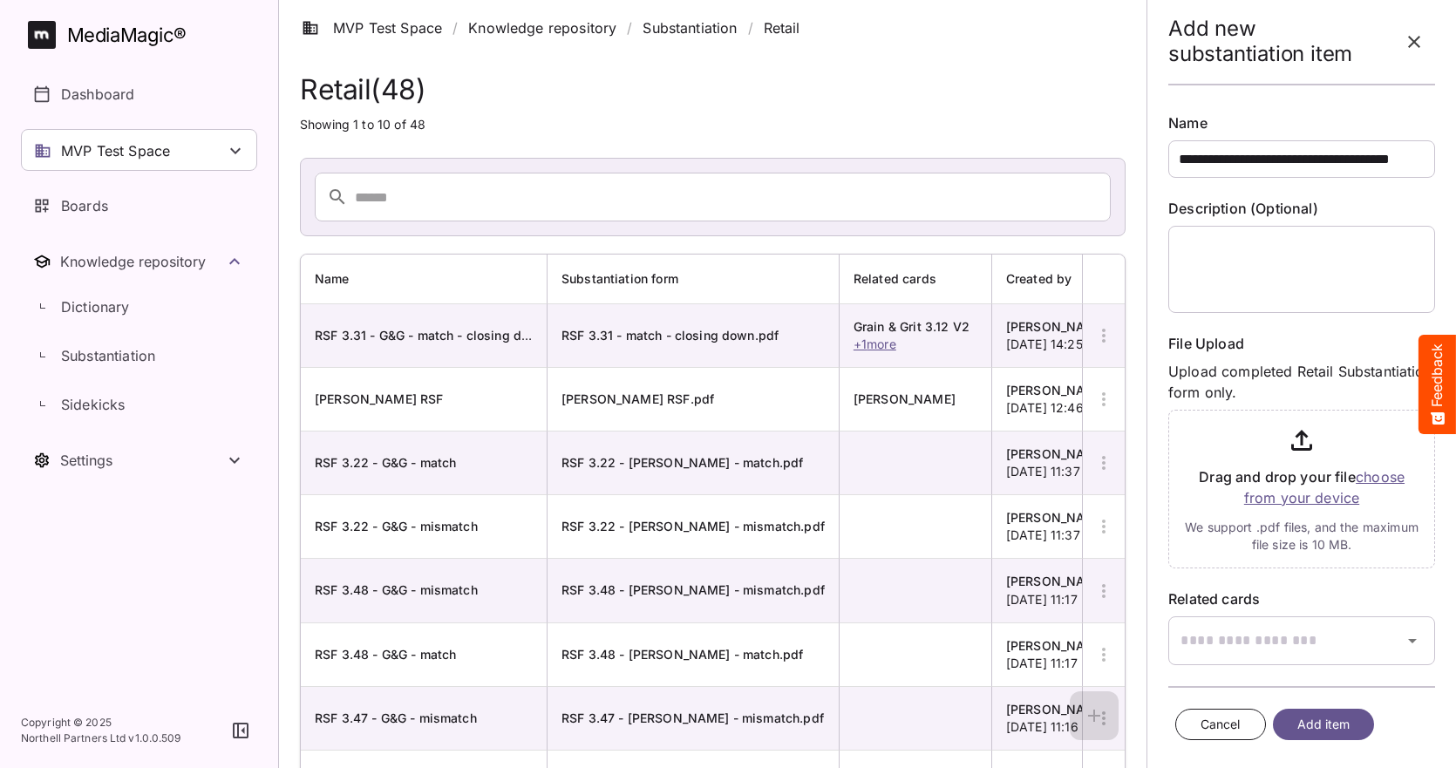
scroll to position [0, 43]
type input "**********"
click at [1324, 501] on input "file" at bounding box center [1301, 486] width 267 height 166
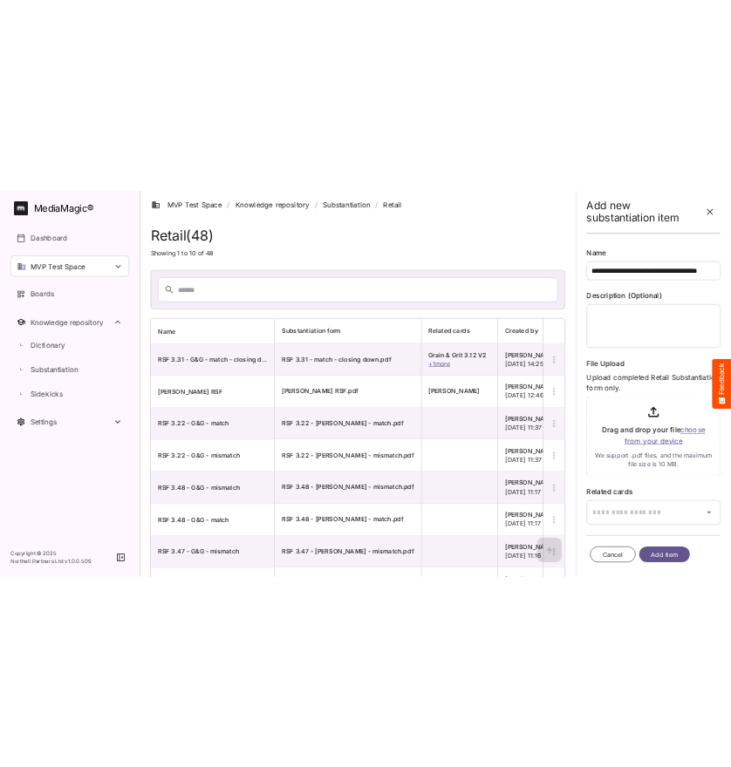
scroll to position [0, 0]
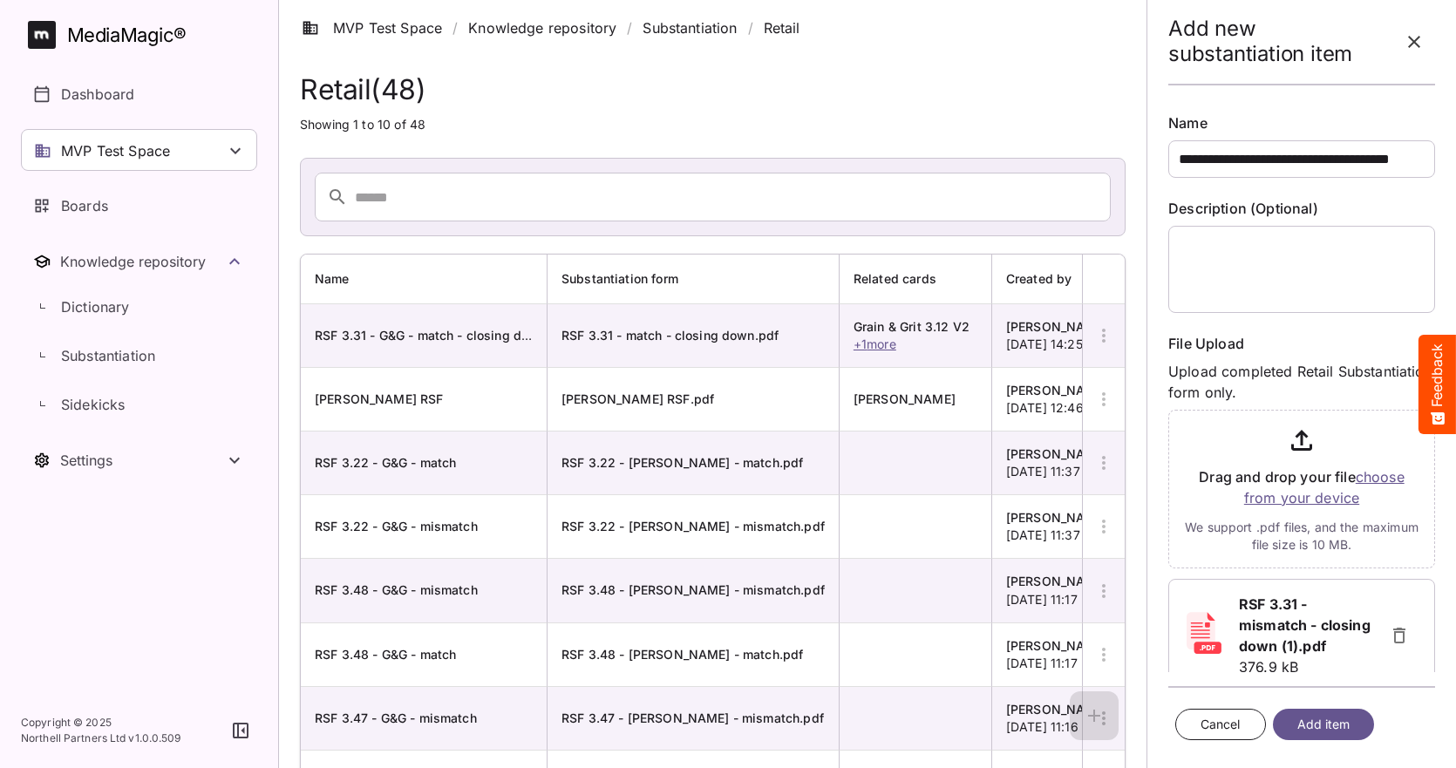
click at [1359, 720] on button "Add item" at bounding box center [1324, 725] width 102 height 32
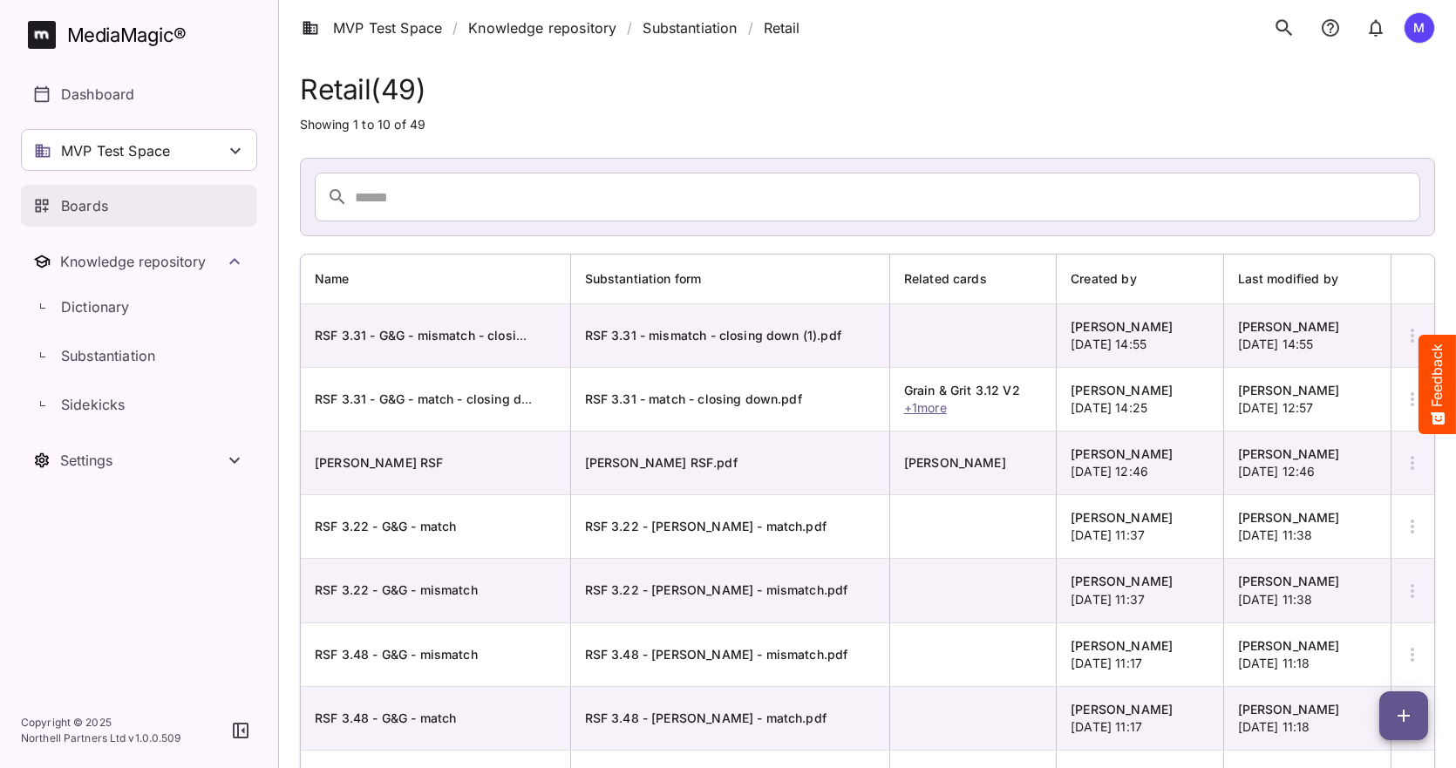
click at [122, 211] on div "Boards" at bounding box center [140, 205] width 214 height 21
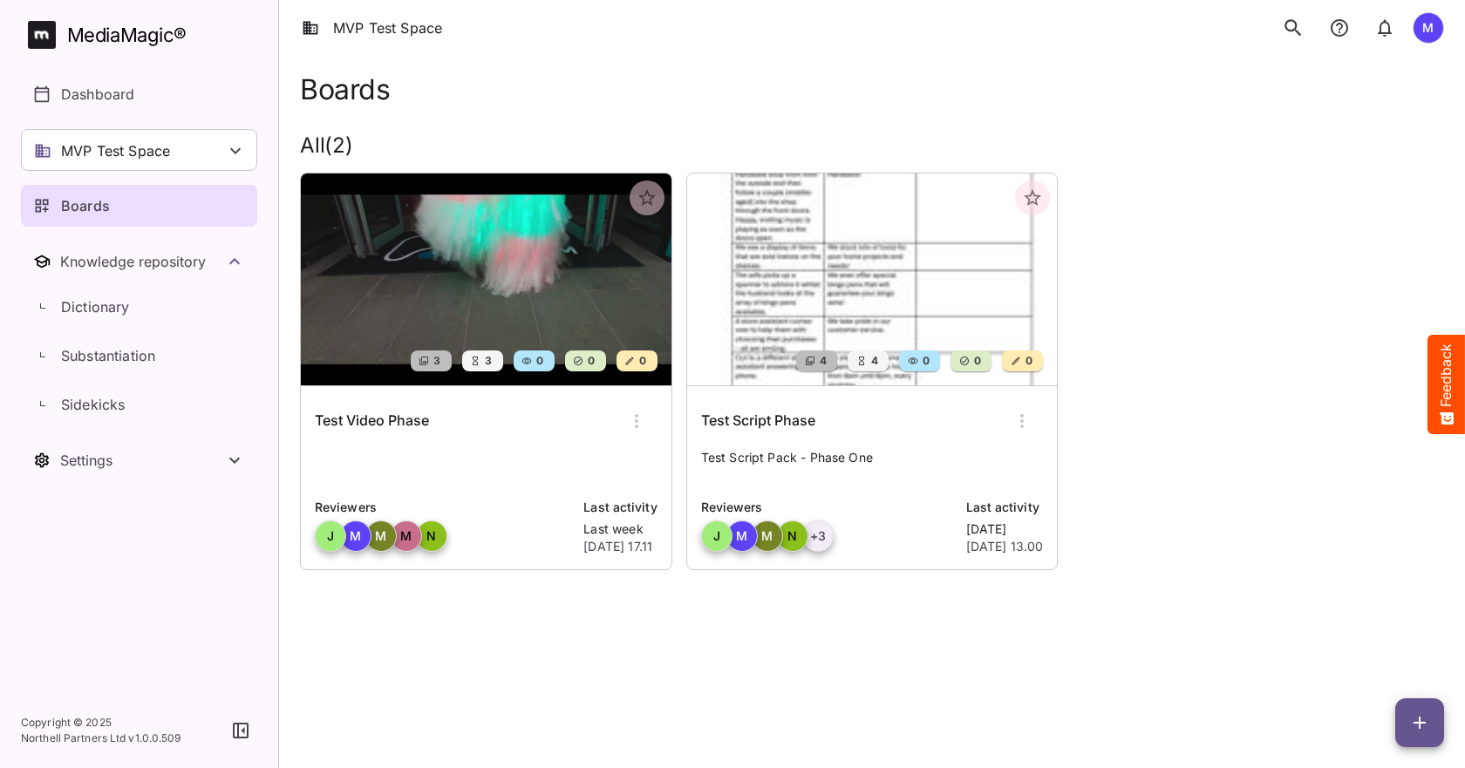
click at [827, 453] on p "Test Script Pack - Phase One" at bounding box center [872, 466] width 343 height 35
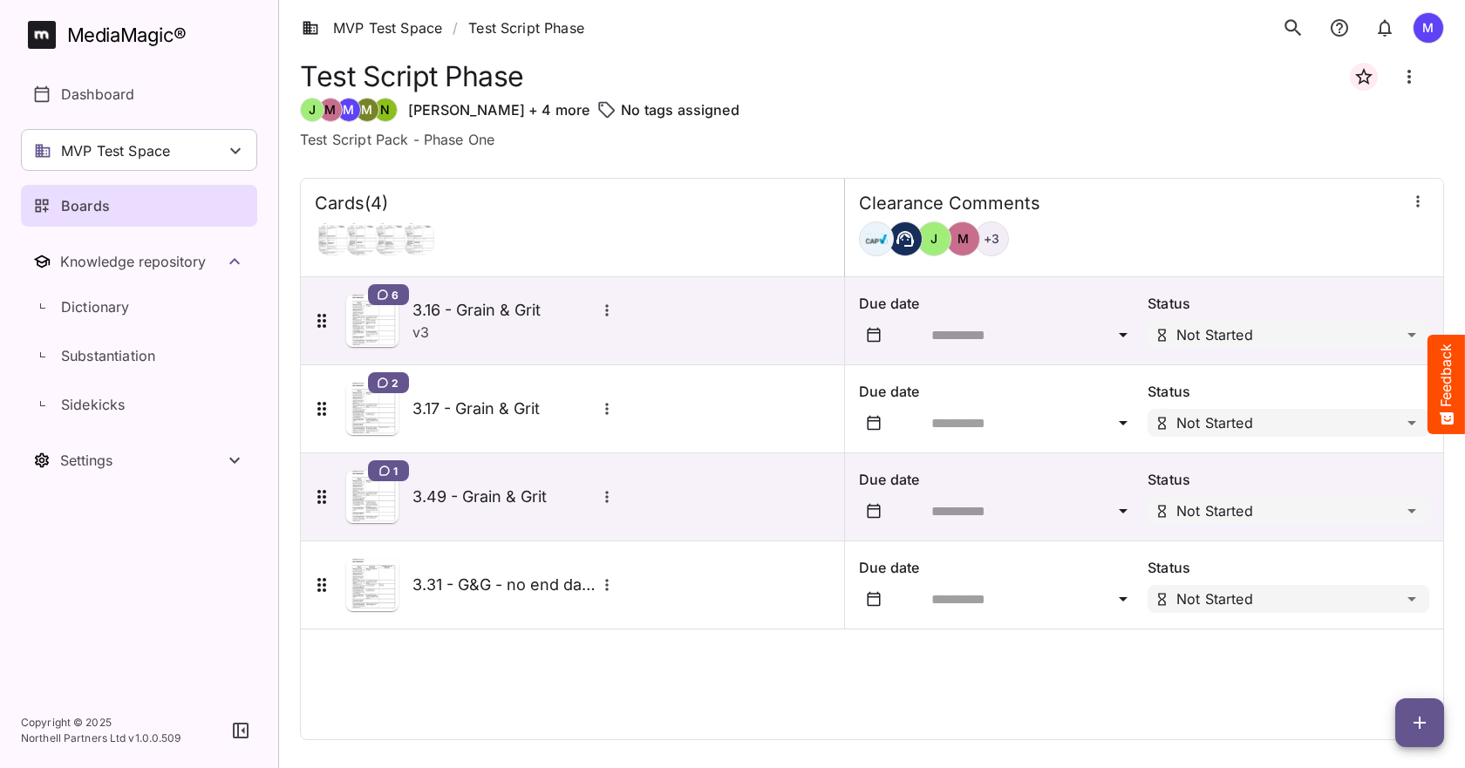
click at [1423, 731] on icon "button" at bounding box center [1419, 722] width 21 height 21
click at [1398, 620] on p "Add new card" at bounding box center [1376, 611] width 94 height 21
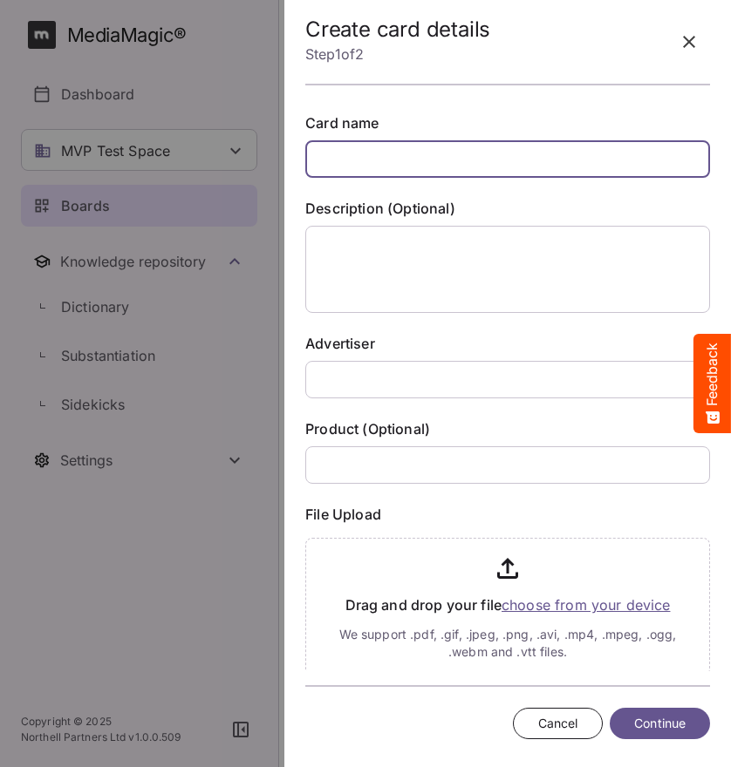
click at [361, 146] on input "text" at bounding box center [507, 158] width 405 height 37
type input "**********"
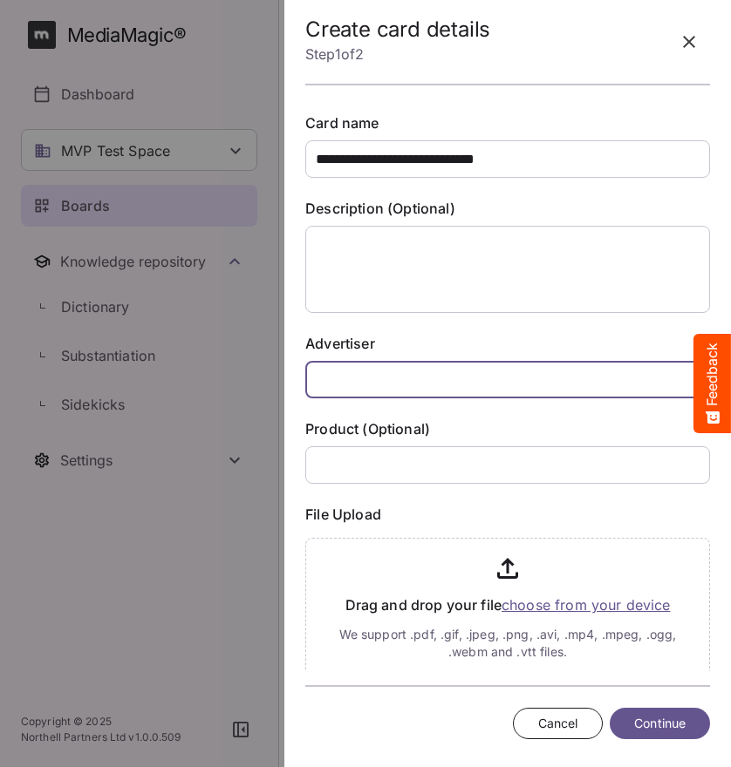
click at [365, 382] on input "text" at bounding box center [507, 379] width 405 height 37
type input "**********"
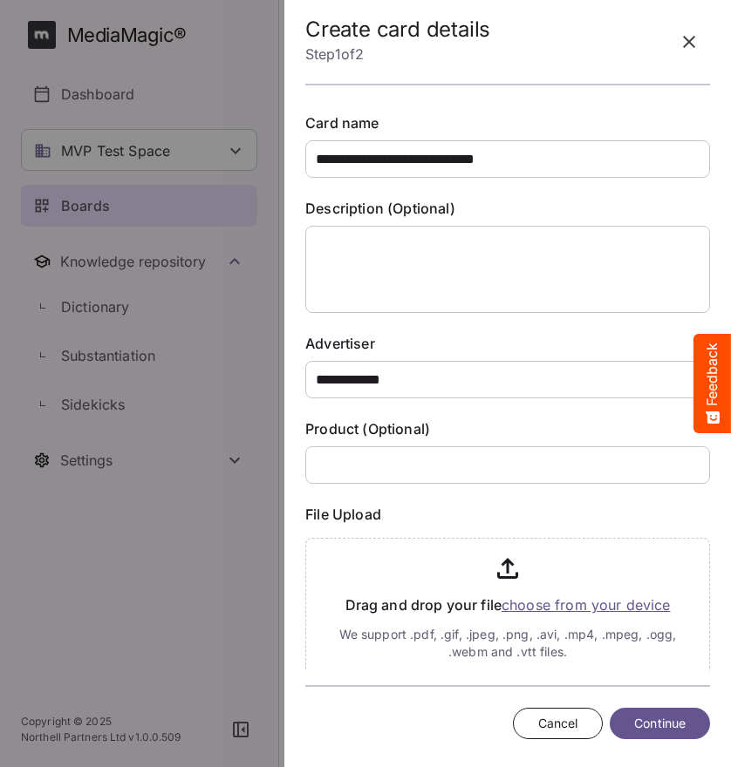
click at [541, 603] on input "file" at bounding box center [507, 603] width 405 height 145
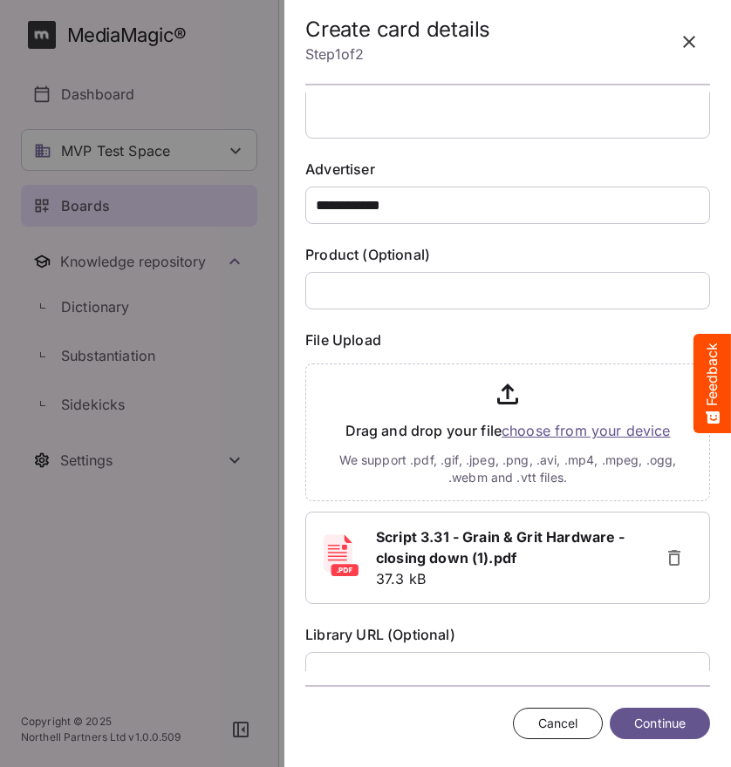
scroll to position [509, 0]
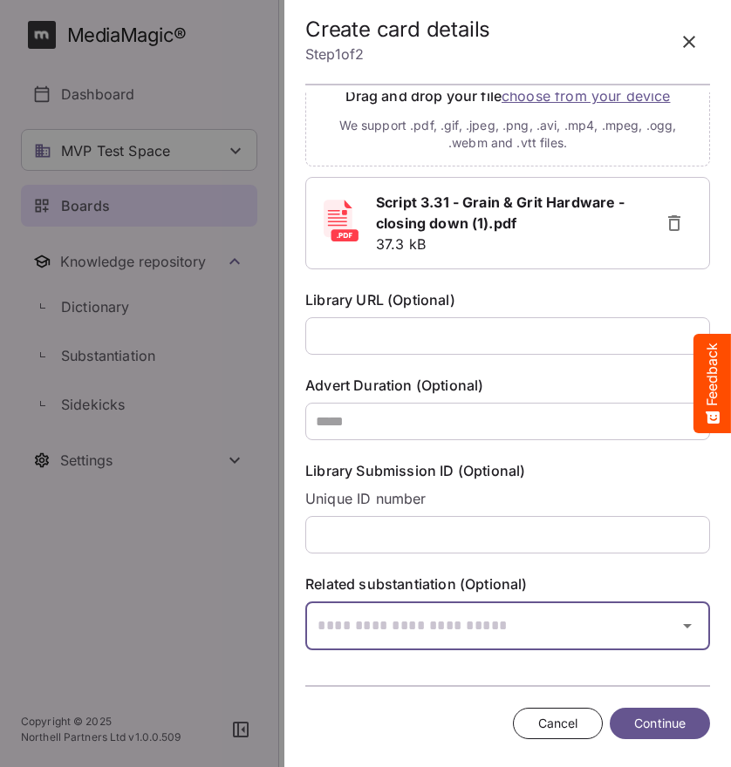
click at [462, 617] on input "text" at bounding box center [485, 626] width 361 height 49
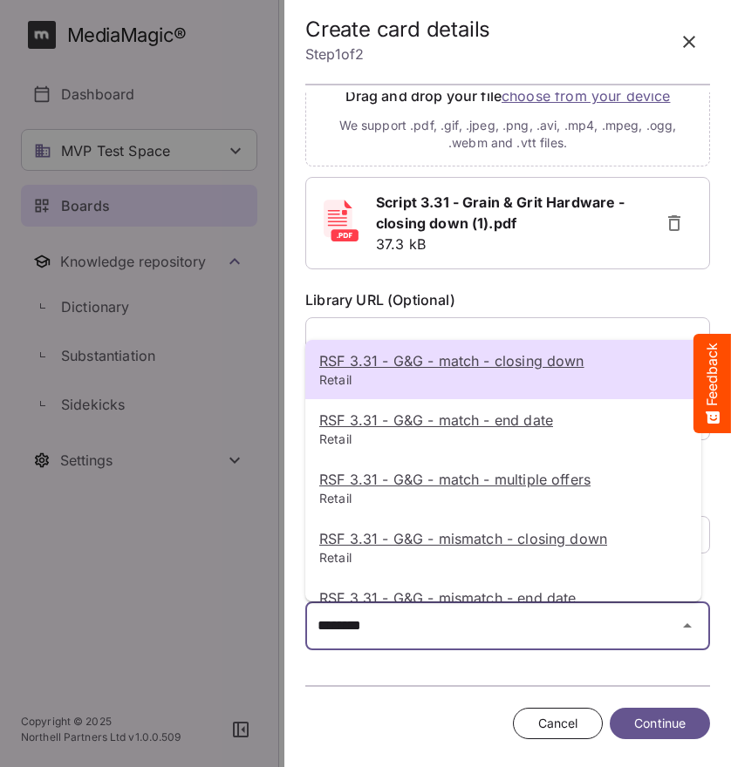
type input "********"
click at [703, 269] on div at bounding box center [365, 383] width 731 height 767
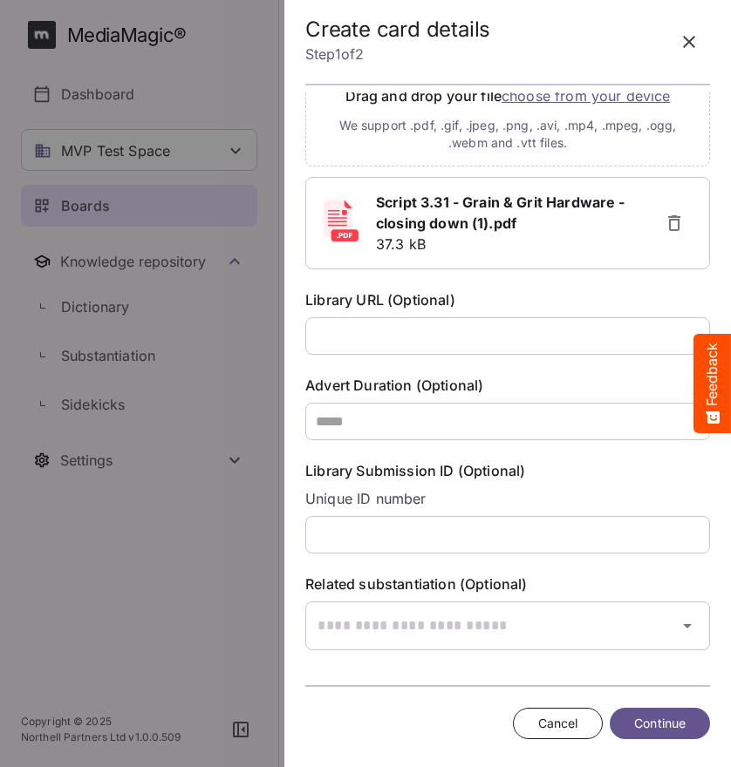
click at [468, 658] on div "**********" at bounding box center [507, 381] width 432 height 579
click at [473, 643] on input "text" at bounding box center [485, 626] width 361 height 49
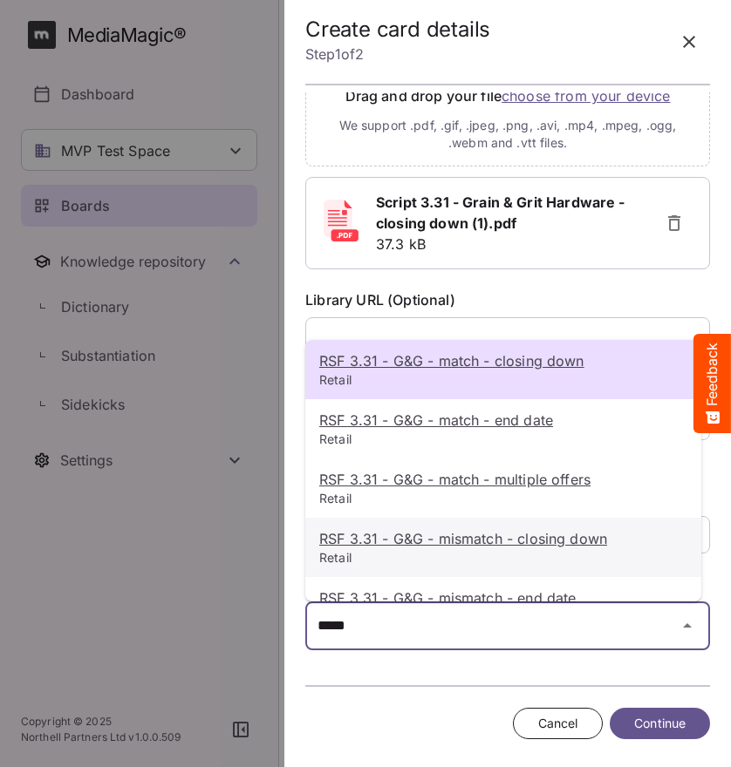
type input "****"
click at [616, 547] on p "RSF 3.31 - G&G - mismatch - closing down" at bounding box center [503, 538] width 368 height 21
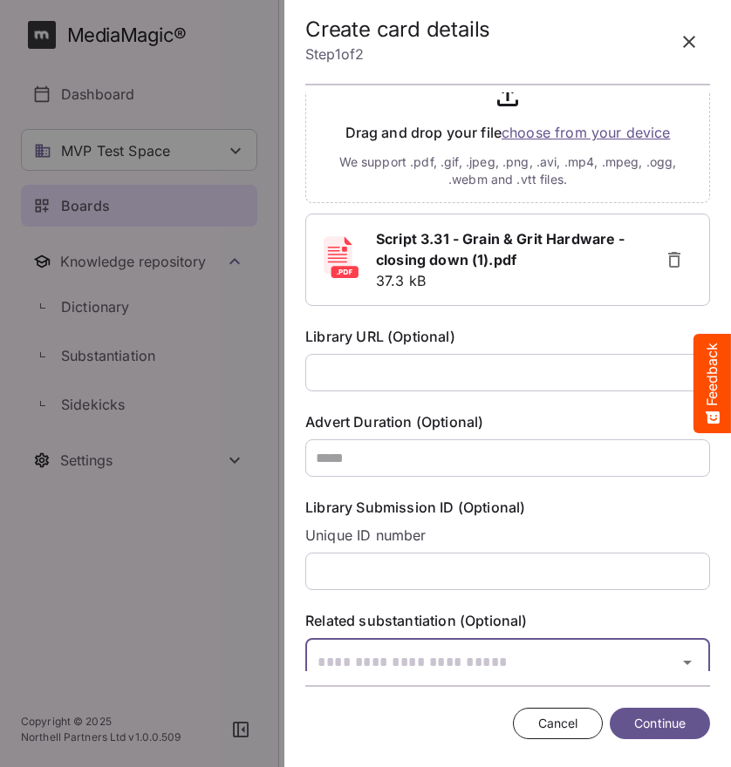
scroll to position [562, 0]
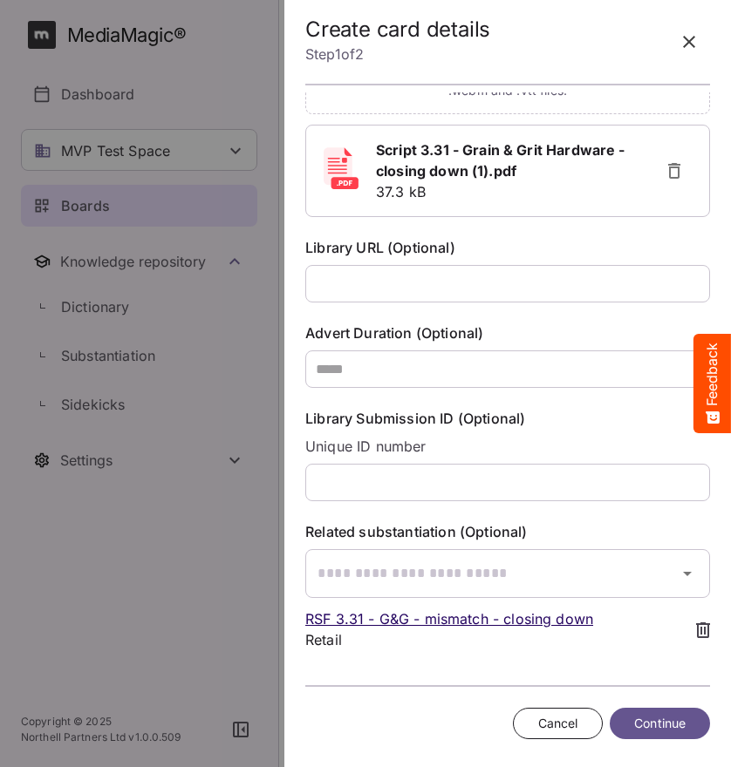
click at [670, 721] on span "Continue" at bounding box center [659, 724] width 51 height 22
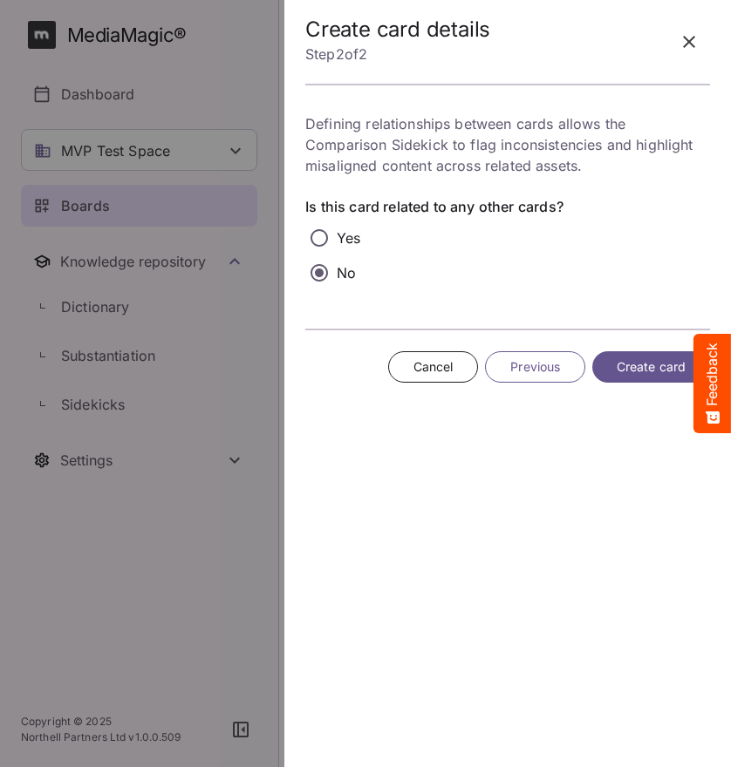
scroll to position [0, 0]
click at [641, 366] on span "Create card" at bounding box center [650, 368] width 69 height 22
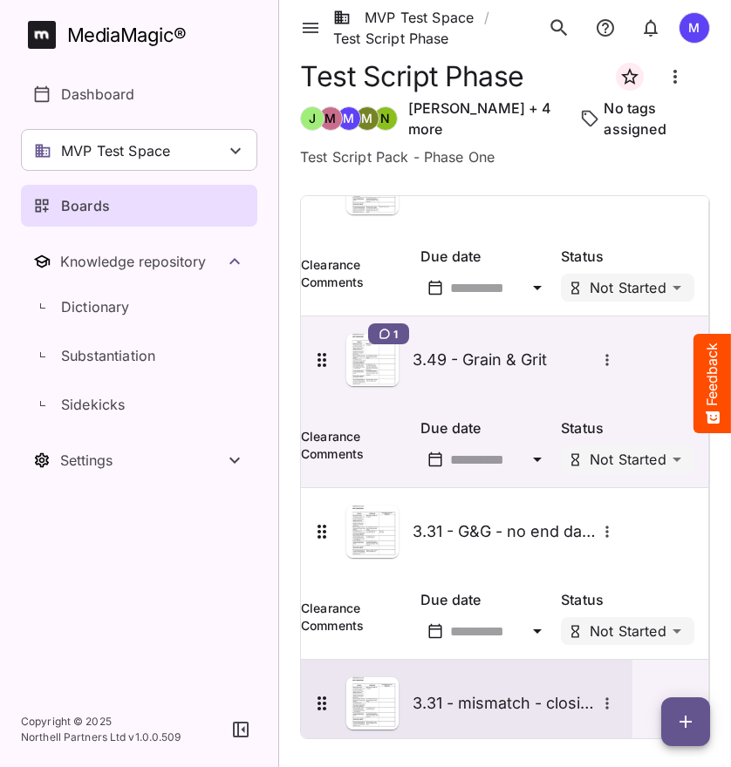
scroll to position [313, 0]
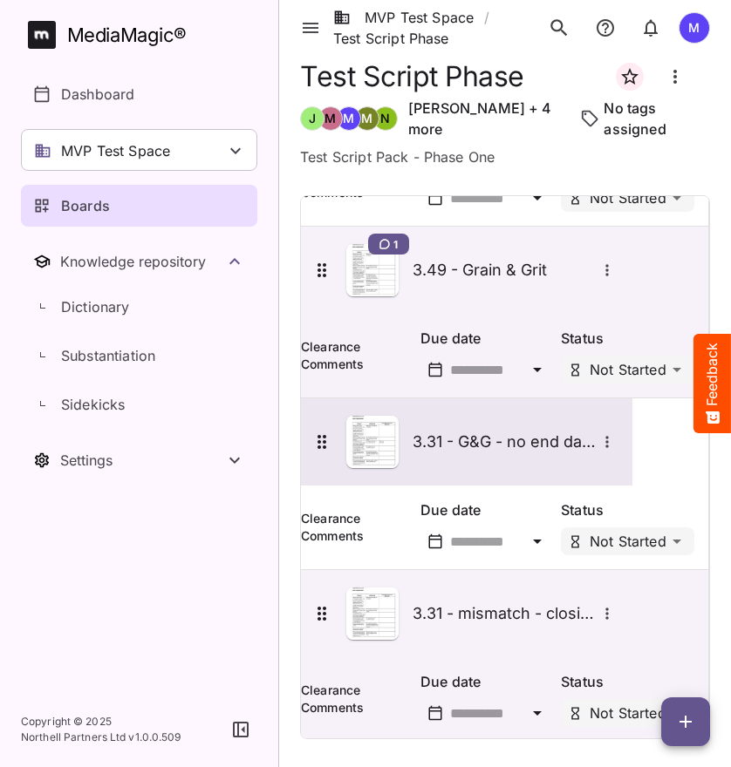
click at [616, 433] on icon "More options for 3.31 - G&G - no end date - match" at bounding box center [606, 441] width 17 height 17
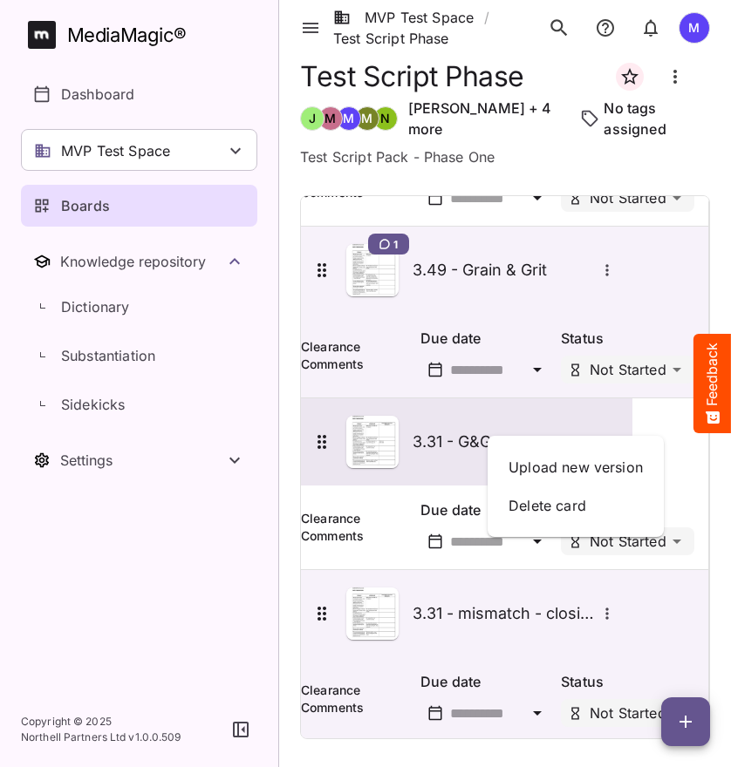
click at [670, 429] on div at bounding box center [365, 383] width 731 height 767
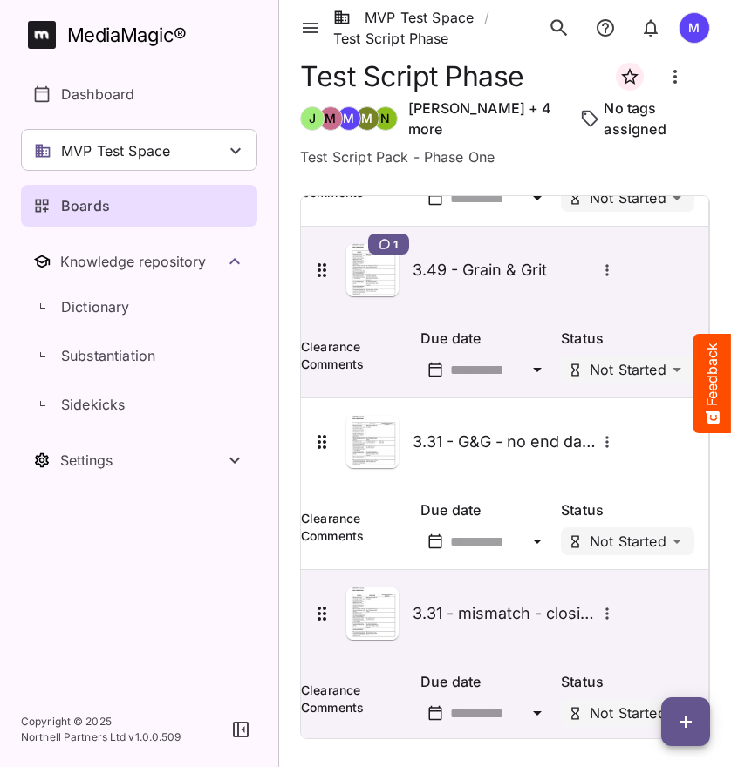
click at [419, 77] on h1 "Test Script Phase" at bounding box center [412, 76] width 224 height 32
click at [670, 79] on icon "Board more options" at bounding box center [674, 76] width 21 height 21
click at [589, 114] on div "Edit board" at bounding box center [590, 129] width 101 height 35
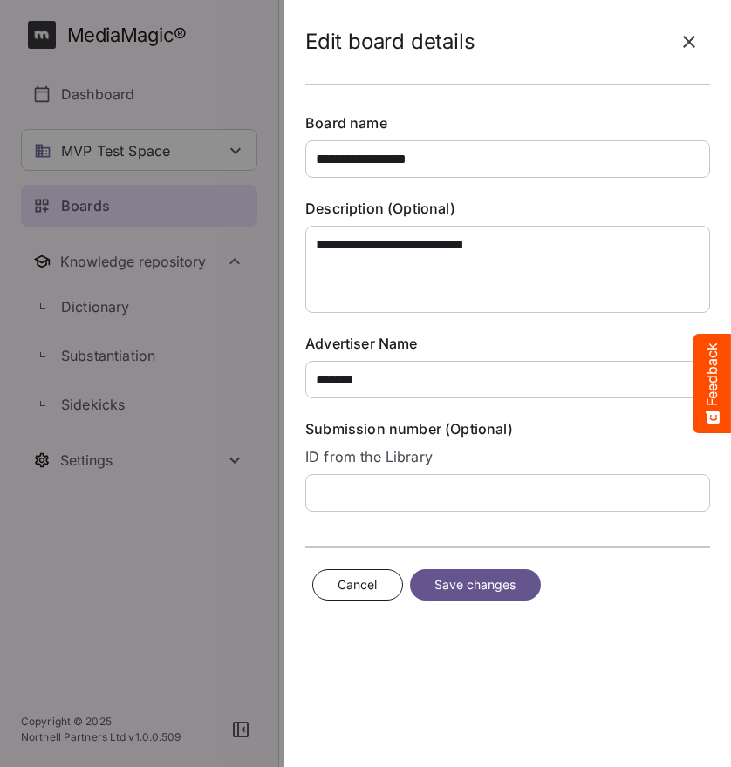
drag, startPoint x: 392, startPoint y: 160, endPoint x: 473, endPoint y: 164, distance: 81.2
click at [473, 164] on input "**********" at bounding box center [507, 158] width 405 height 37
type input "**********"
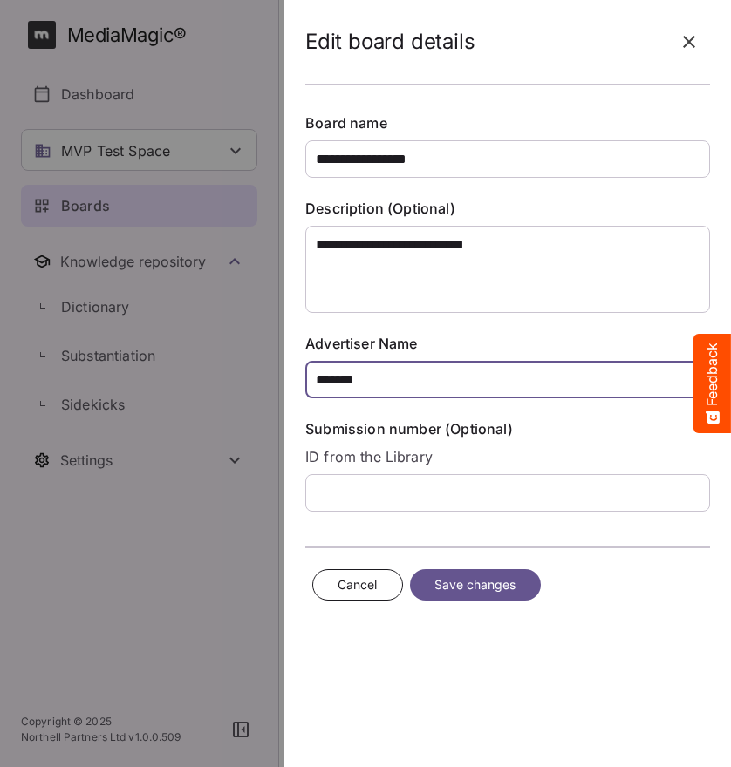
drag, startPoint x: 376, startPoint y: 380, endPoint x: 290, endPoint y: 379, distance: 85.5
click at [291, 379] on form "**********" at bounding box center [507, 312] width 432 height 398
type input "**********"
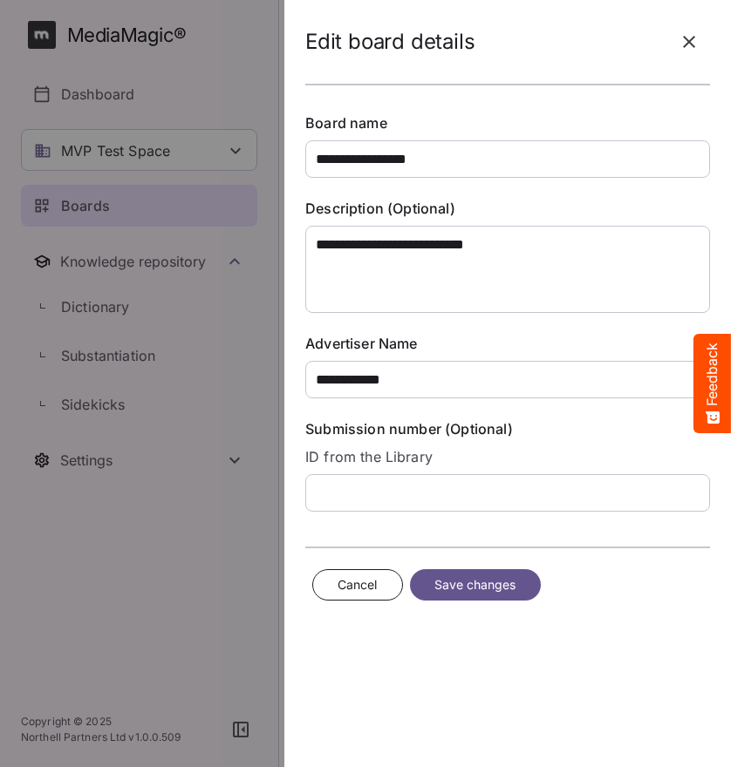
click at [526, 596] on button "Save changes" at bounding box center [475, 585] width 131 height 32
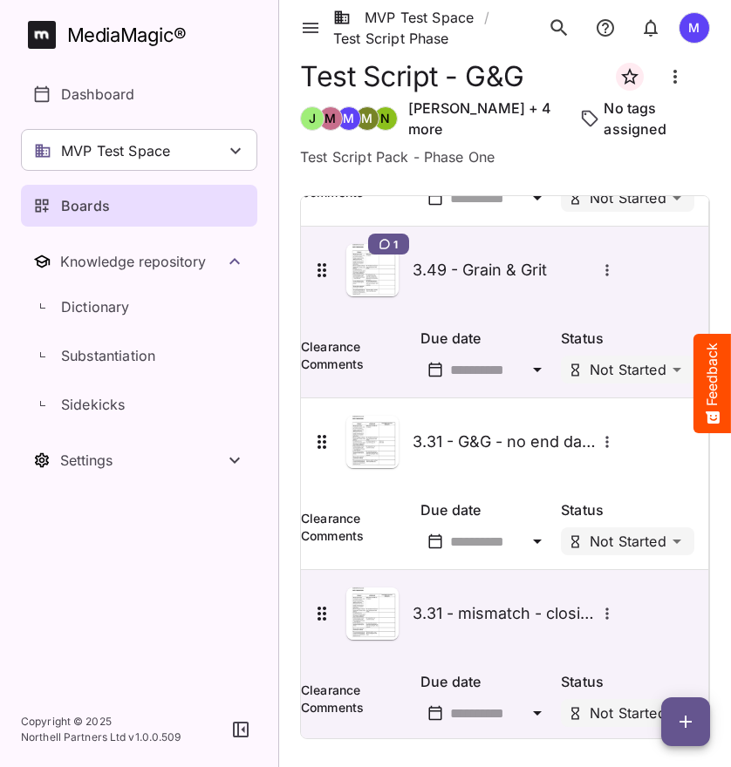
click at [521, 664] on div "Due date" at bounding box center [483, 695] width 140 height 63
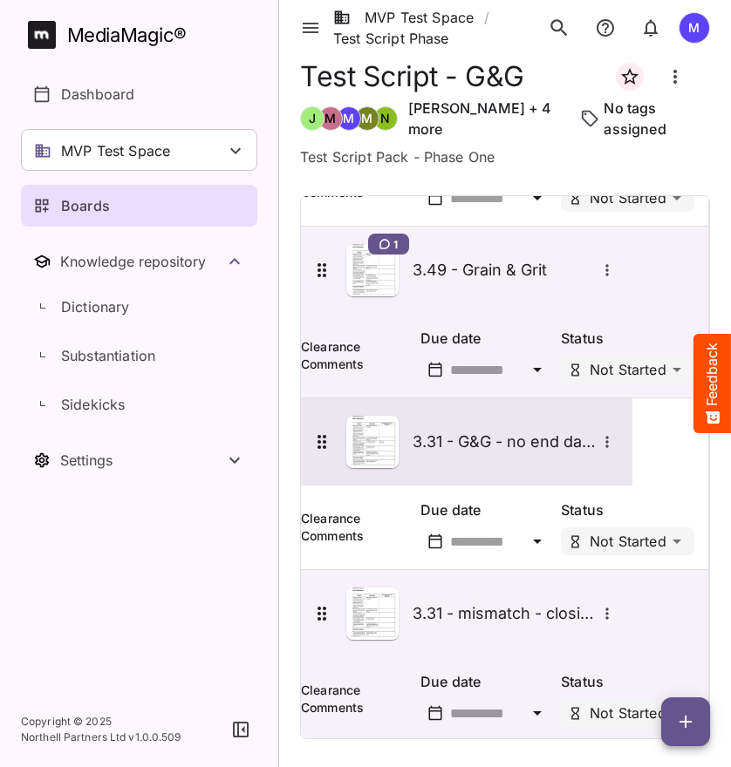
click at [532, 416] on div "3.31 - G&G - no end date - match" at bounding box center [464, 442] width 307 height 52
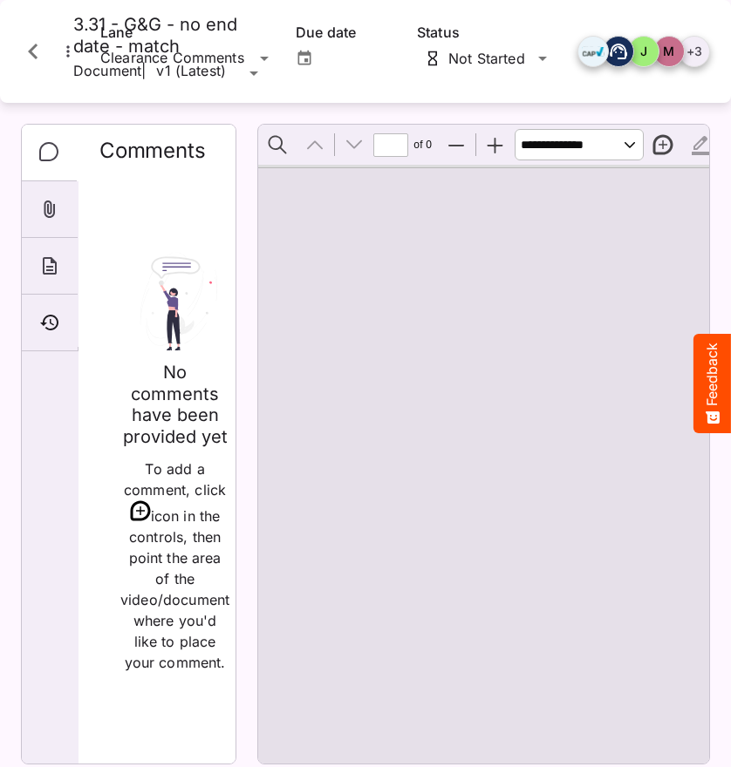
type input "*"
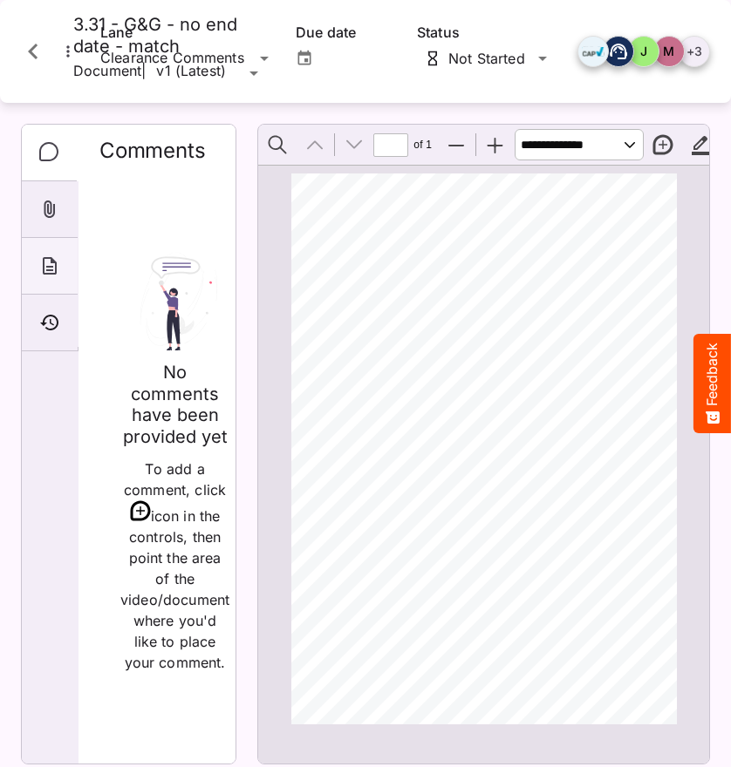
click at [61, 268] on div "About" at bounding box center [50, 266] width 56 height 57
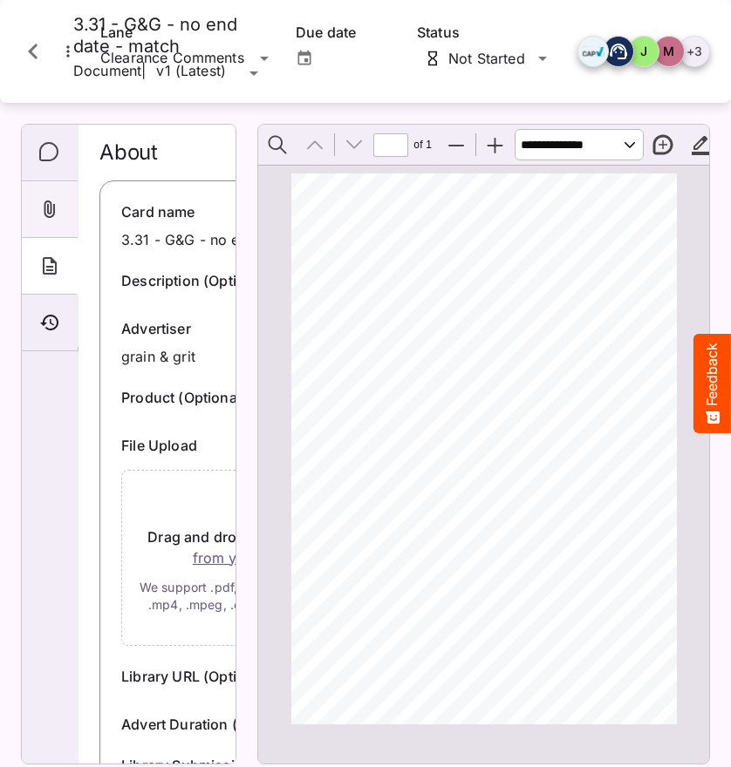
click at [46, 221] on div "Attachments" at bounding box center [50, 209] width 56 height 57
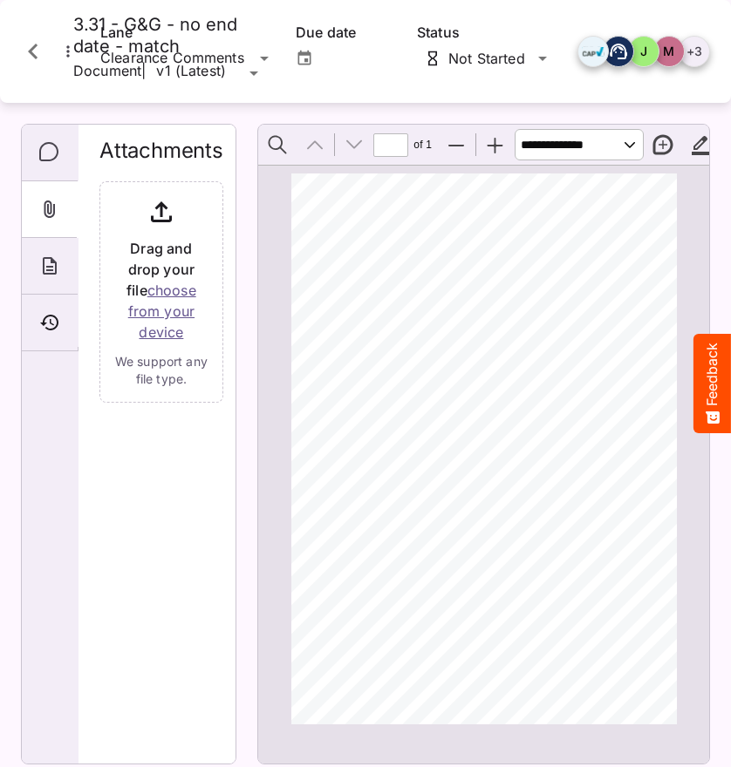
click at [161, 301] on input "file" at bounding box center [161, 288] width 124 height 228
